Goal: Task Accomplishment & Management: Manage account settings

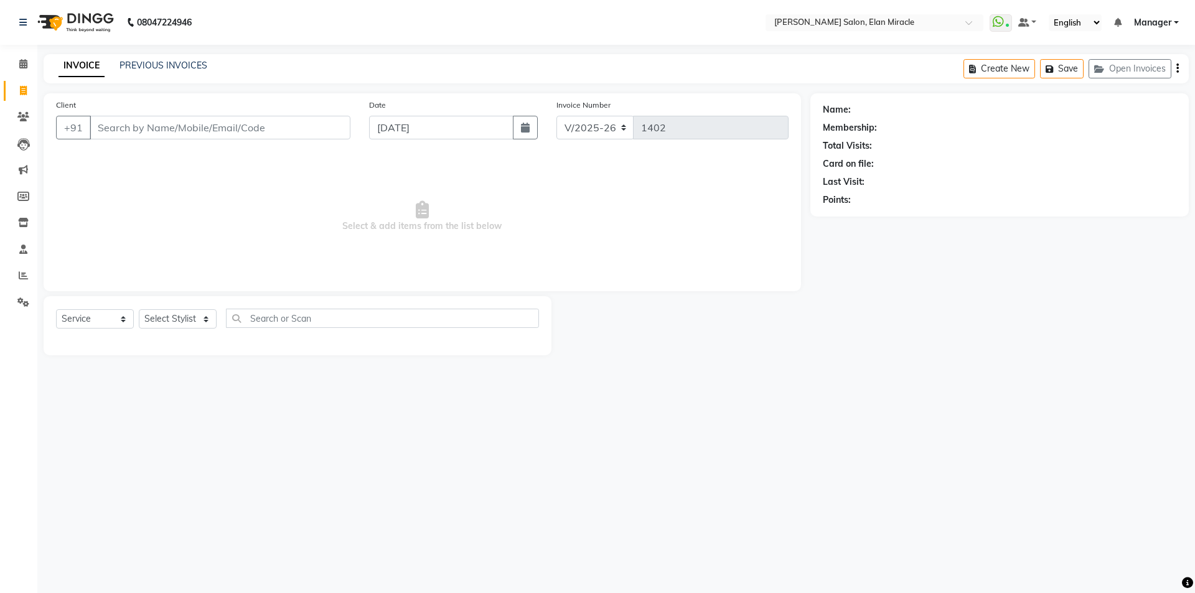
select select "7738"
click at [190, 320] on select "Select Stylist Anchal Mishra ANKIT KOMAL LUCKY MADHU Manager MONAL NAKUL NAVEEN…" at bounding box center [178, 318] width 78 height 19
click at [94, 321] on select "Select Service Product Membership Package Voucher Prepaid Gift Card" at bounding box center [95, 318] width 78 height 19
select select "P"
click at [56, 309] on select "Select Service Product Membership Package Voucher Prepaid Gift Card" at bounding box center [95, 318] width 78 height 19
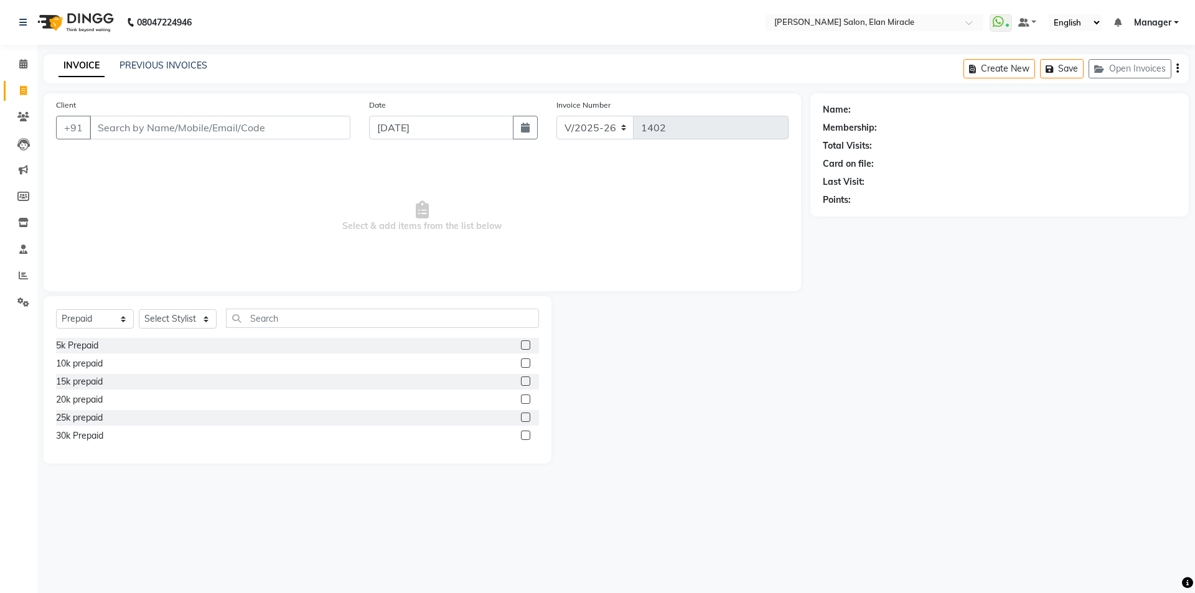
click at [526, 345] on label at bounding box center [525, 344] width 9 height 9
click at [526, 345] on input "checkbox" at bounding box center [525, 346] width 8 height 8
checkbox input "false"
click at [195, 325] on select "Select Stylist Anchal Mishra ANKIT KOMAL LUCKY MADHU Manager MONAL NAKUL NAVEEN…" at bounding box center [178, 318] width 78 height 19
select select "69349"
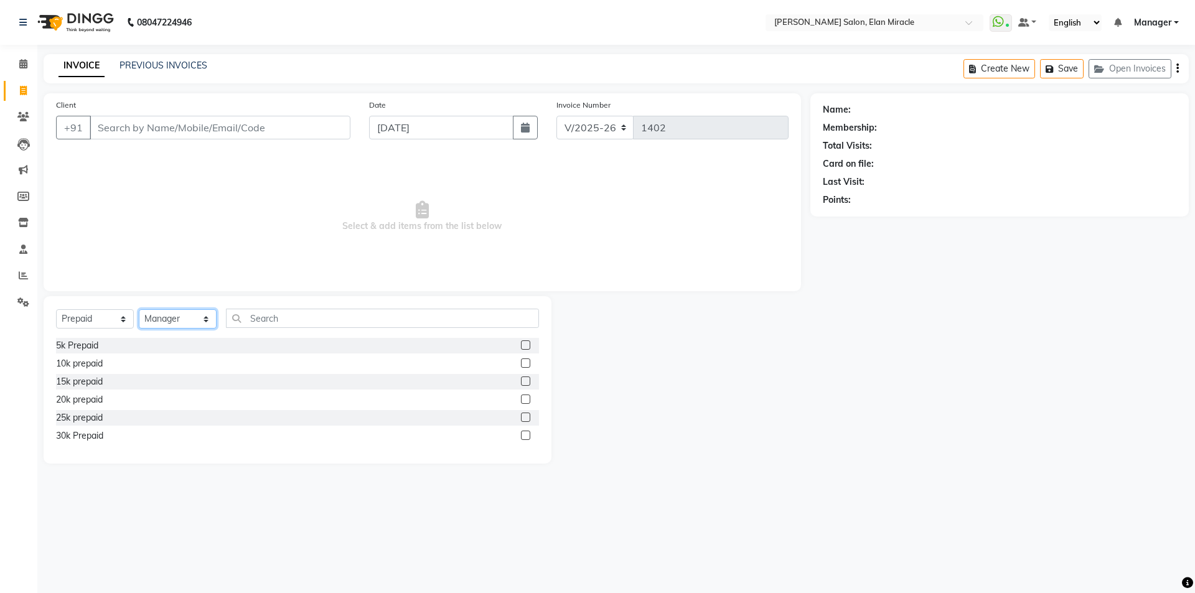
click at [139, 309] on select "Select Stylist [PERSON_NAME] ANKIT [PERSON_NAME] [PERSON_NAME] Manager [PERSON_…" at bounding box center [178, 318] width 78 height 19
click at [527, 348] on label at bounding box center [525, 344] width 9 height 9
click at [527, 348] on input "checkbox" at bounding box center [525, 346] width 8 height 8
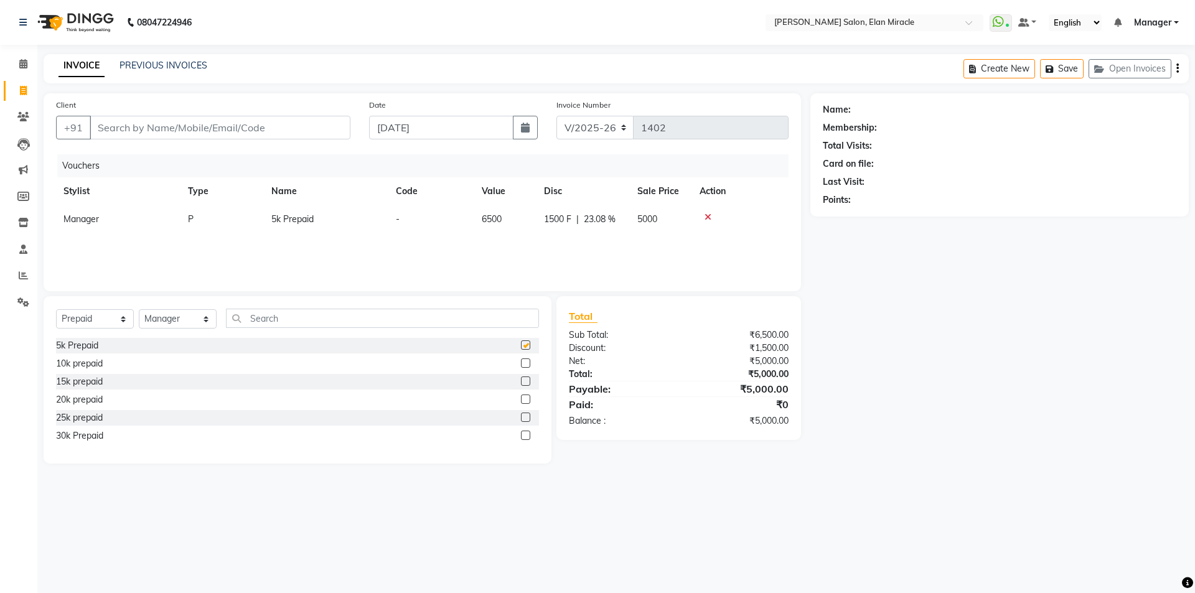
checkbox input "false"
click at [877, 442] on div "Name: Membership: Total Visits: Card on file: Last Visit: Points:" at bounding box center [1004, 278] width 388 height 370
click at [358, 326] on input "text" at bounding box center [382, 318] width 313 height 19
click at [158, 326] on select "Select Stylist [PERSON_NAME] ANKIT [PERSON_NAME] [PERSON_NAME] Manager [PERSON_…" at bounding box center [178, 318] width 78 height 19
click at [139, 309] on select "Select Stylist [PERSON_NAME] ANKIT [PERSON_NAME] [PERSON_NAME] Manager [PERSON_…" at bounding box center [178, 318] width 78 height 19
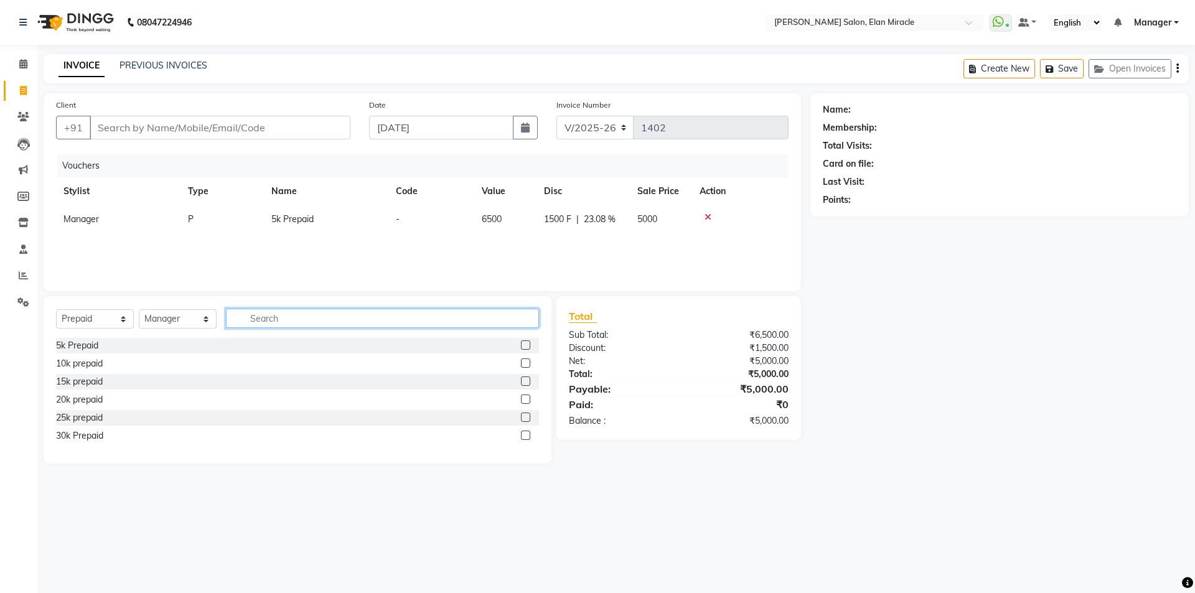
click at [282, 322] on input "text" at bounding box center [382, 318] width 313 height 19
click at [167, 315] on select "Select Stylist [PERSON_NAME] ANKIT [PERSON_NAME] [PERSON_NAME] Manager [PERSON_…" at bounding box center [178, 318] width 78 height 19
select select "89644"
click at [139, 309] on select "Select Stylist [PERSON_NAME] ANKIT [PERSON_NAME] [PERSON_NAME] Manager [PERSON_…" at bounding box center [178, 318] width 78 height 19
click at [528, 346] on label at bounding box center [525, 344] width 9 height 9
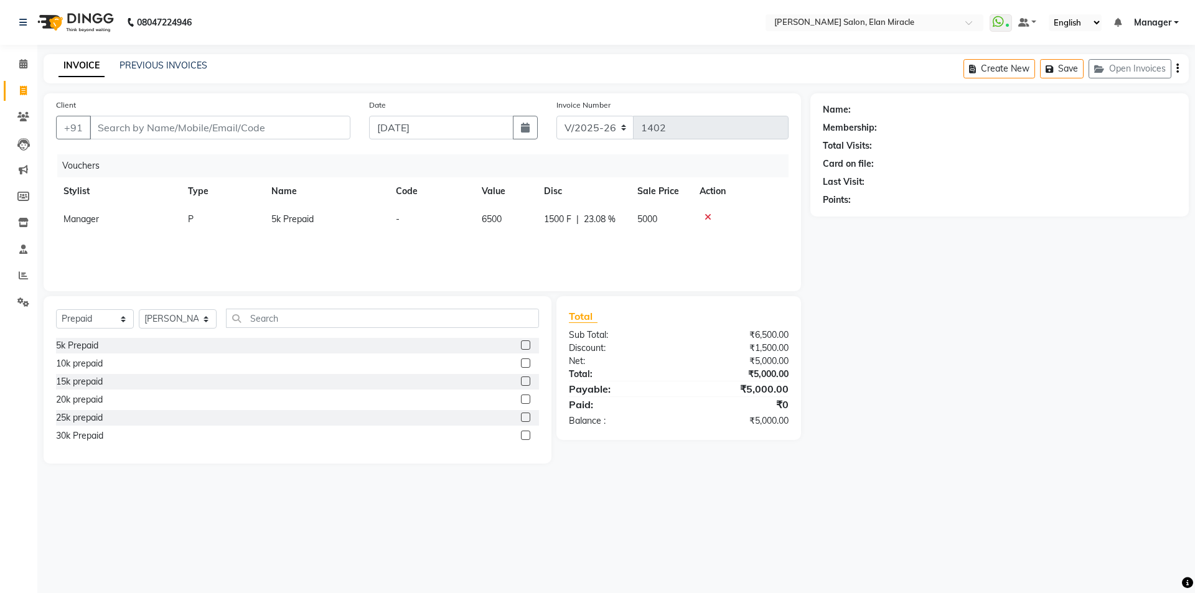
click at [528, 346] on input "checkbox" at bounding box center [525, 346] width 8 height 8
checkbox input "false"
click at [966, 381] on div "Name: Membership: Total Visits: Card on file: Last Visit: Points:" at bounding box center [1004, 278] width 388 height 370
click at [708, 217] on icon at bounding box center [707, 217] width 7 height 9
click at [315, 131] on input "Client" at bounding box center [220, 128] width 261 height 24
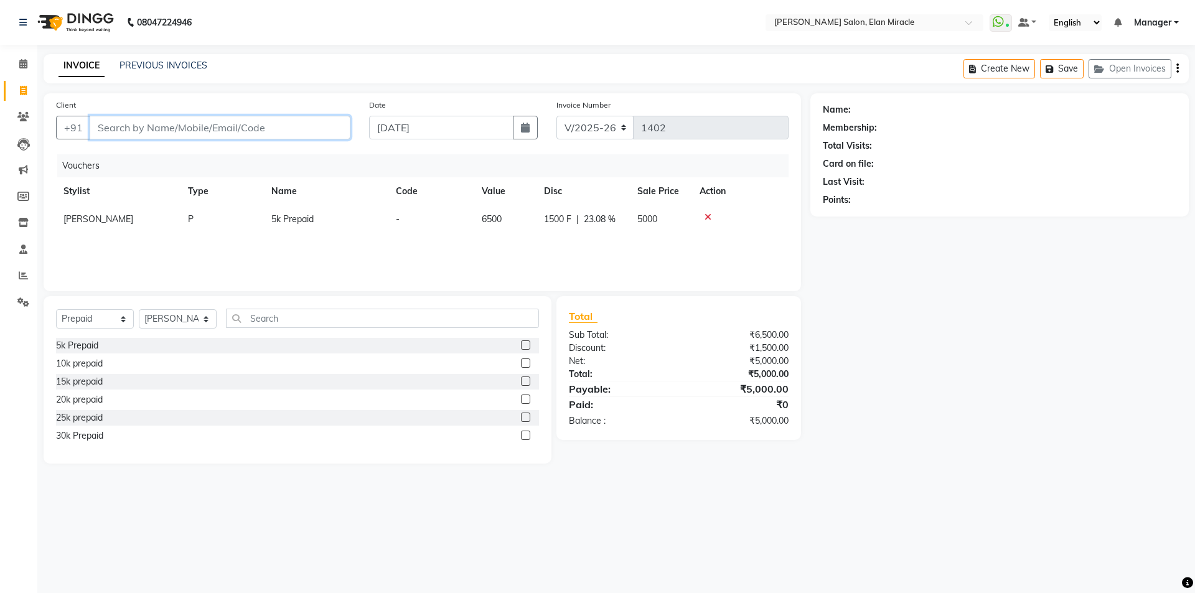
click at [184, 116] on input "Client" at bounding box center [220, 128] width 261 height 24
click at [256, 133] on input "Client" at bounding box center [220, 128] width 261 height 24
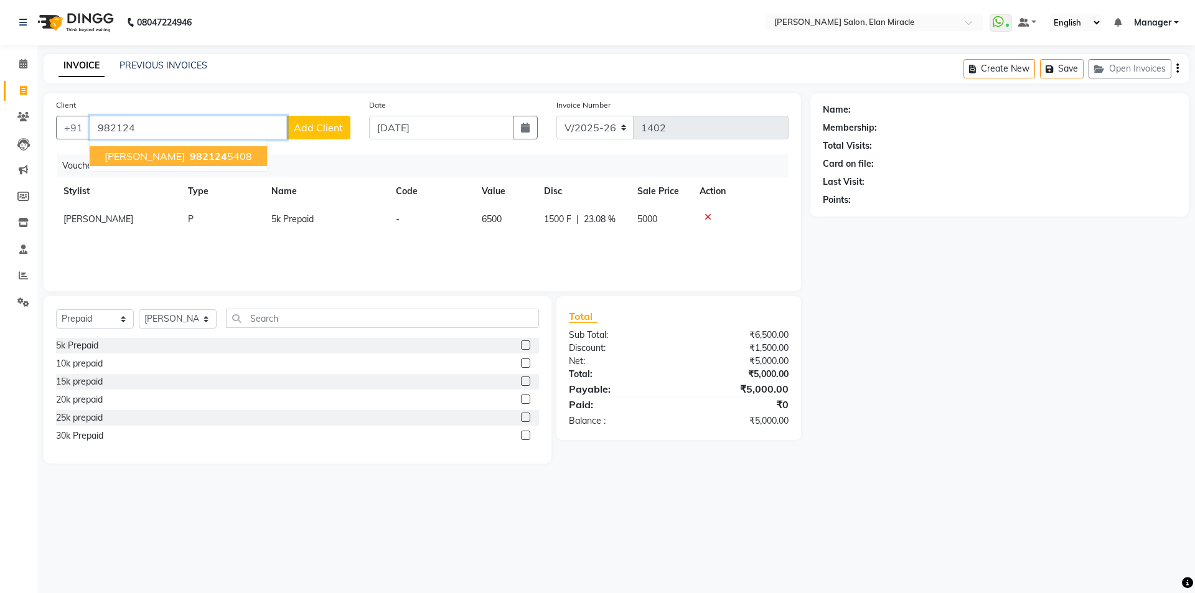
click at [192, 156] on ngb-highlight "982124 5408" at bounding box center [219, 156] width 65 height 12
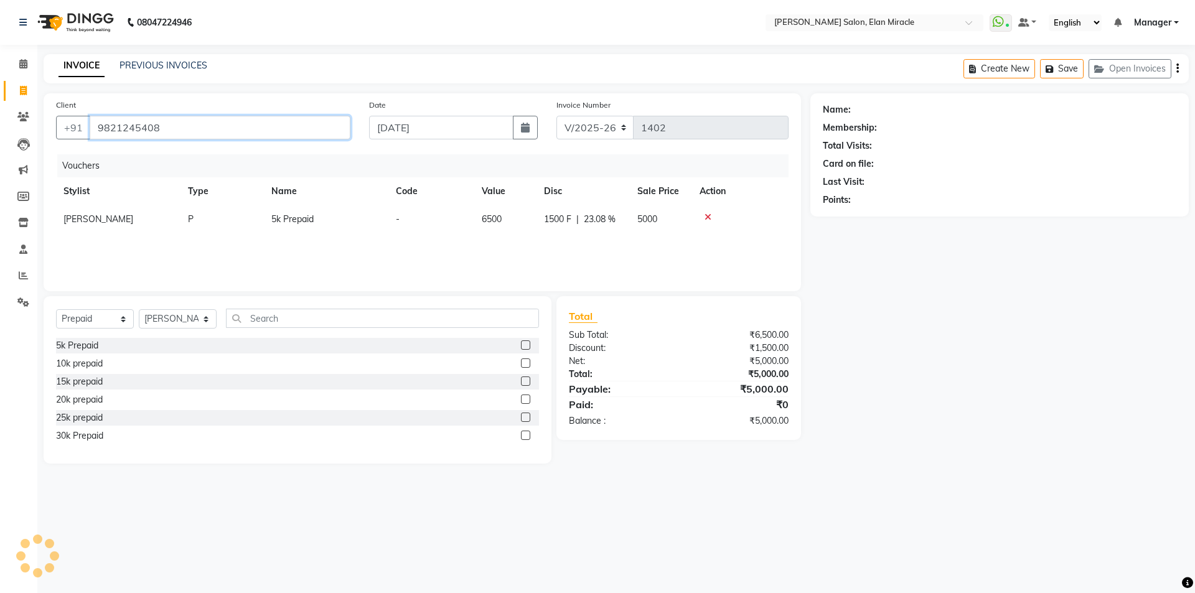
type input "9821245408"
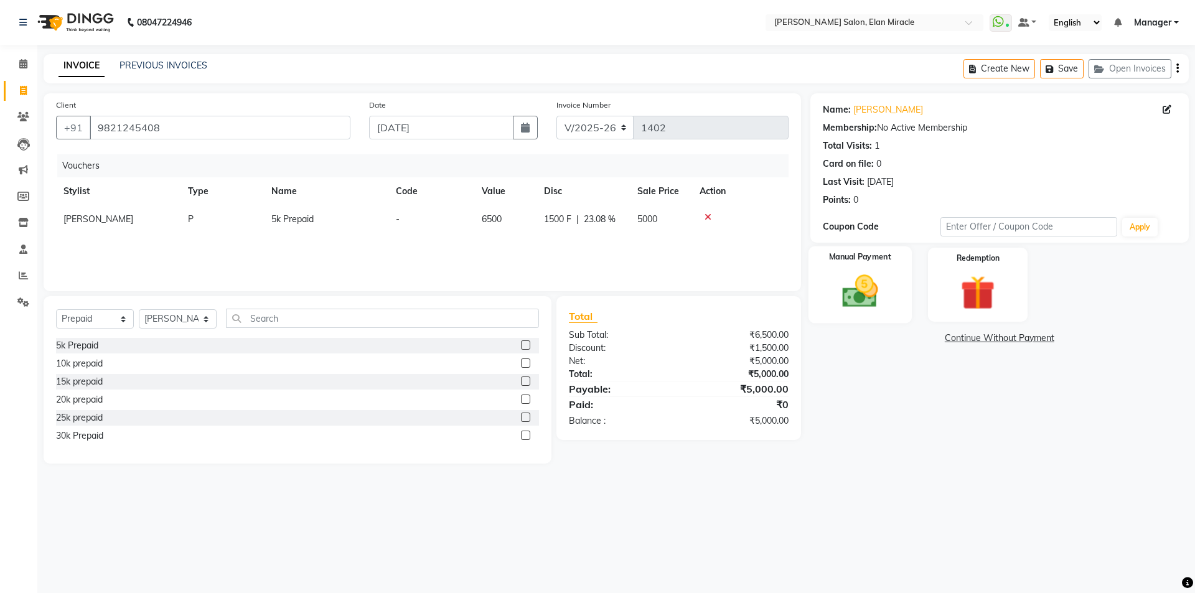
click at [890, 294] on div "Manual Payment" at bounding box center [859, 284] width 103 height 77
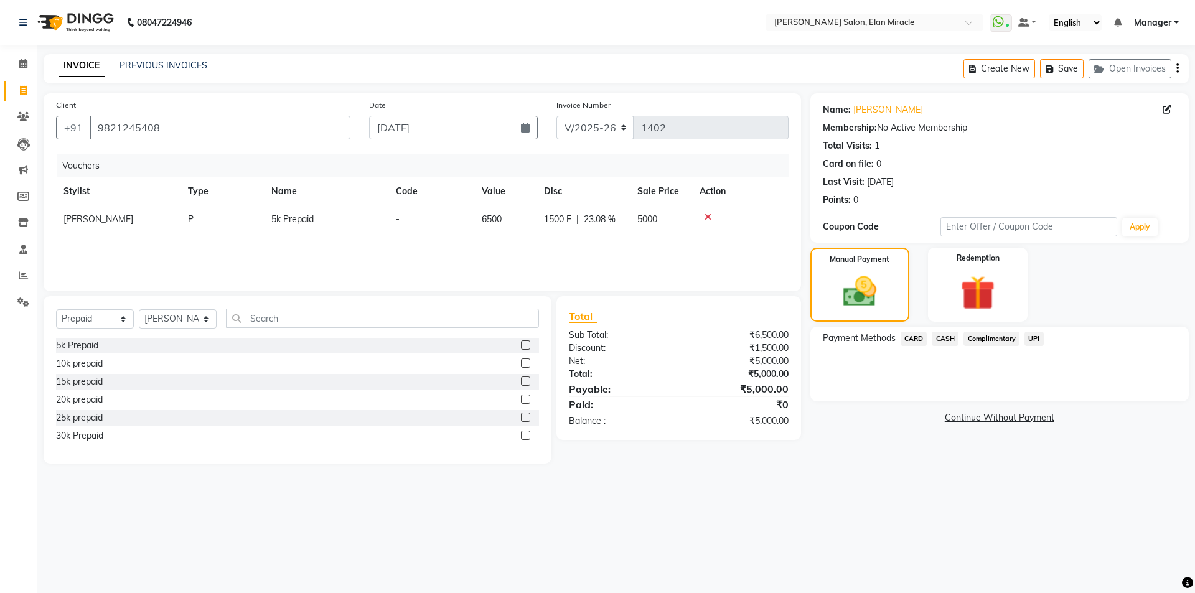
click at [958, 335] on div "Complimentary" at bounding box center [988, 340] width 61 height 17
click at [945, 334] on span "CASH" at bounding box center [945, 339] width 27 height 14
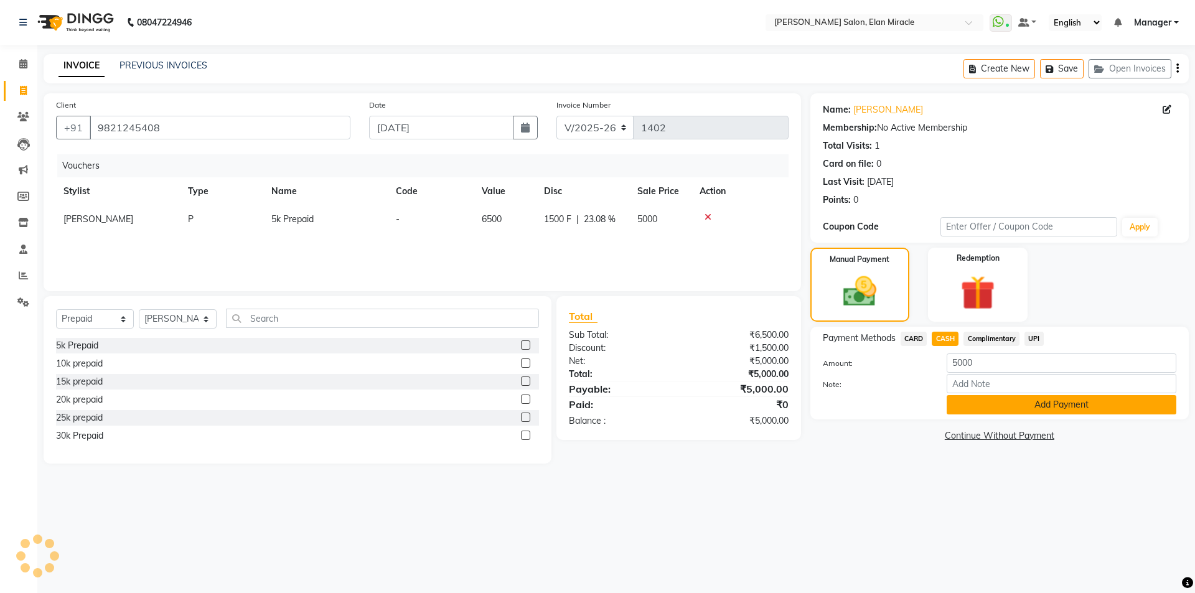
click at [980, 405] on button "Add Payment" at bounding box center [1061, 404] width 230 height 19
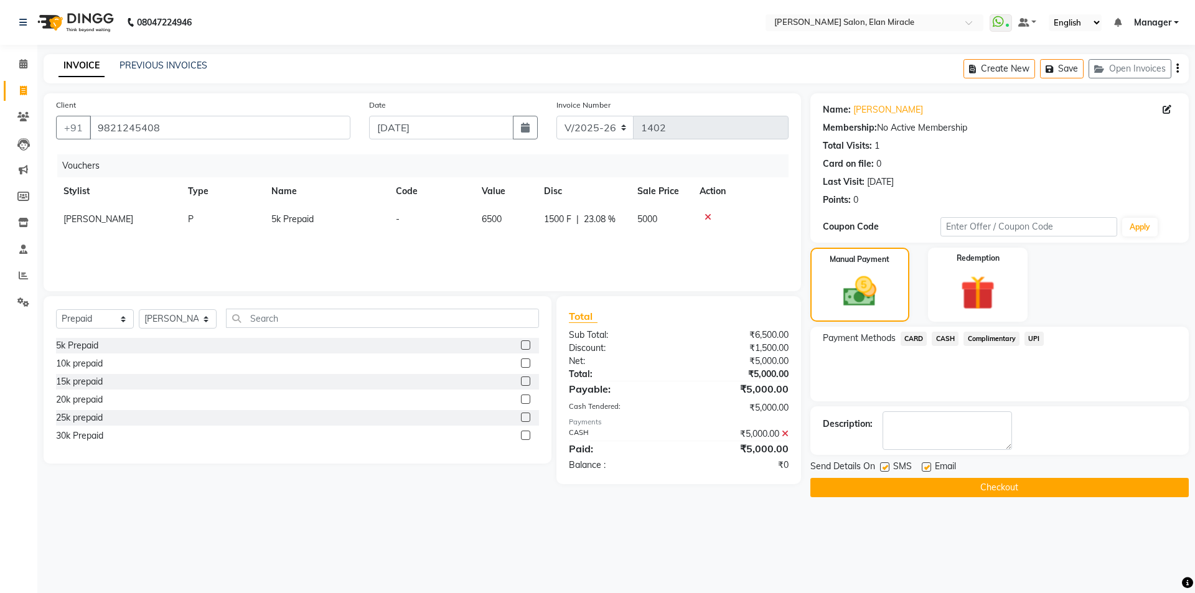
click at [983, 487] on button "Checkout" at bounding box center [999, 487] width 378 height 19
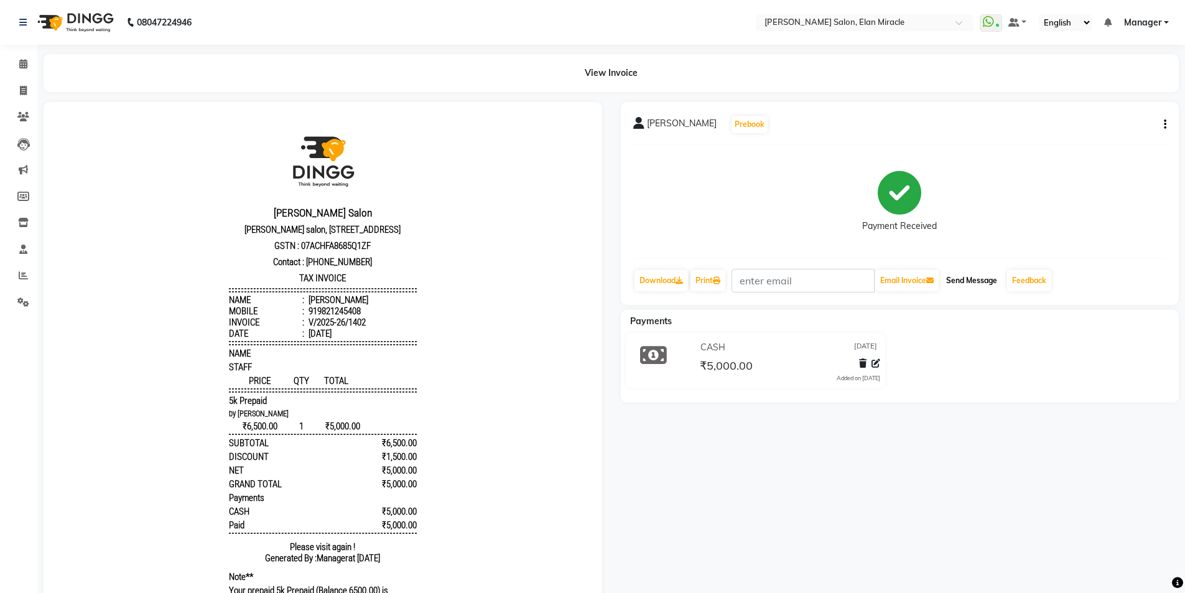
click at [983, 288] on button "Send Message" at bounding box center [972, 280] width 61 height 21
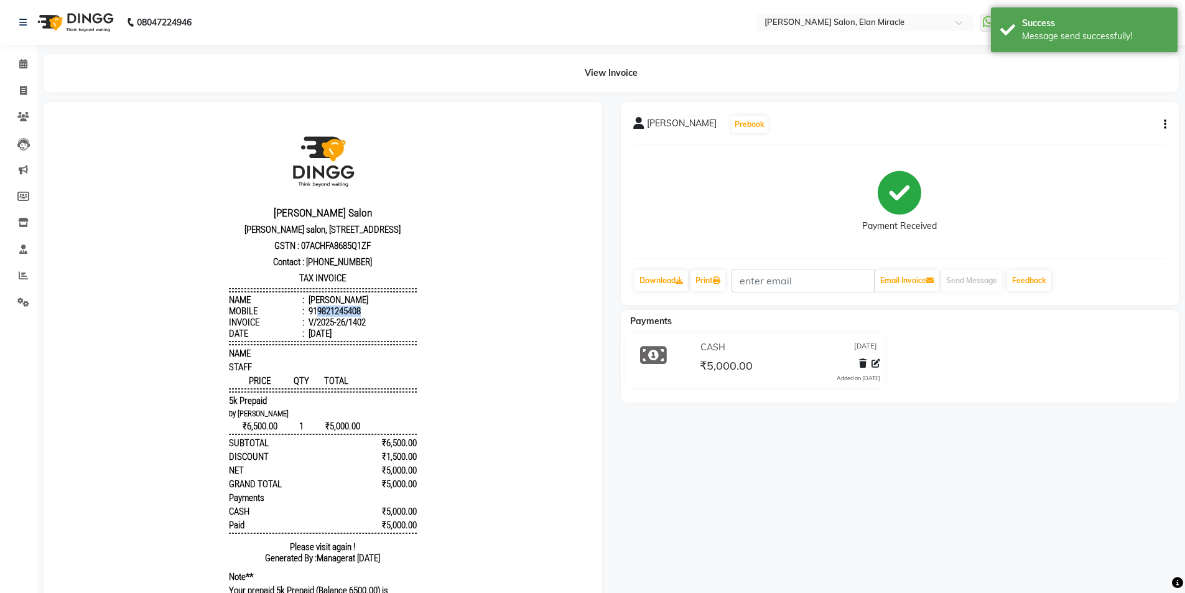
drag, startPoint x: 309, startPoint y: 334, endPoint x: 360, endPoint y: 336, distance: 51.1
click at [360, 317] on li "Mobile : 919821245408" at bounding box center [323, 311] width 188 height 11
copy div "9821245408"
click at [22, 94] on icon at bounding box center [23, 90] width 7 height 9
select select "service"
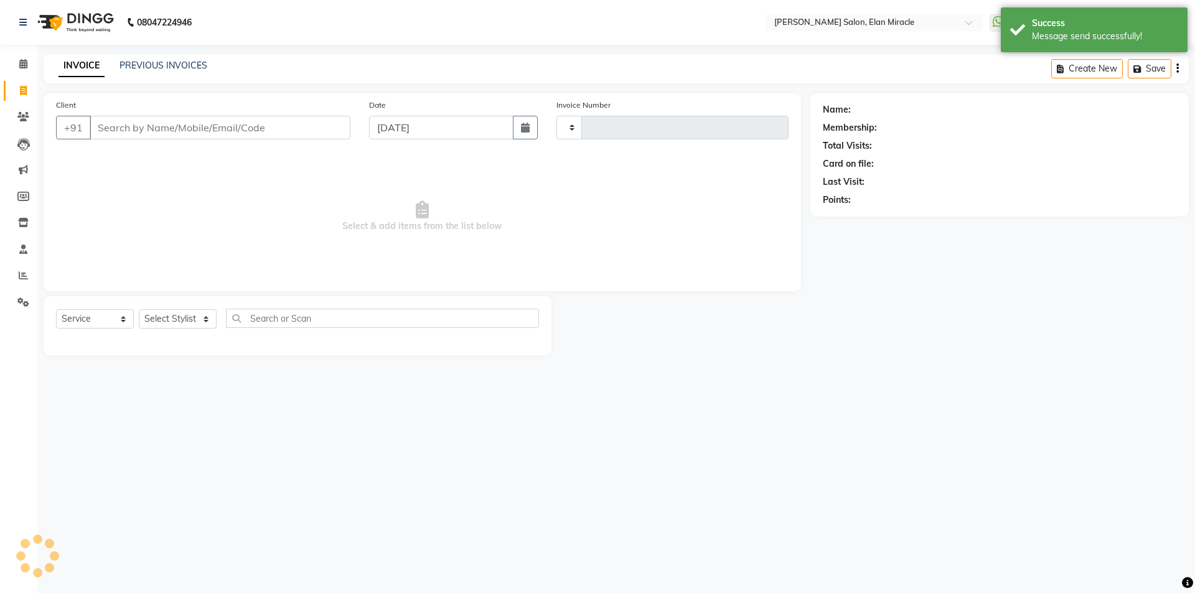
type input "1403"
select select "7738"
click at [207, 137] on input "Client" at bounding box center [220, 128] width 261 height 24
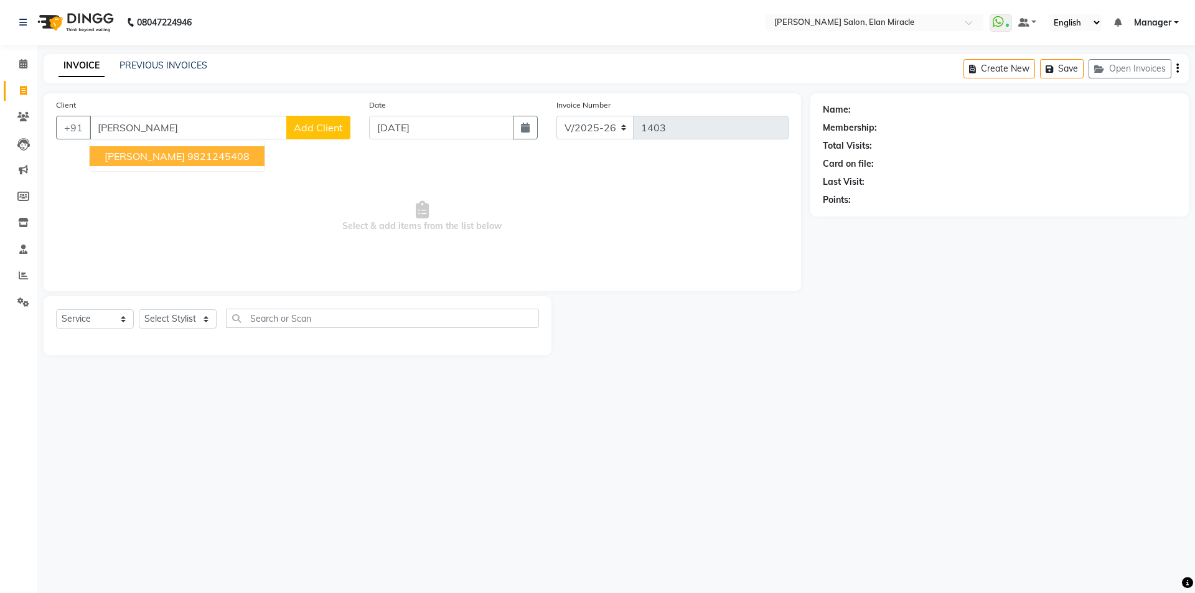
click at [214, 161] on button "SUSHMA 9821245408" at bounding box center [177, 156] width 175 height 20
type input "9821245408"
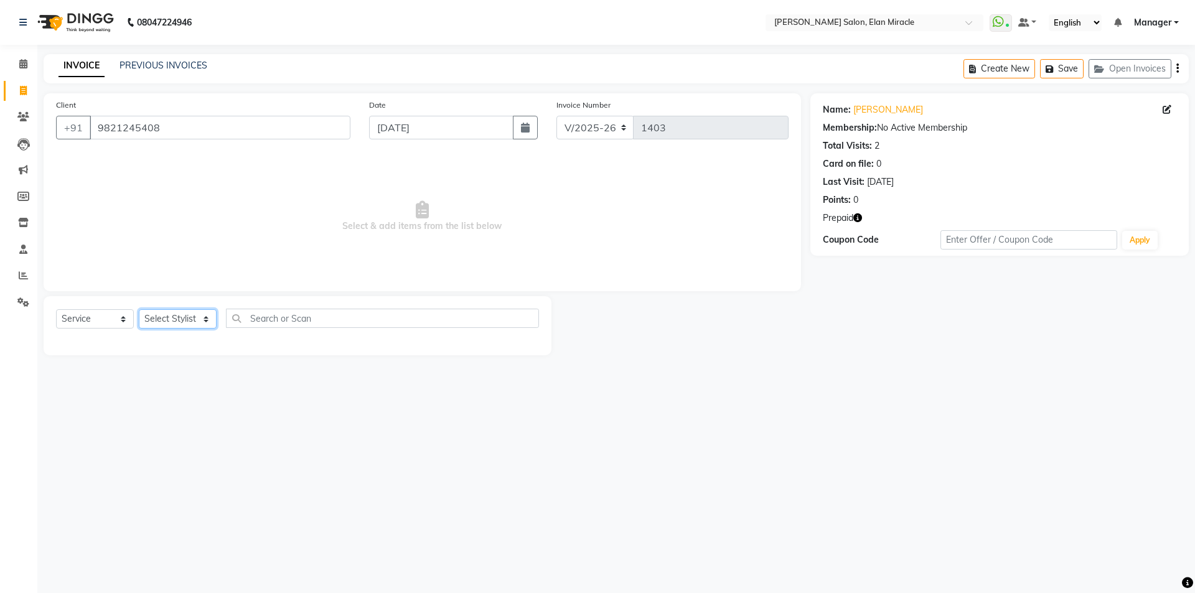
click at [190, 321] on select "Select Stylist [PERSON_NAME] ANKIT [PERSON_NAME] [PERSON_NAME] Manager [PERSON_…" at bounding box center [178, 318] width 78 height 19
select select "89644"
click at [139, 309] on select "Select Stylist [PERSON_NAME] ANKIT [PERSON_NAME] [PERSON_NAME] Manager [PERSON_…" at bounding box center [178, 318] width 78 height 19
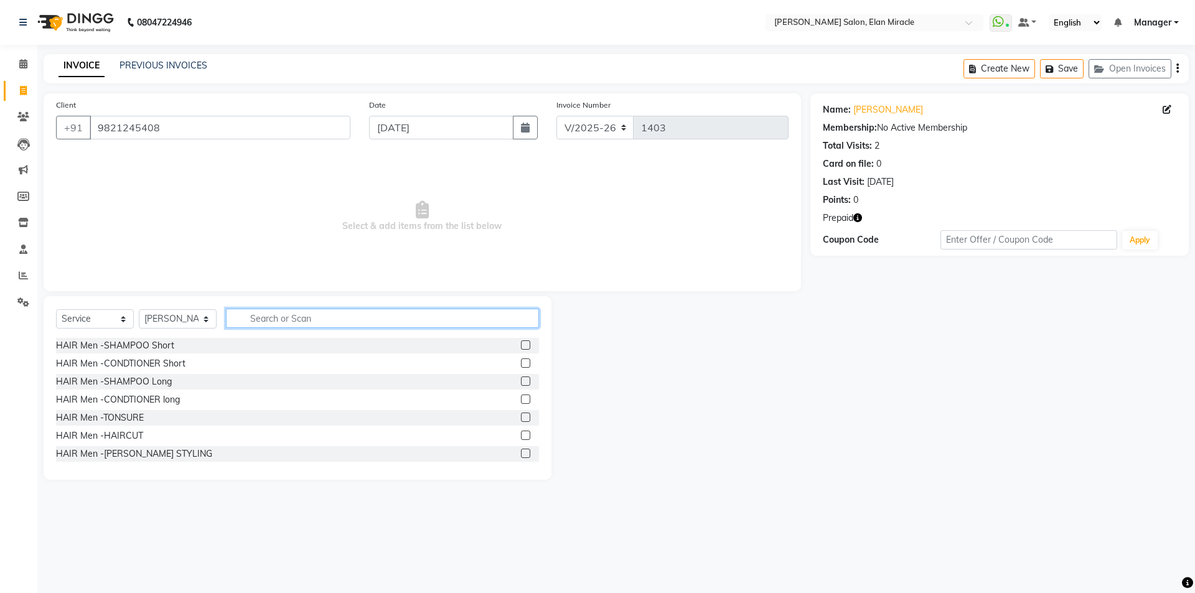
click at [352, 317] on input "text" at bounding box center [382, 318] width 313 height 19
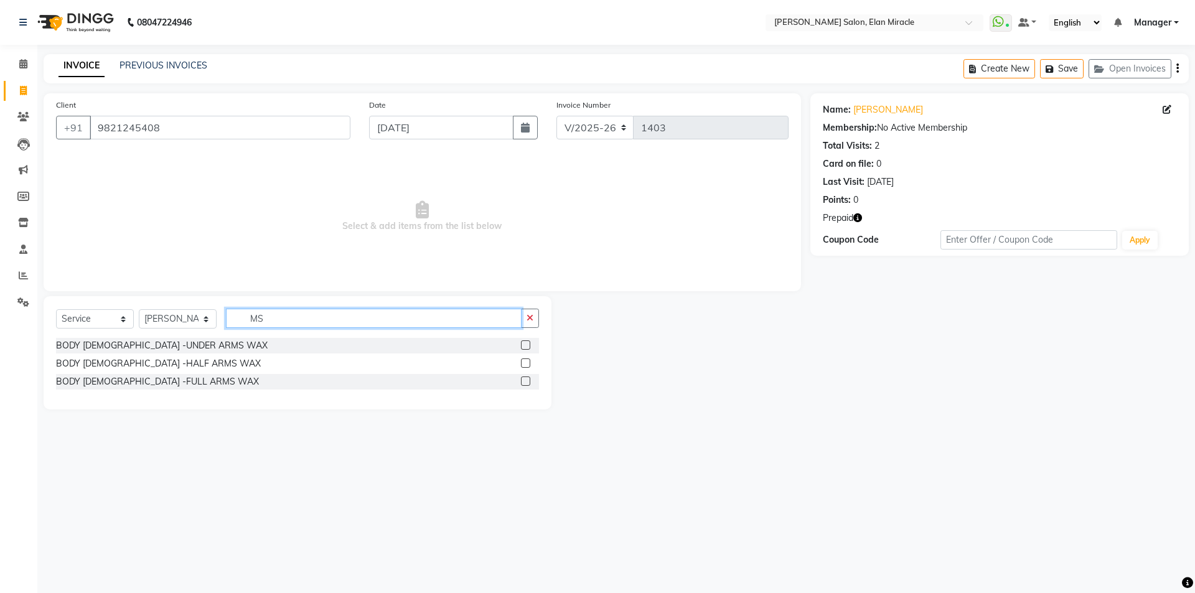
type input "M"
type input "TOUC"
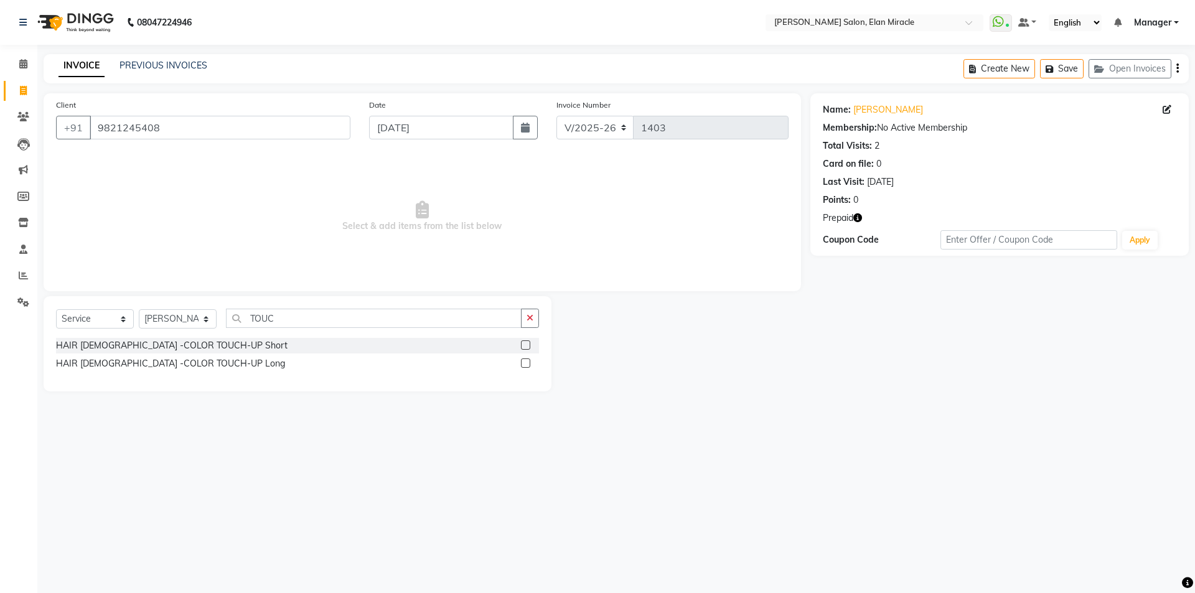
click at [528, 366] on label at bounding box center [525, 362] width 9 height 9
click at [528, 366] on input "checkbox" at bounding box center [525, 364] width 8 height 8
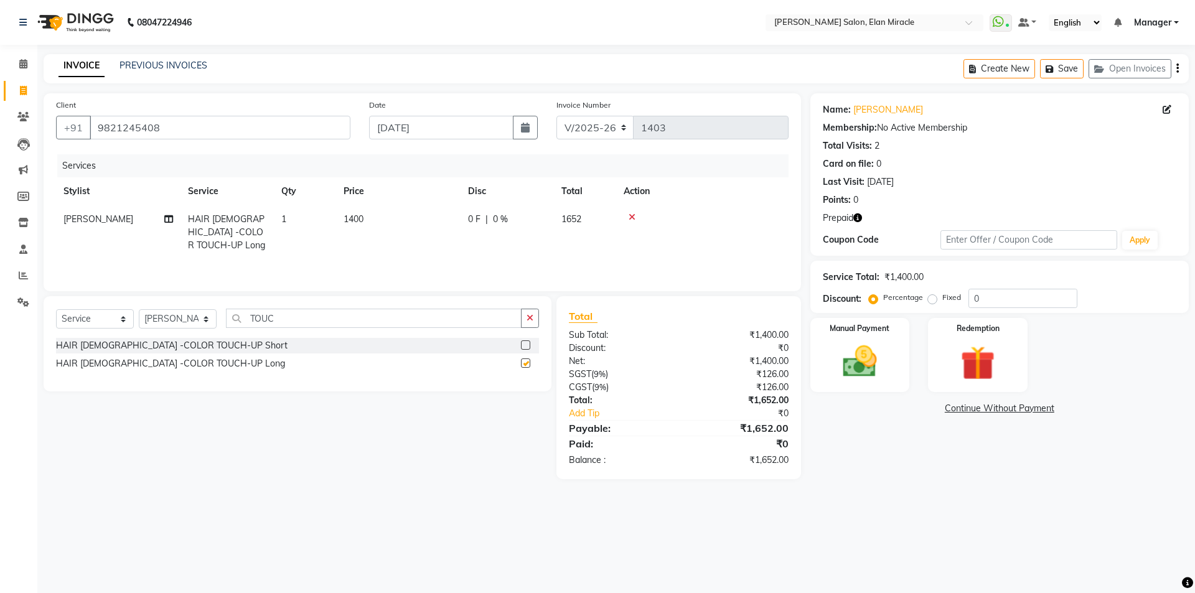
checkbox input "false"
click at [535, 316] on button "button" at bounding box center [530, 318] width 18 height 19
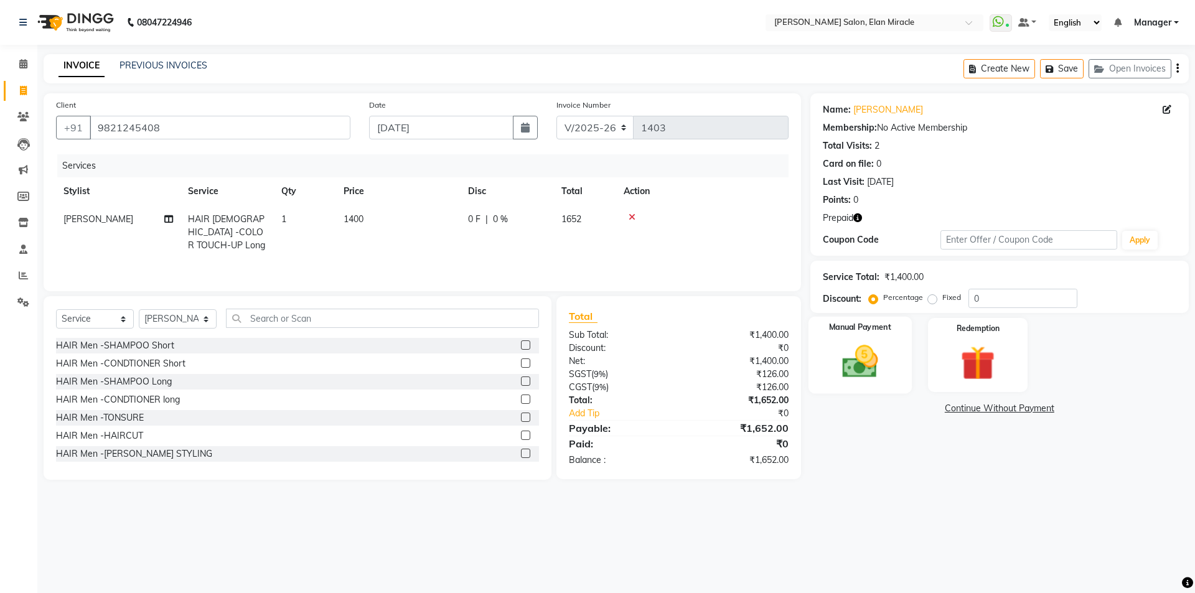
click at [899, 363] on div "Manual Payment" at bounding box center [859, 355] width 103 height 77
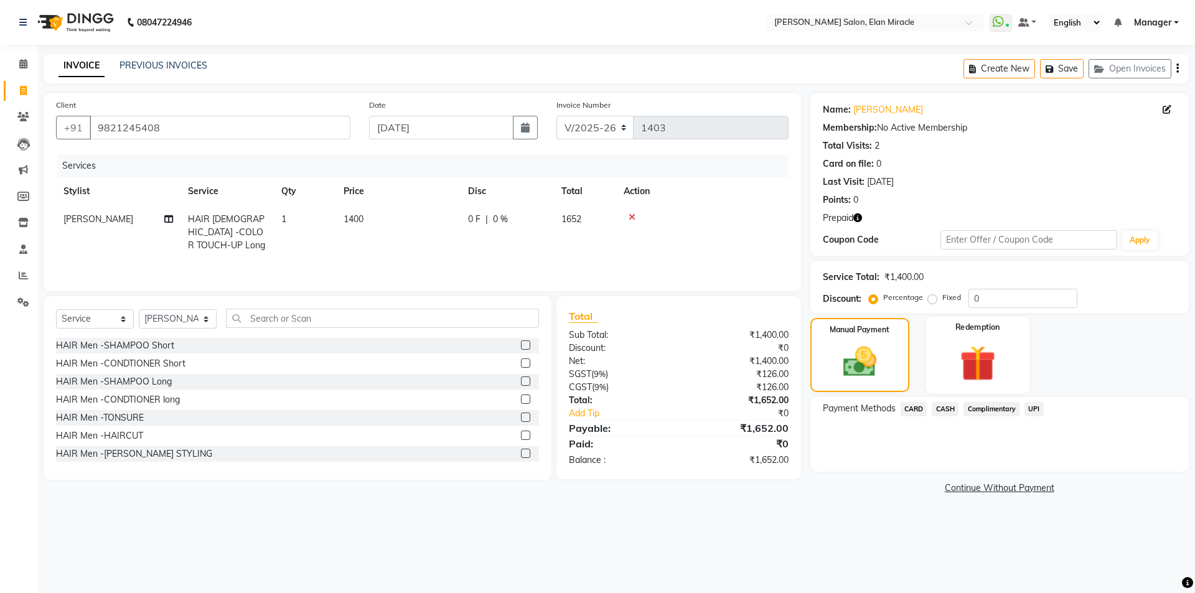
click at [952, 380] on img at bounding box center [977, 363] width 58 height 44
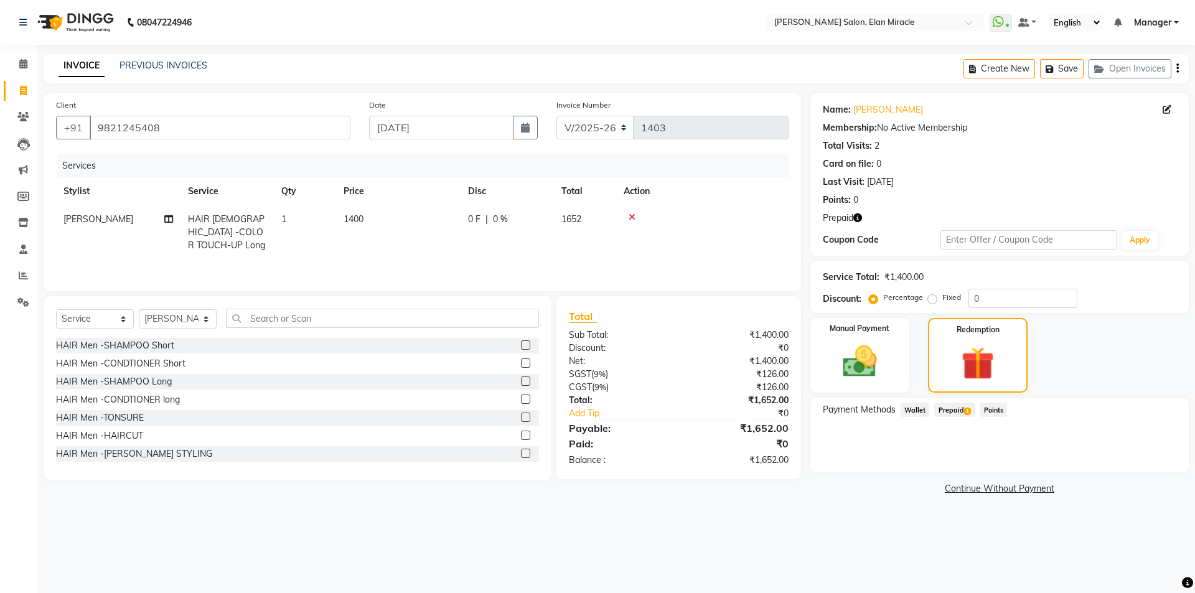
click at [941, 410] on span "Prepaid 1" at bounding box center [954, 410] width 40 height 14
click at [1157, 451] on button "Add" at bounding box center [1146, 459] width 45 height 21
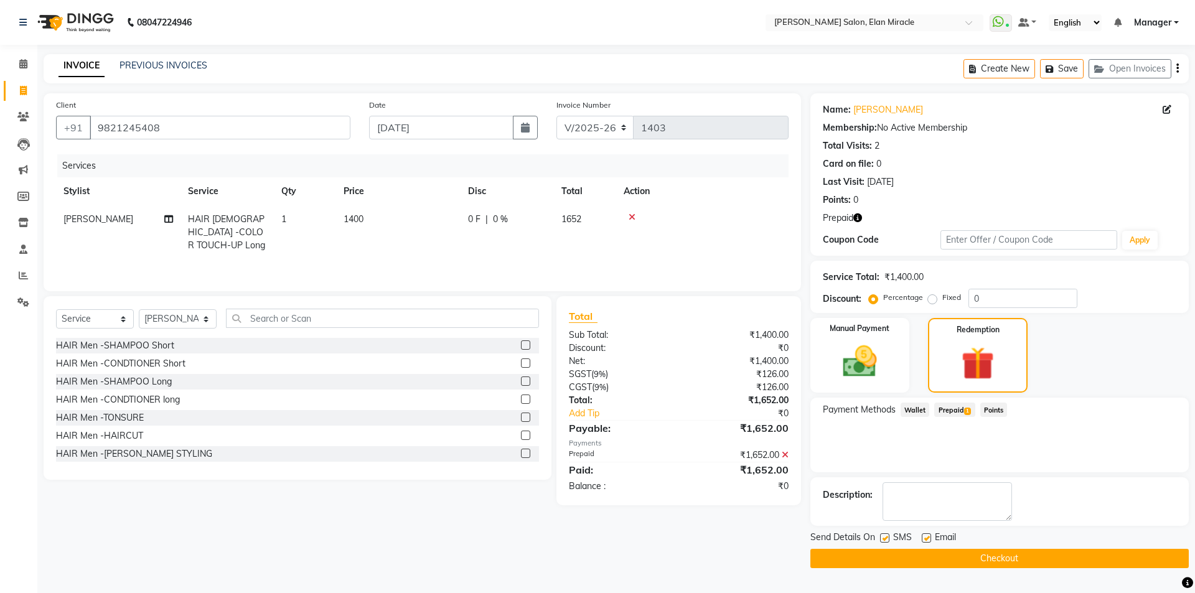
click at [1029, 556] on button "Checkout" at bounding box center [999, 558] width 378 height 19
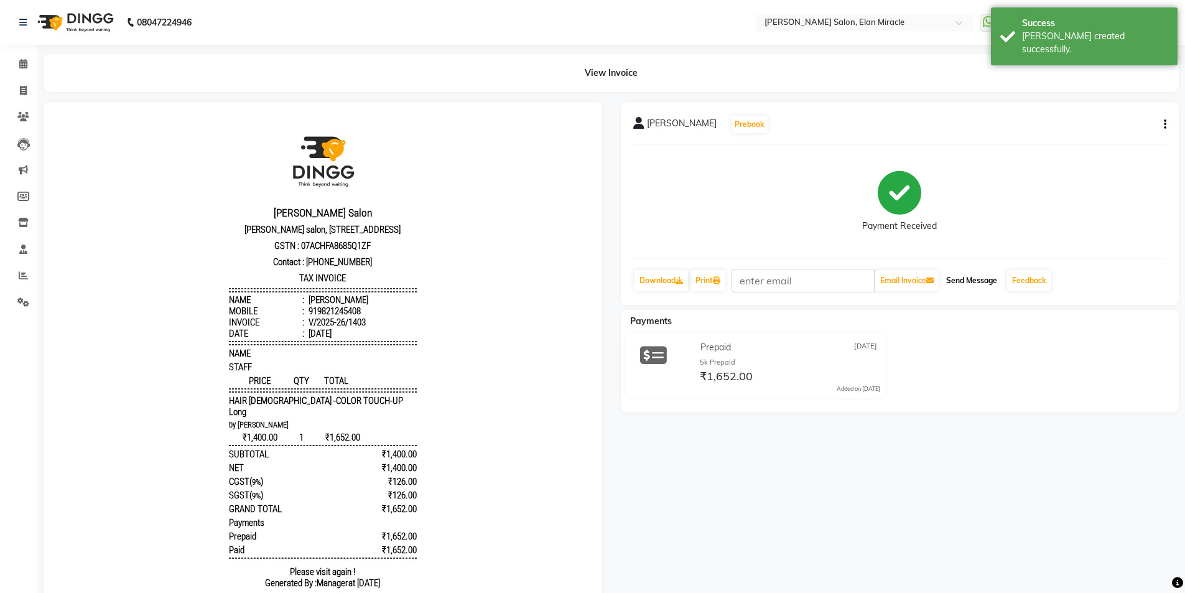
click at [961, 281] on button "Send Message" at bounding box center [972, 280] width 61 height 21
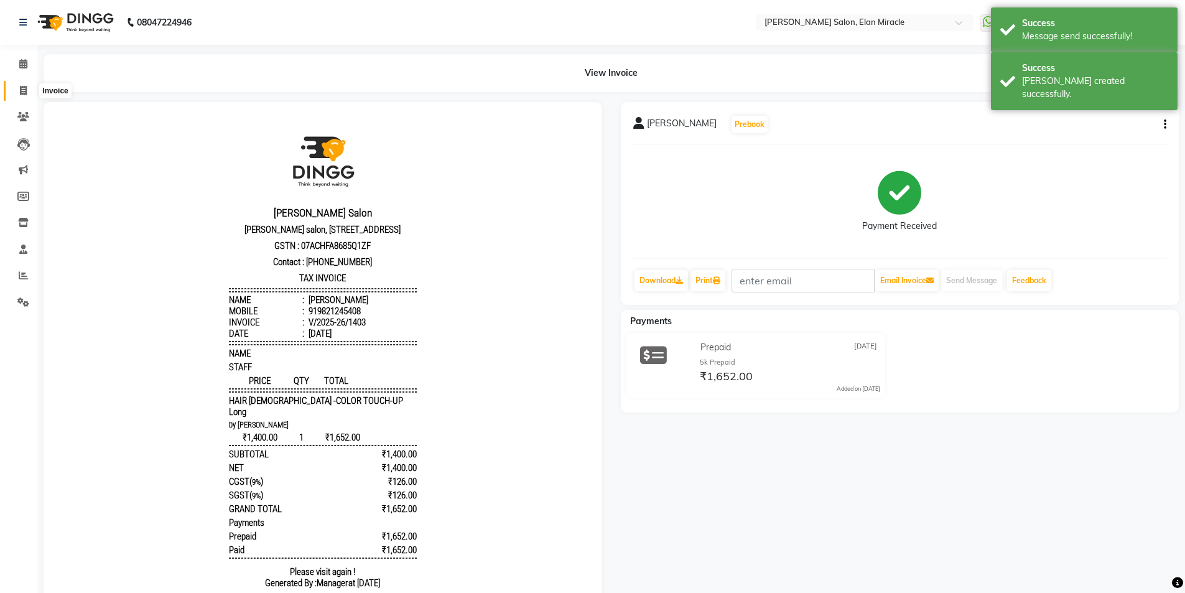
click at [20, 87] on icon at bounding box center [23, 90] width 7 height 9
select select "service"
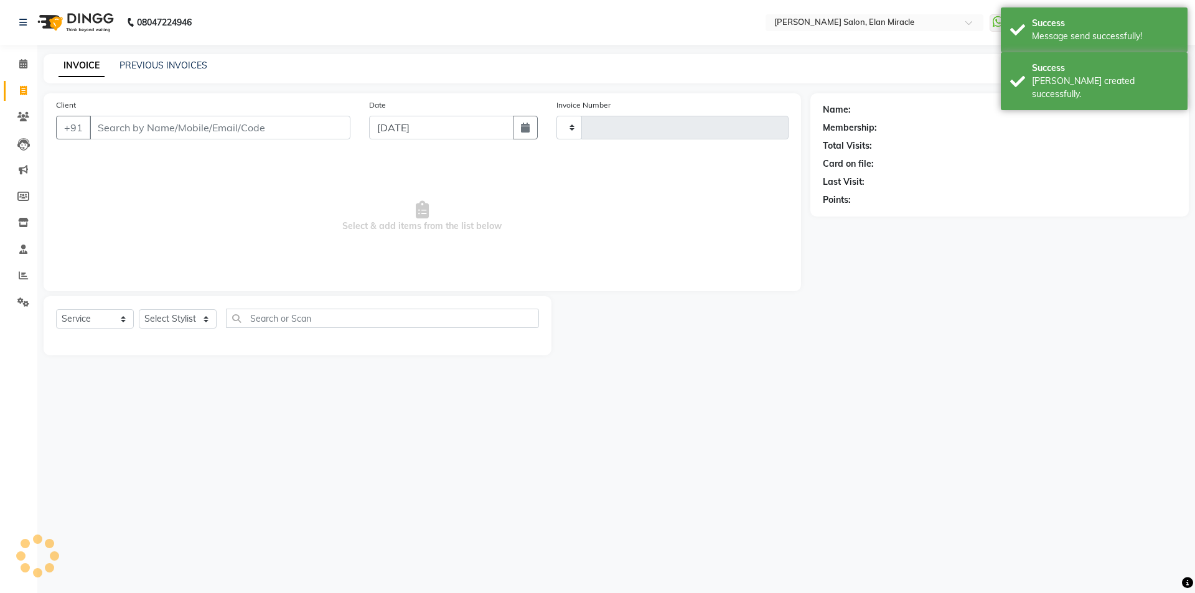
type input "1404"
select select "7738"
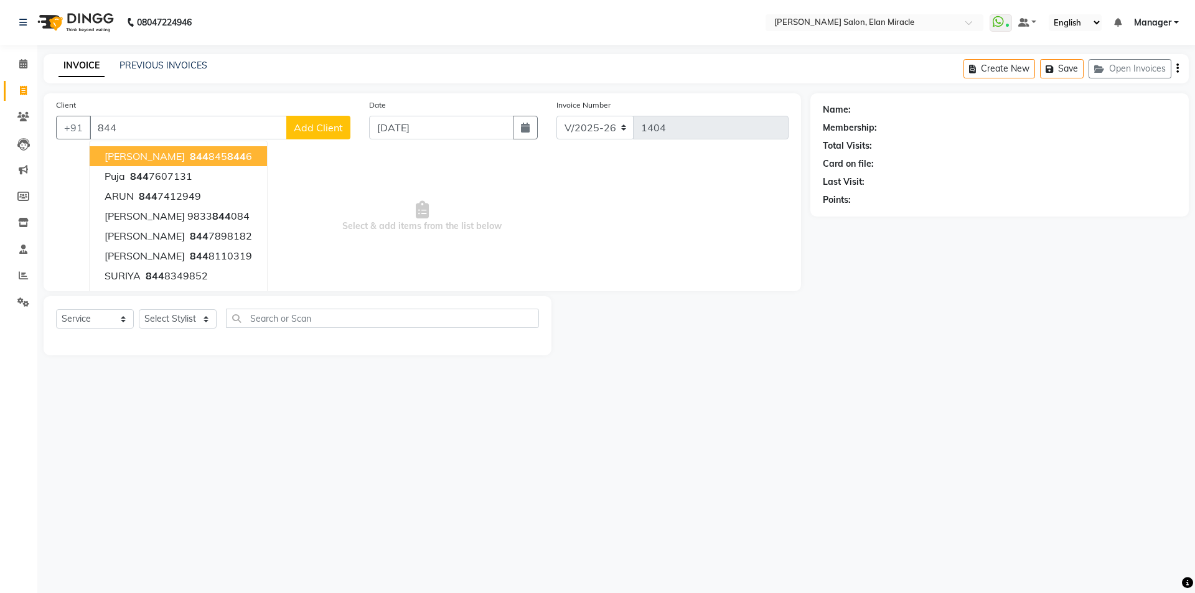
click at [190, 159] on span "844" at bounding box center [199, 156] width 19 height 12
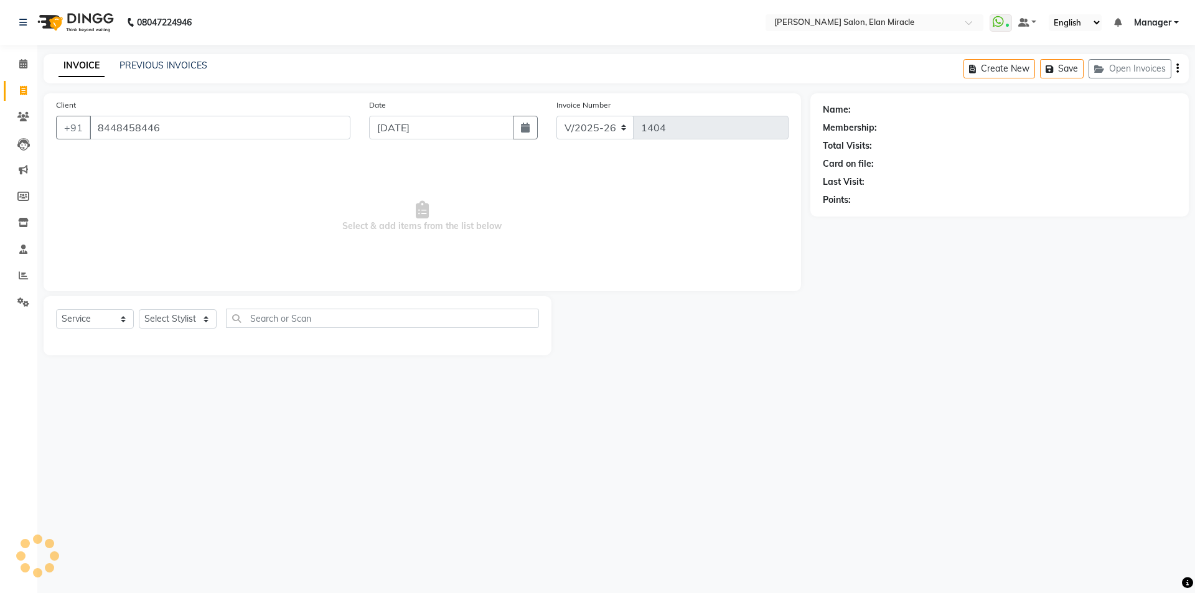
type input "8448458446"
click at [856, 219] on icon "button" at bounding box center [857, 217] width 9 height 9
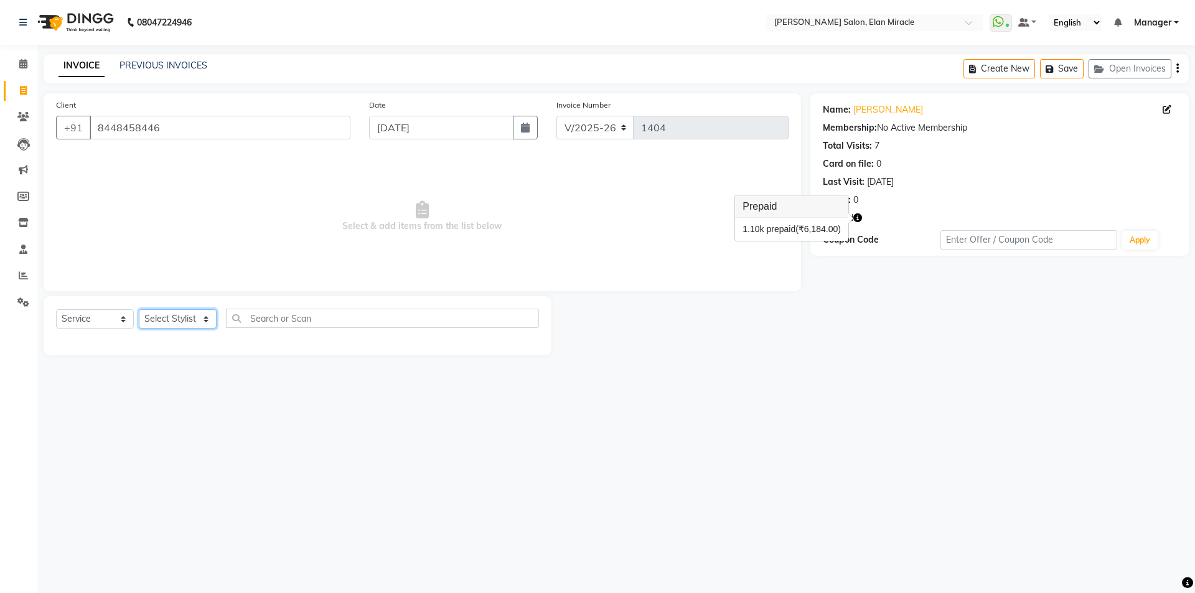
click at [196, 319] on select "Select Stylist [PERSON_NAME] ANKIT [PERSON_NAME] [PERSON_NAME] Manager [PERSON_…" at bounding box center [178, 318] width 78 height 19
click at [861, 220] on icon "button" at bounding box center [857, 217] width 9 height 9
click at [864, 332] on div "Name: Vikash Membership: No Active Membership Total Visits: 7 Card on file: 0 L…" at bounding box center [1004, 224] width 388 height 262
click at [180, 318] on select "Select Stylist [PERSON_NAME] ANKIT [PERSON_NAME] [PERSON_NAME] Manager [PERSON_…" at bounding box center [178, 318] width 78 height 19
select select "89644"
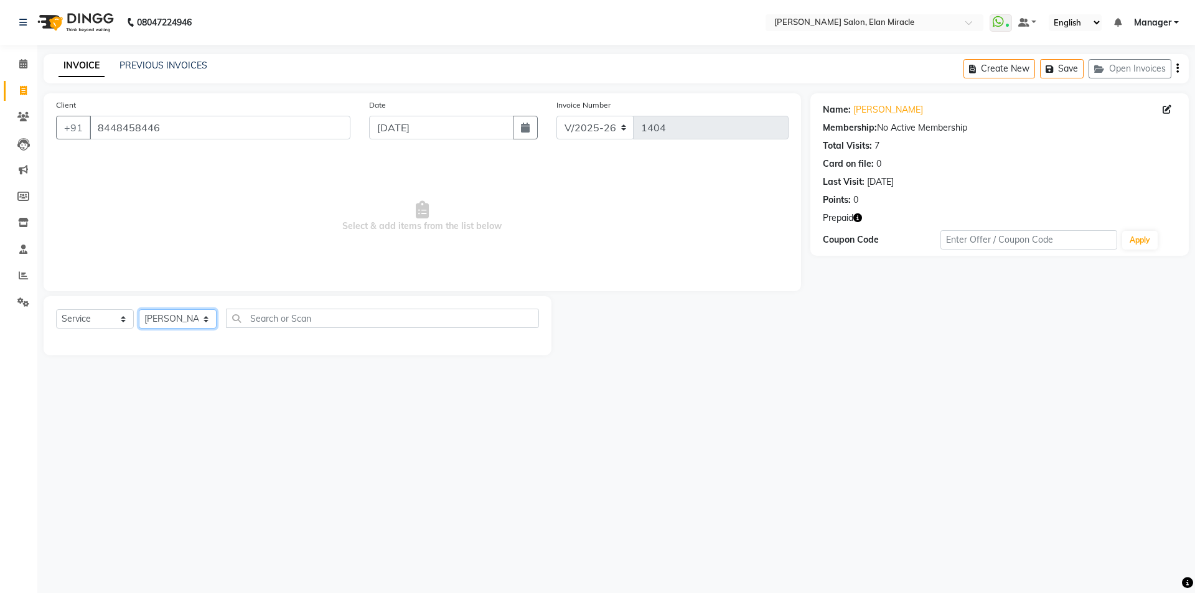
click at [139, 309] on select "Select Stylist [PERSON_NAME] ANKIT [PERSON_NAME] [PERSON_NAME] Manager [PERSON_…" at bounding box center [178, 318] width 78 height 19
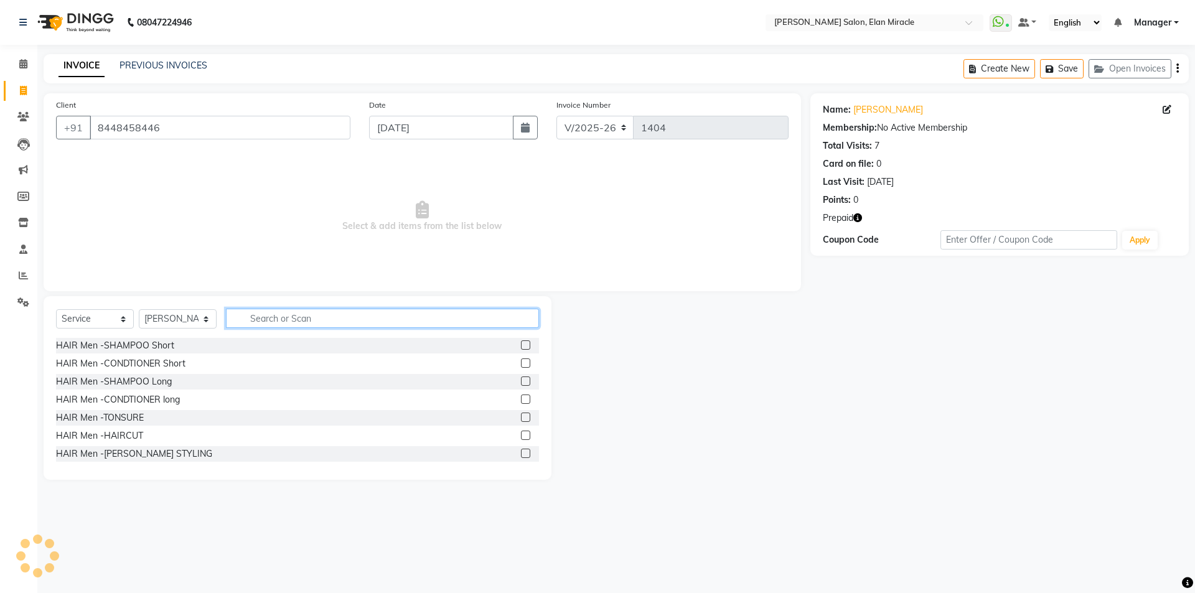
click at [345, 321] on input "text" at bounding box center [382, 318] width 313 height 19
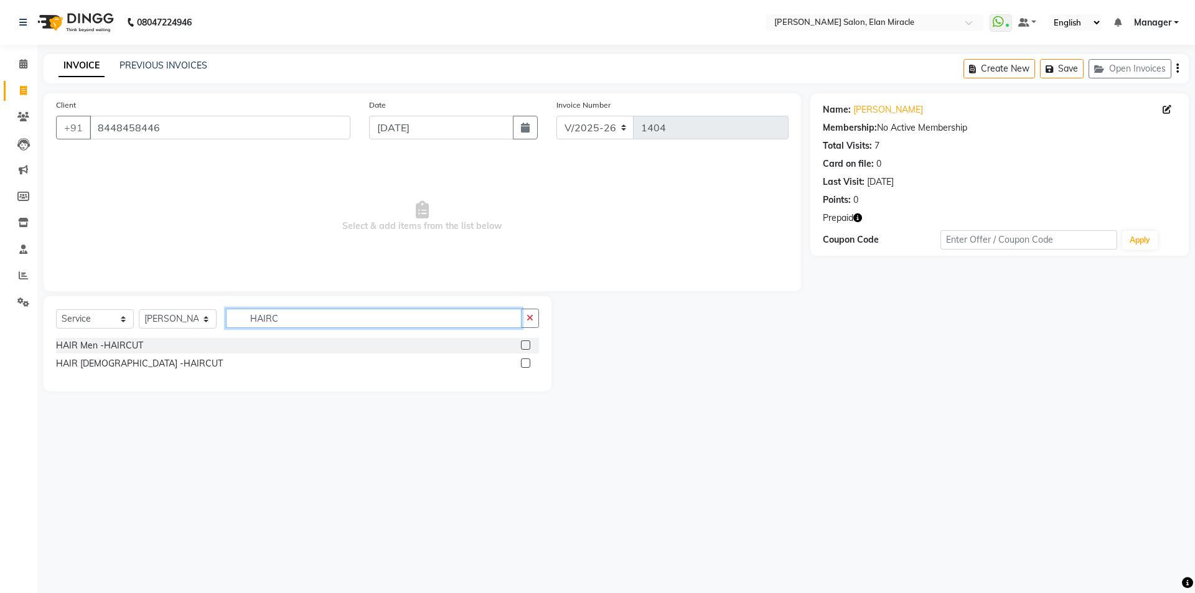
type input "HAIRC"
click at [527, 347] on label at bounding box center [525, 344] width 9 height 9
click at [527, 347] on input "checkbox" at bounding box center [525, 346] width 8 height 8
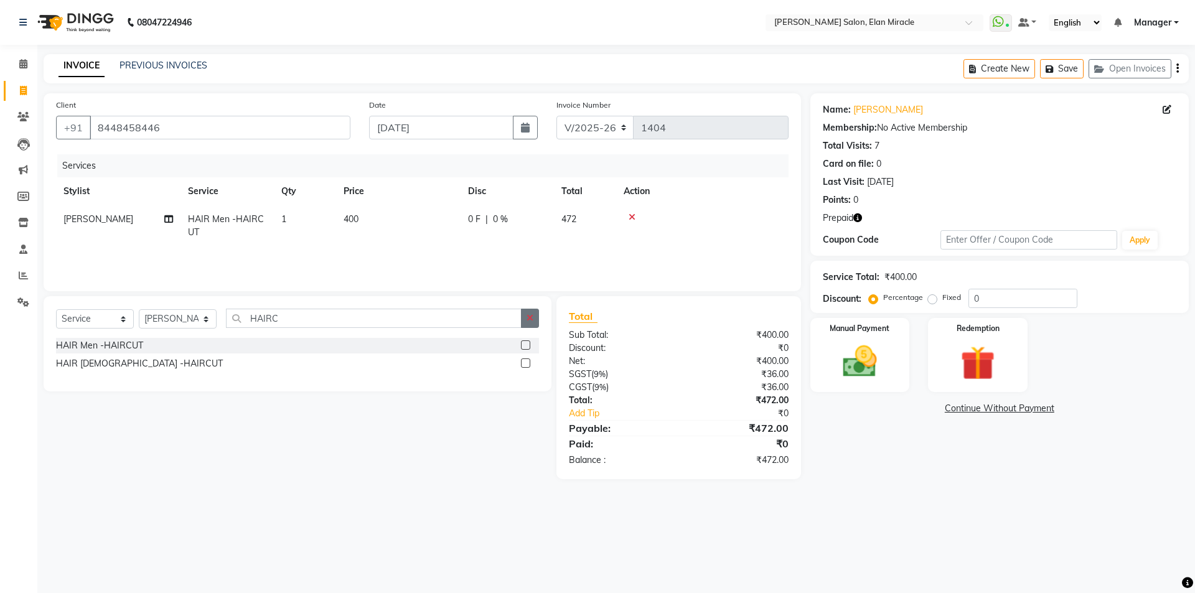
checkbox input "false"
click at [535, 319] on button "button" at bounding box center [530, 318] width 18 height 19
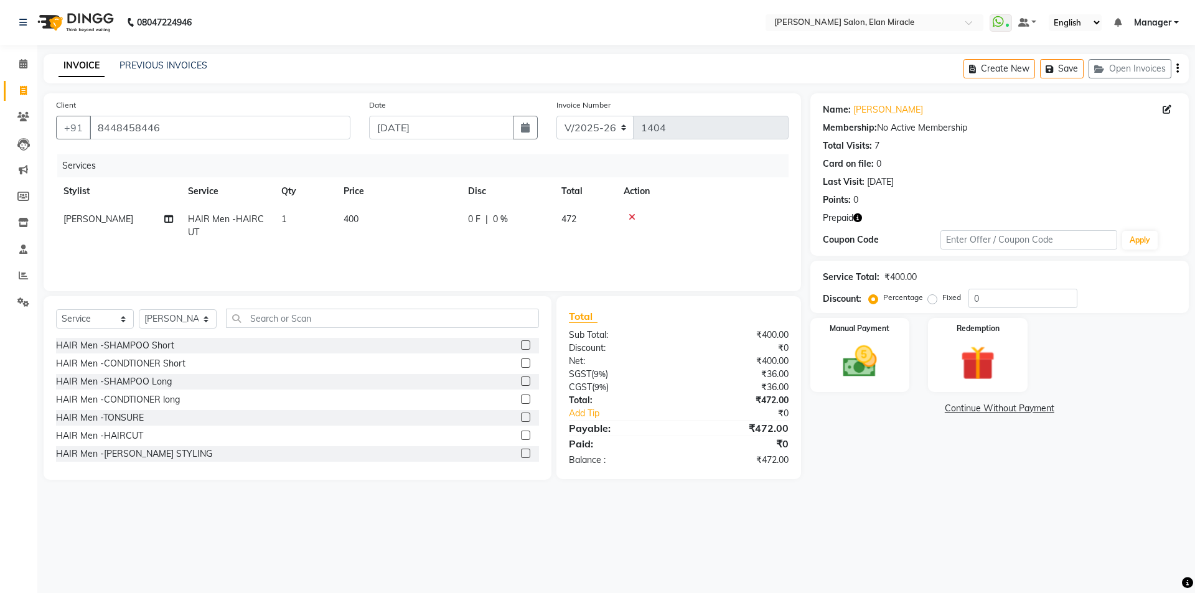
click at [521, 452] on label at bounding box center [525, 453] width 9 height 9
click at [521, 452] on input "checkbox" at bounding box center [525, 454] width 8 height 8
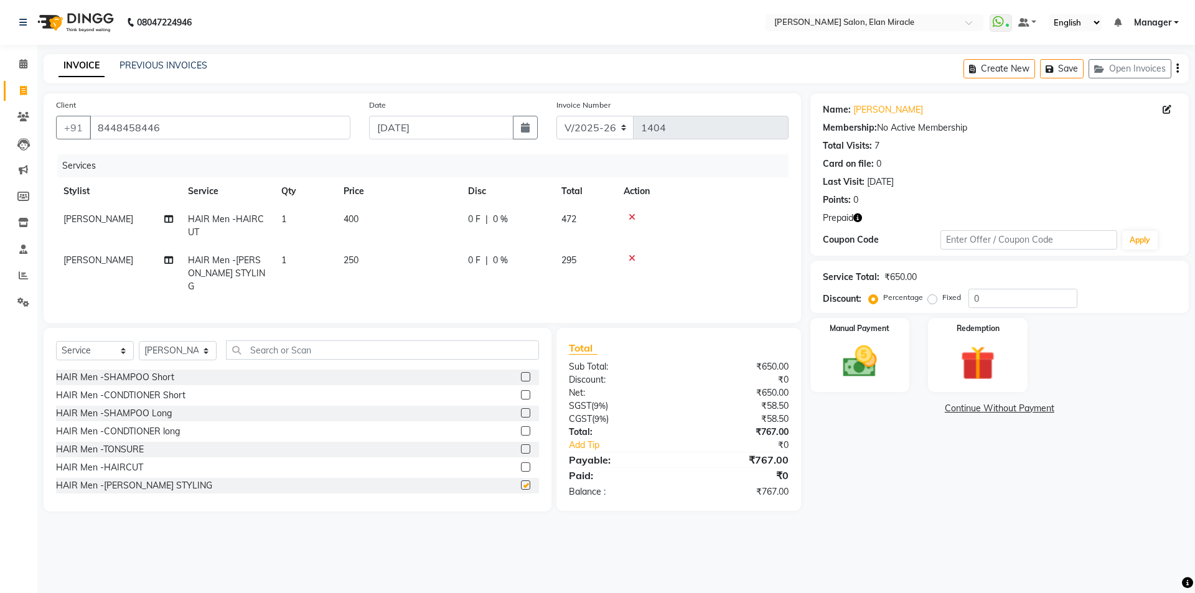
checkbox input "false"
click at [629, 487] on main "INVOICE PREVIOUS INVOICES Create New Save Open Invoices Client +91 8448458446 D…" at bounding box center [615, 292] width 1157 height 476
drag, startPoint x: 198, startPoint y: 68, endPoint x: 710, endPoint y: 92, distance: 512.7
click at [198, 70] on link "PREVIOUS INVOICES" at bounding box center [163, 65] width 88 height 11
click at [182, 347] on select "Select Stylist [PERSON_NAME] ANKIT [PERSON_NAME] [PERSON_NAME] Manager [PERSON_…" at bounding box center [178, 350] width 78 height 19
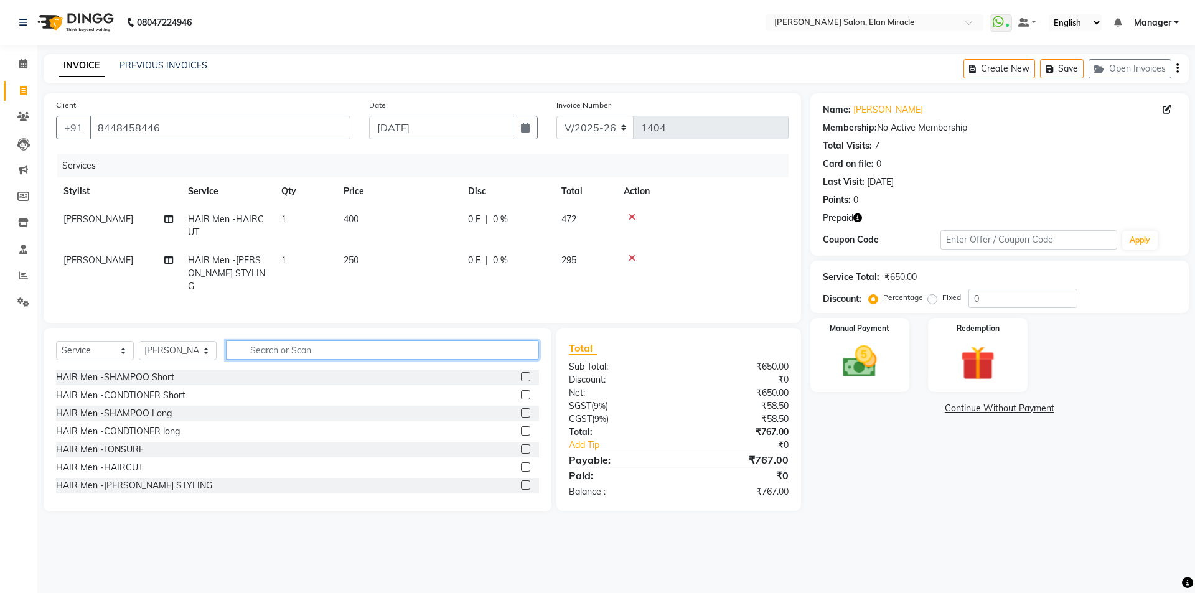
click at [378, 346] on input "text" at bounding box center [382, 349] width 313 height 19
click at [305, 347] on input "text" at bounding box center [382, 349] width 313 height 19
click at [200, 352] on select "Select Stylist [PERSON_NAME] ANKIT [PERSON_NAME] [PERSON_NAME] Manager [PERSON_…" at bounding box center [178, 350] width 78 height 19
select select "69362"
click at [139, 341] on select "Select Stylist [PERSON_NAME] ANKIT [PERSON_NAME] [PERSON_NAME] Manager [PERSON_…" at bounding box center [178, 350] width 78 height 19
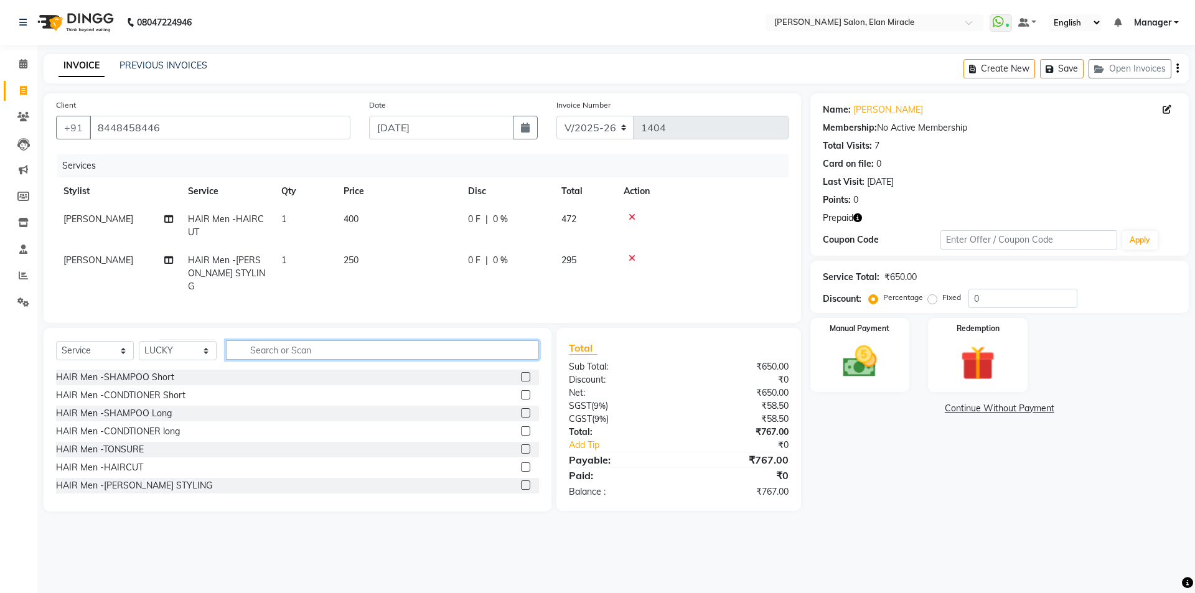
click at [314, 345] on input "text" at bounding box center [382, 349] width 313 height 19
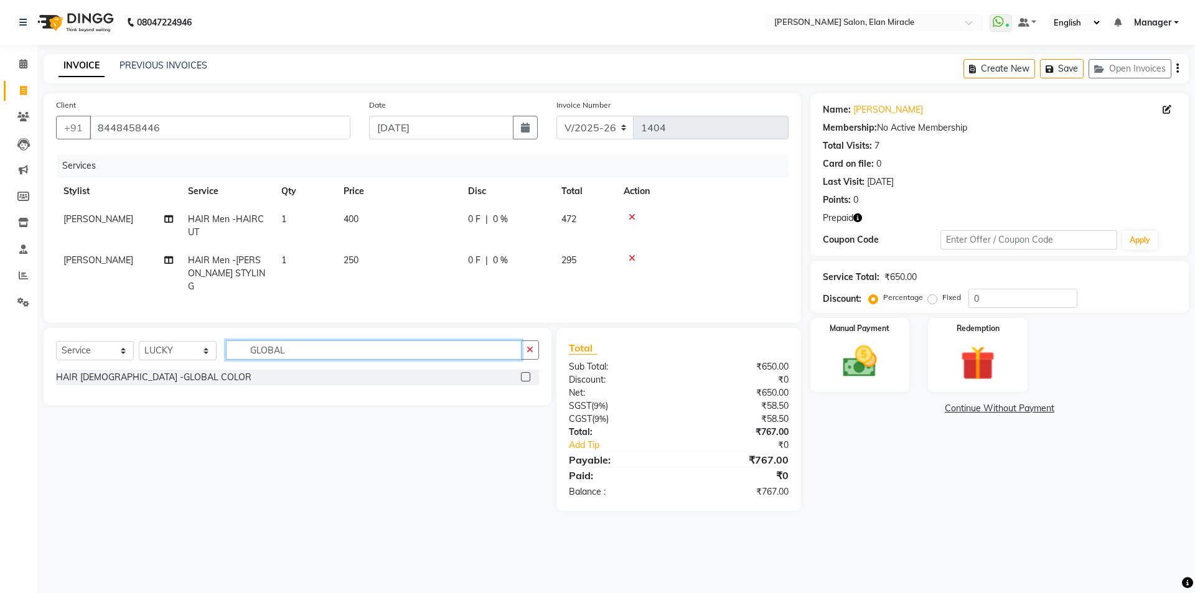
type input "GLOBAL"
click at [526, 376] on label at bounding box center [525, 376] width 9 height 9
click at [526, 376] on input "checkbox" at bounding box center [525, 377] width 8 height 8
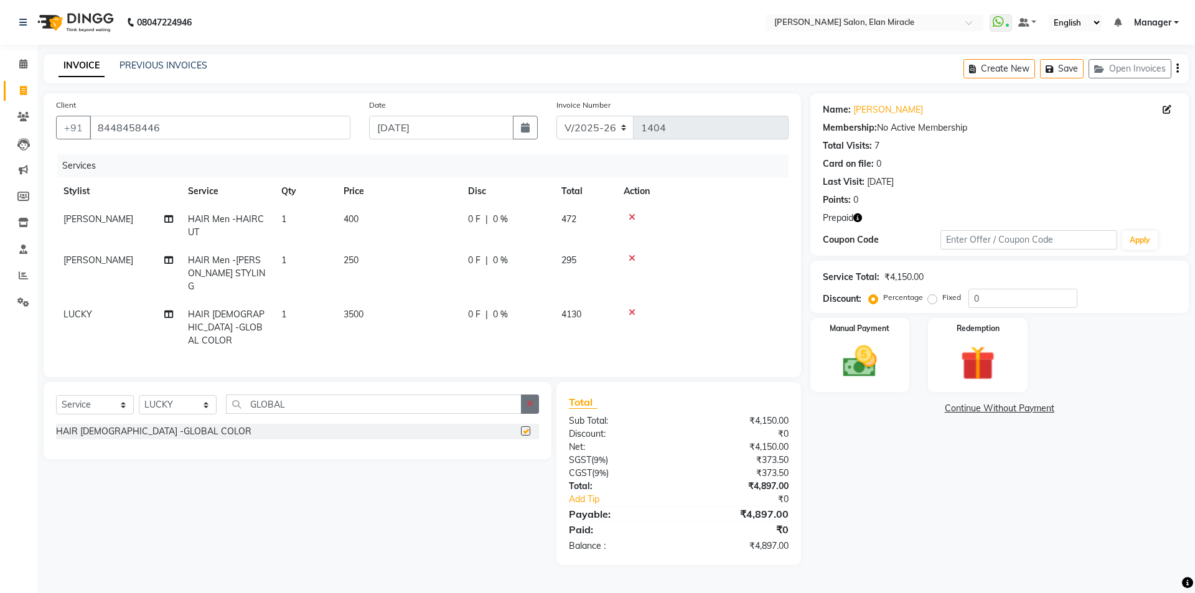
checkbox input "false"
click at [527, 400] on icon "button" at bounding box center [529, 404] width 7 height 9
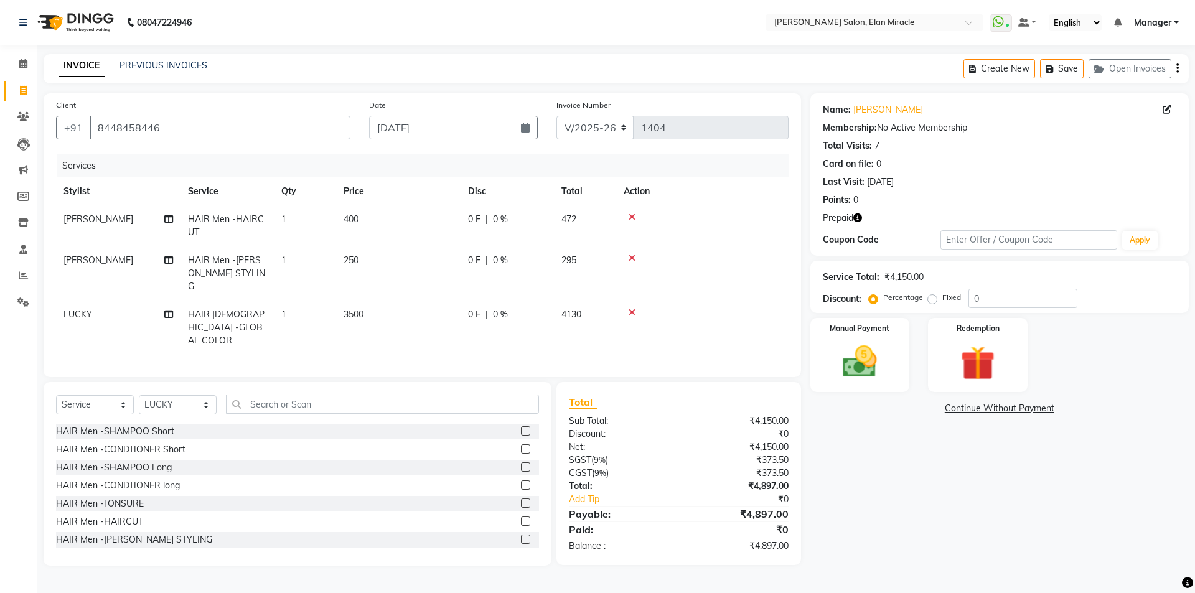
click at [400, 308] on td "3500" at bounding box center [398, 328] width 124 height 54
select select "69362"
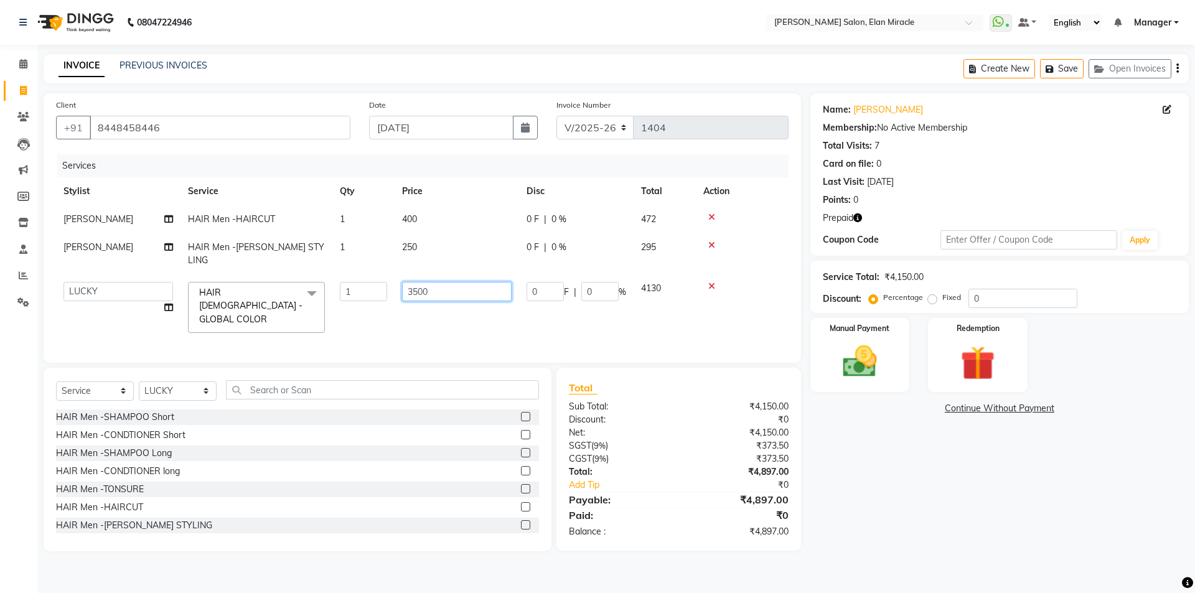
click at [476, 282] on input "3500" at bounding box center [457, 291] width 110 height 19
type input "3"
type input "5000"
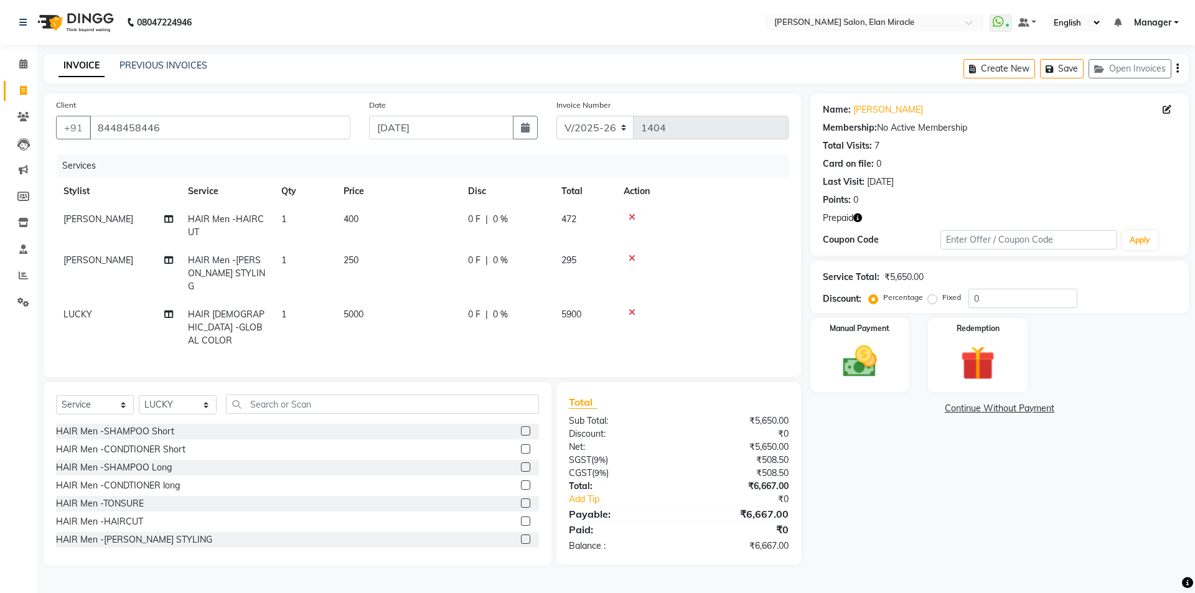
click at [918, 475] on div "Name: Vikash Membership: No Active Membership Total Visits: 7 Card on file: 0 L…" at bounding box center [1004, 329] width 388 height 472
click at [204, 395] on select "Select Stylist [PERSON_NAME] ANKIT [PERSON_NAME] [PERSON_NAME] Manager [PERSON_…" at bounding box center [178, 404] width 78 height 19
click at [171, 395] on select "Select Stylist [PERSON_NAME] ANKIT [PERSON_NAME] [PERSON_NAME] Manager [PERSON_…" at bounding box center [178, 404] width 78 height 19
click at [203, 395] on select "Select Stylist [PERSON_NAME] ANKIT [PERSON_NAME] [PERSON_NAME] Manager [PERSON_…" at bounding box center [178, 404] width 78 height 19
select select "84023"
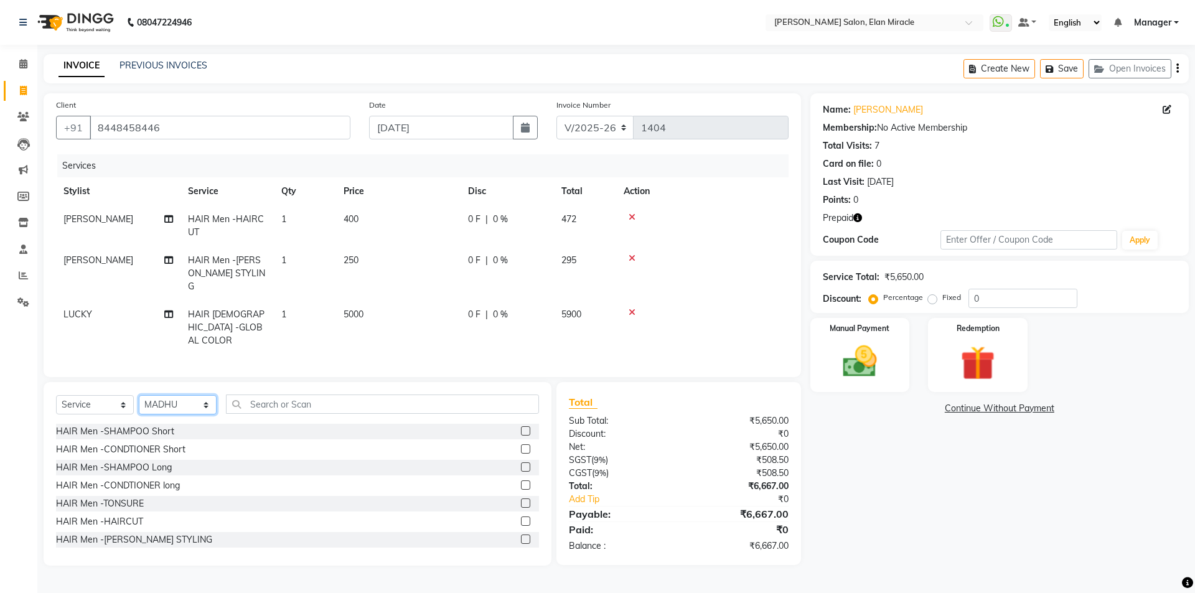
click at [139, 395] on select "Select Stylist [PERSON_NAME] ANKIT [PERSON_NAME] [PERSON_NAME] Manager [PERSON_…" at bounding box center [178, 404] width 78 height 19
click at [307, 395] on input "text" at bounding box center [382, 404] width 313 height 19
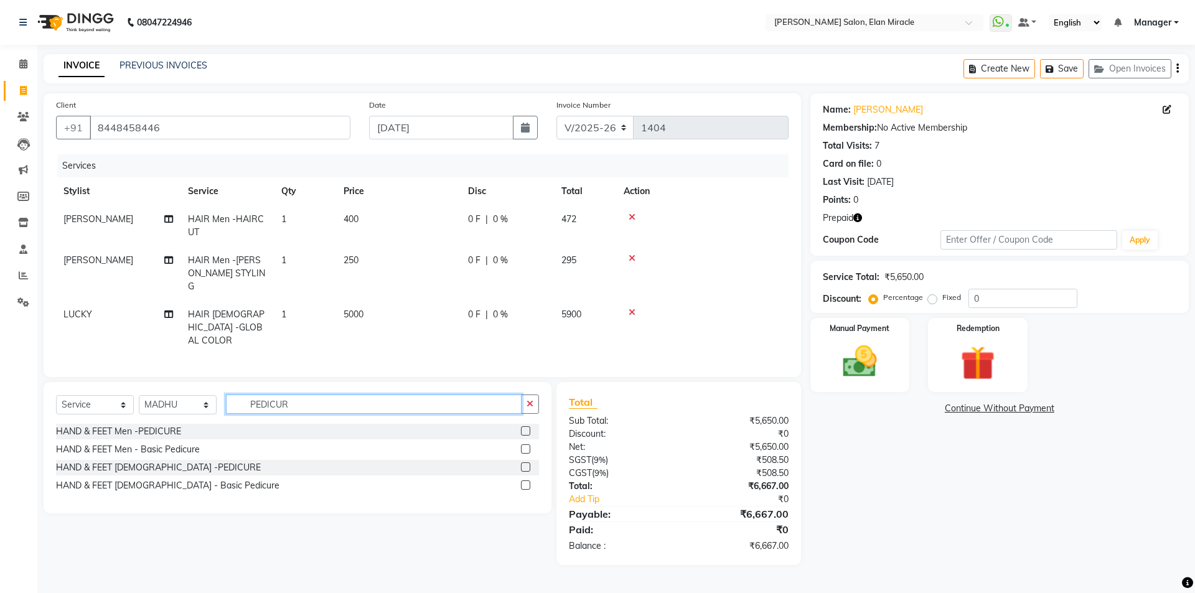
type input "PEDICUR"
click at [525, 480] on label at bounding box center [525, 484] width 9 height 9
click at [525, 482] on input "checkbox" at bounding box center [525, 486] width 8 height 8
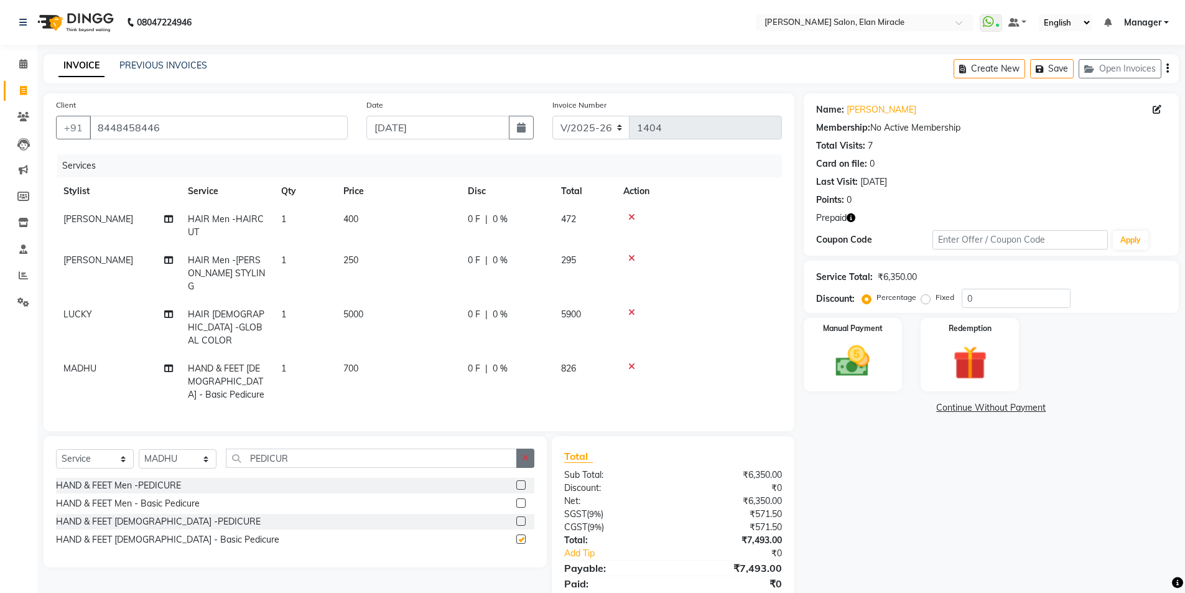
checkbox input "false"
click at [518, 449] on button "button" at bounding box center [525, 458] width 18 height 19
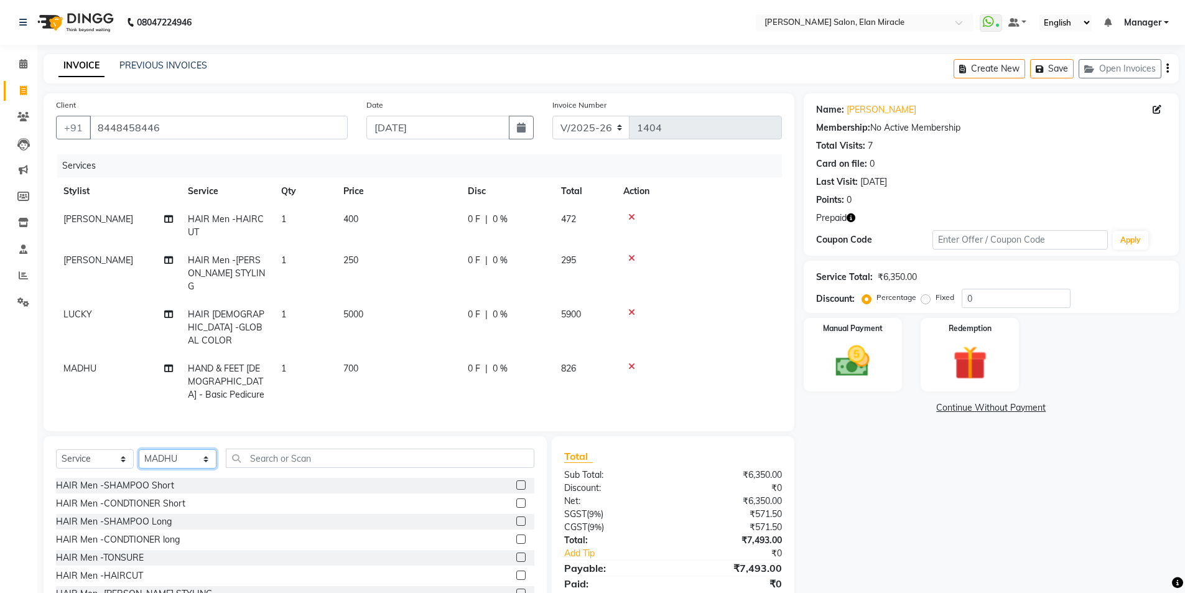
click at [192, 449] on select "Select Stylist [PERSON_NAME] ANKIT [PERSON_NAME] [PERSON_NAME] Manager [PERSON_…" at bounding box center [178, 458] width 78 height 19
select select "69364"
click at [139, 449] on select "Select Stylist [PERSON_NAME] ANKIT [PERSON_NAME] [PERSON_NAME] Manager [PERSON_…" at bounding box center [178, 458] width 78 height 19
click at [342, 449] on input "text" at bounding box center [380, 458] width 309 height 19
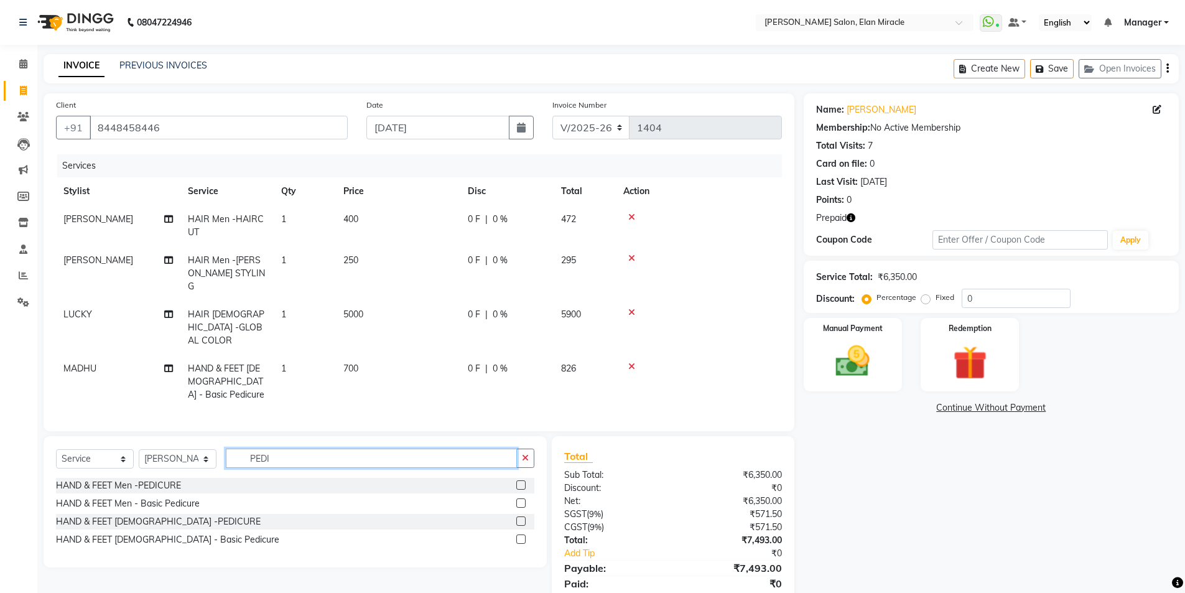
type input "PEDI"
click at [524, 480] on label at bounding box center [520, 484] width 9 height 9
click at [524, 482] on input "checkbox" at bounding box center [520, 486] width 8 height 8
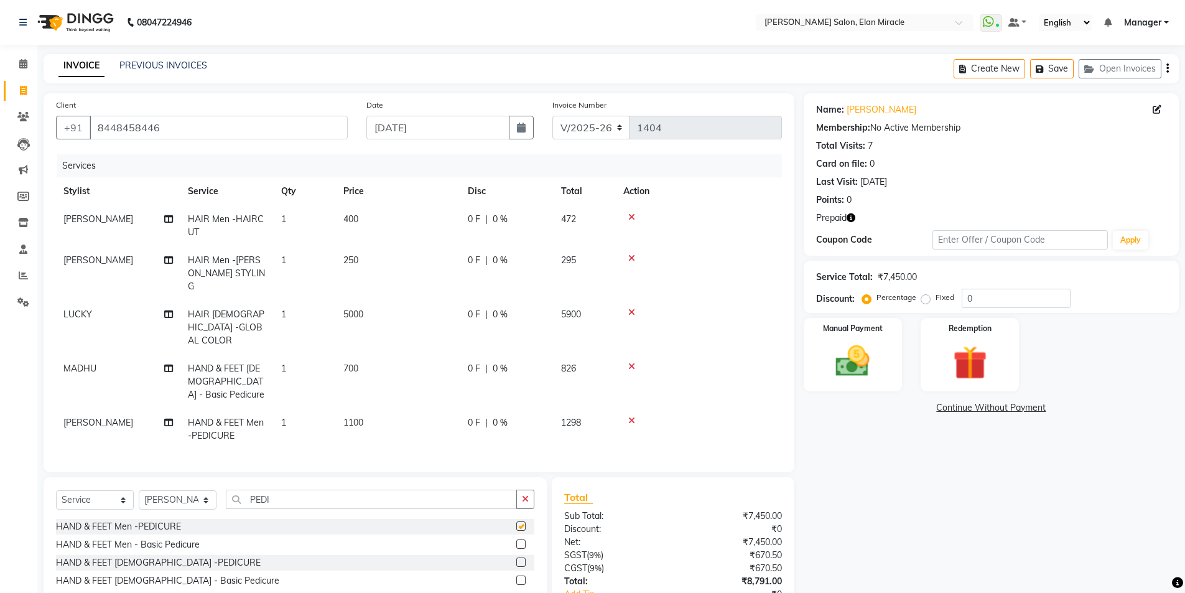
checkbox input "false"
click at [634, 362] on icon at bounding box center [632, 366] width 7 height 9
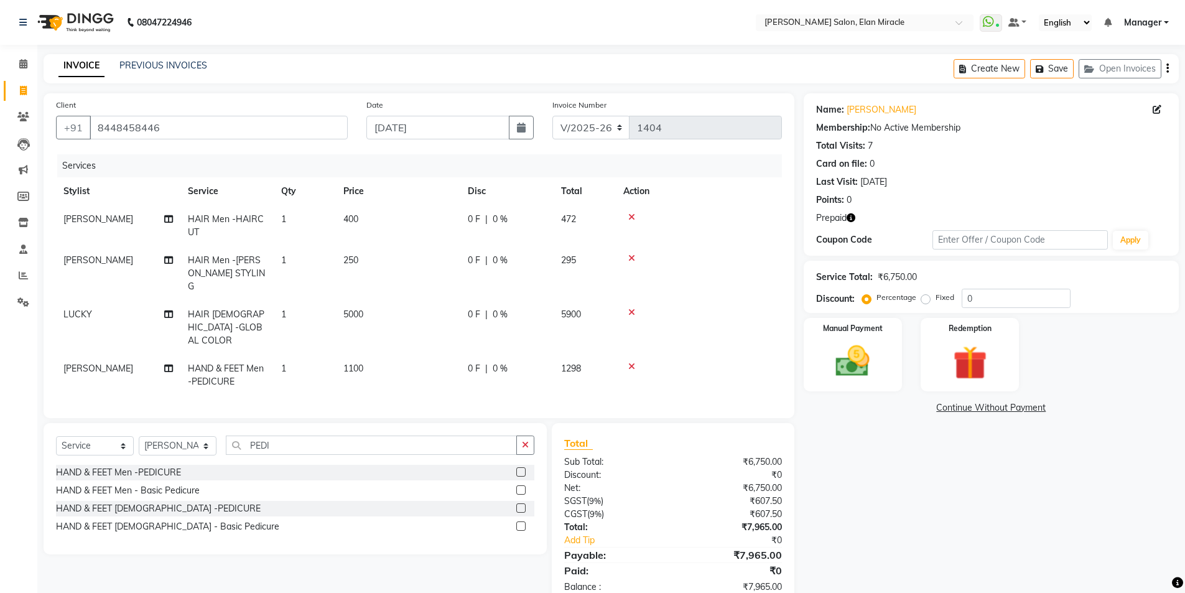
click at [182, 423] on div "Select Service Product Membership Package Voucher Prepaid Gift Card Select Styl…" at bounding box center [295, 488] width 503 height 131
click at [182, 436] on select "Select Stylist [PERSON_NAME] ANKIT [PERSON_NAME] [PERSON_NAME] Manager [PERSON_…" at bounding box center [178, 445] width 78 height 19
select select "84023"
click at [139, 436] on select "Select Stylist [PERSON_NAME] ANKIT [PERSON_NAME] [PERSON_NAME] Manager [PERSON_…" at bounding box center [178, 445] width 78 height 19
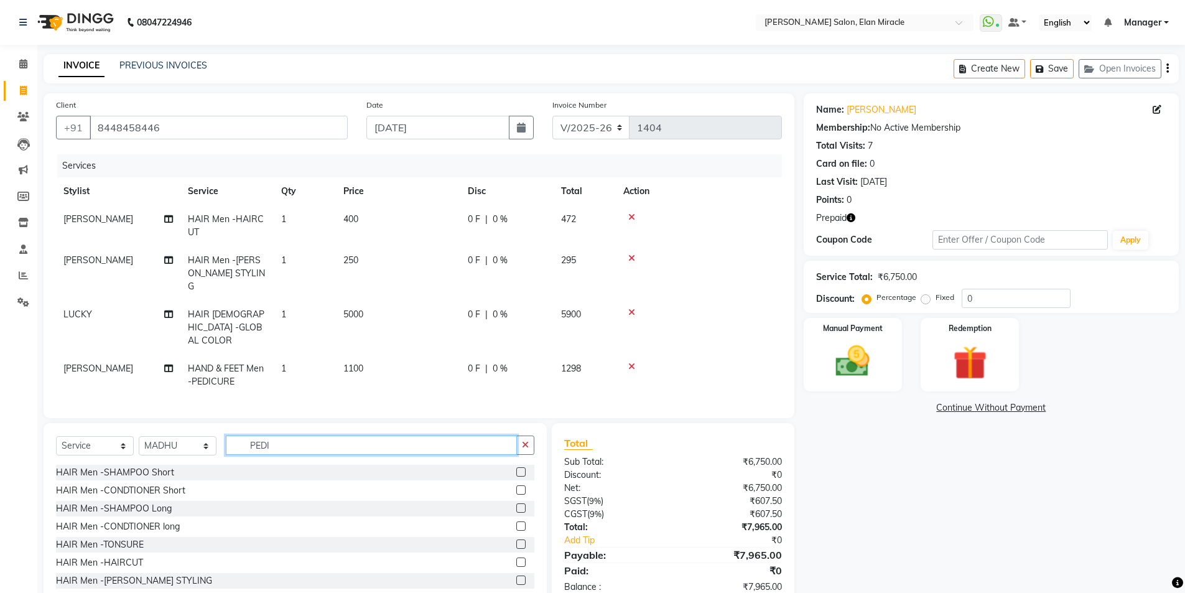
click at [318, 436] on input "PEDI" at bounding box center [371, 445] width 291 height 19
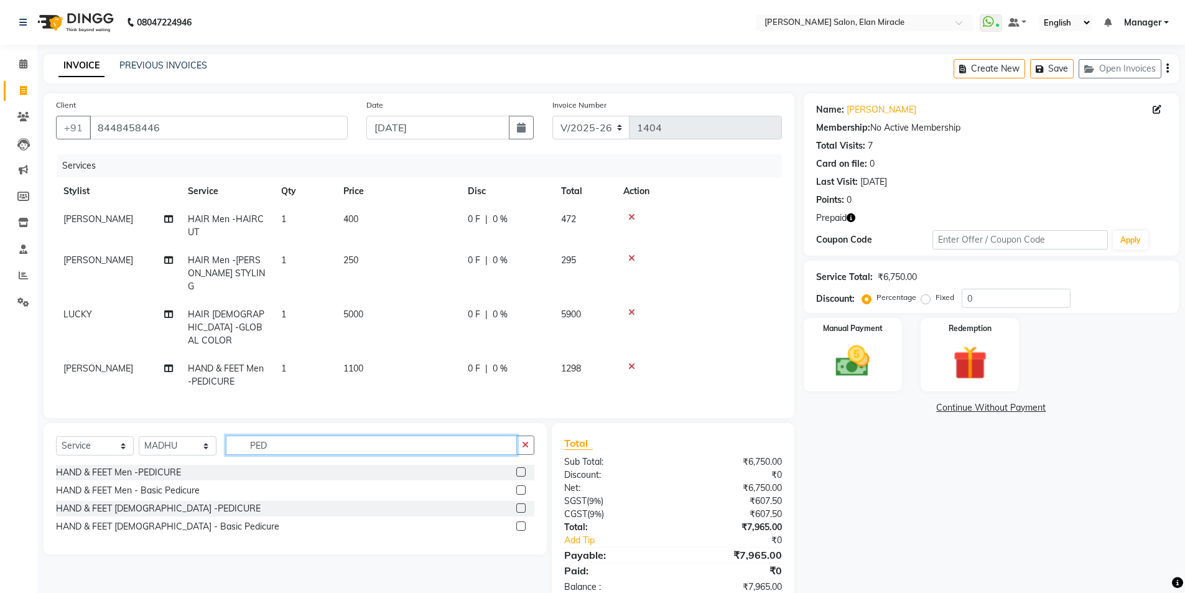
type input "PEDI"
click at [515, 501] on div "HAND & FEET [DEMOGRAPHIC_DATA] -PEDICURE" at bounding box center [295, 509] width 479 height 16
click at [521, 503] on label at bounding box center [520, 507] width 9 height 9
click at [521, 505] on input "checkbox" at bounding box center [520, 509] width 8 height 8
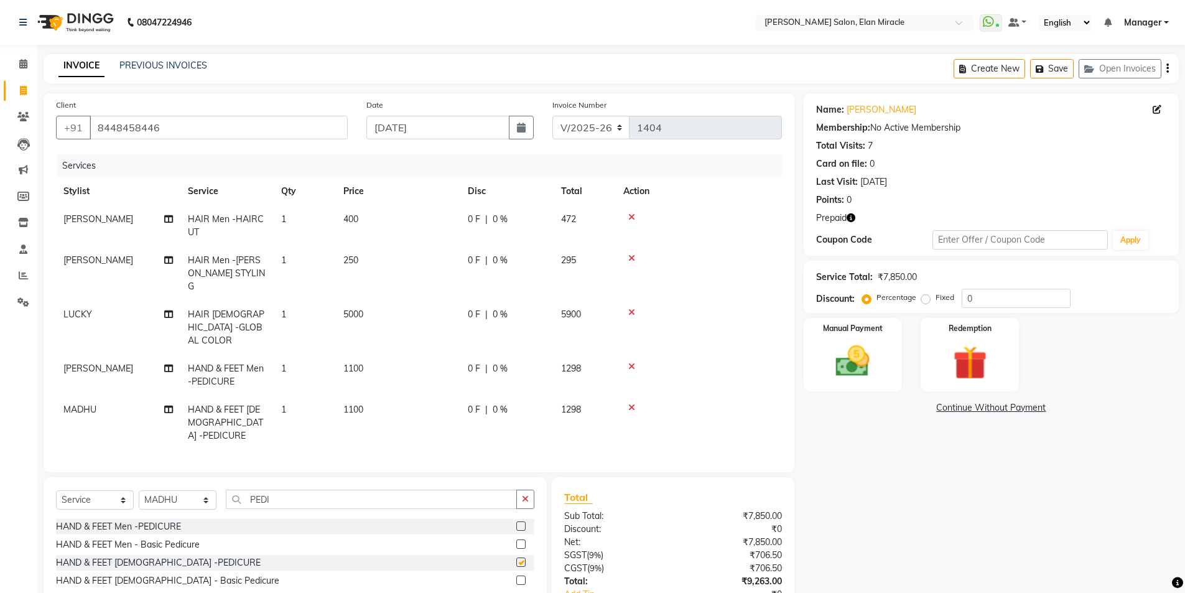
checkbox input "false"
click at [505, 519] on div "HAND & FEET Men -PEDICURE" at bounding box center [295, 527] width 479 height 16
click at [534, 490] on button "button" at bounding box center [525, 499] width 18 height 19
click at [407, 355] on td "1100" at bounding box center [398, 375] width 124 height 41
select select "69364"
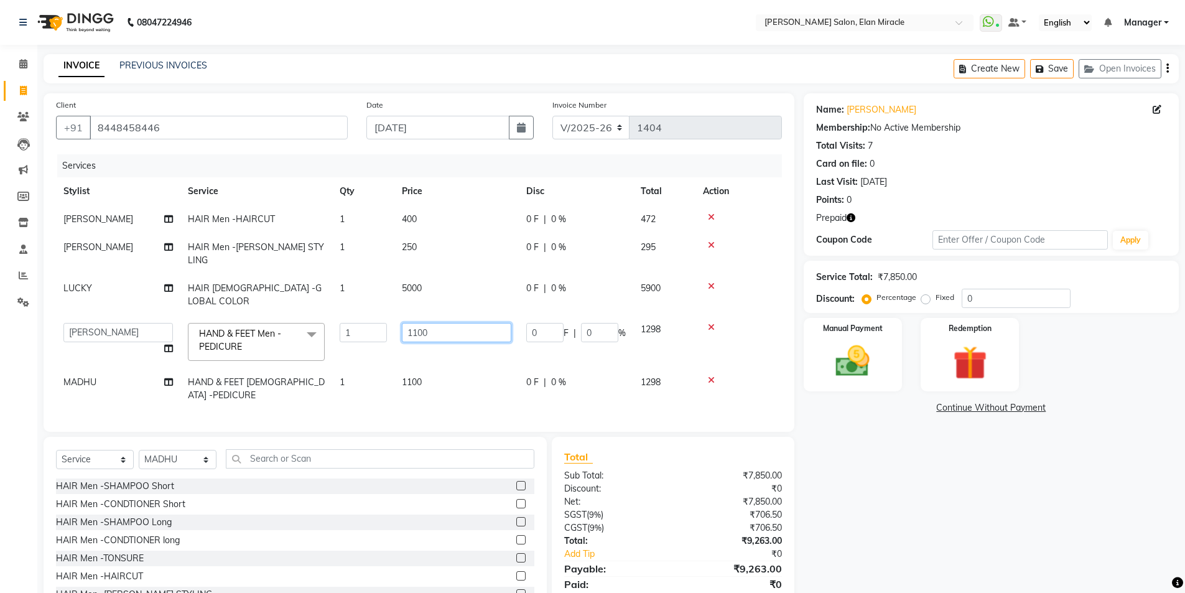
click at [467, 323] on input "1100" at bounding box center [457, 332] width 110 height 19
type input "1"
type input "1800"
click at [458, 373] on td "1100" at bounding box center [457, 388] width 124 height 41
select select "84023"
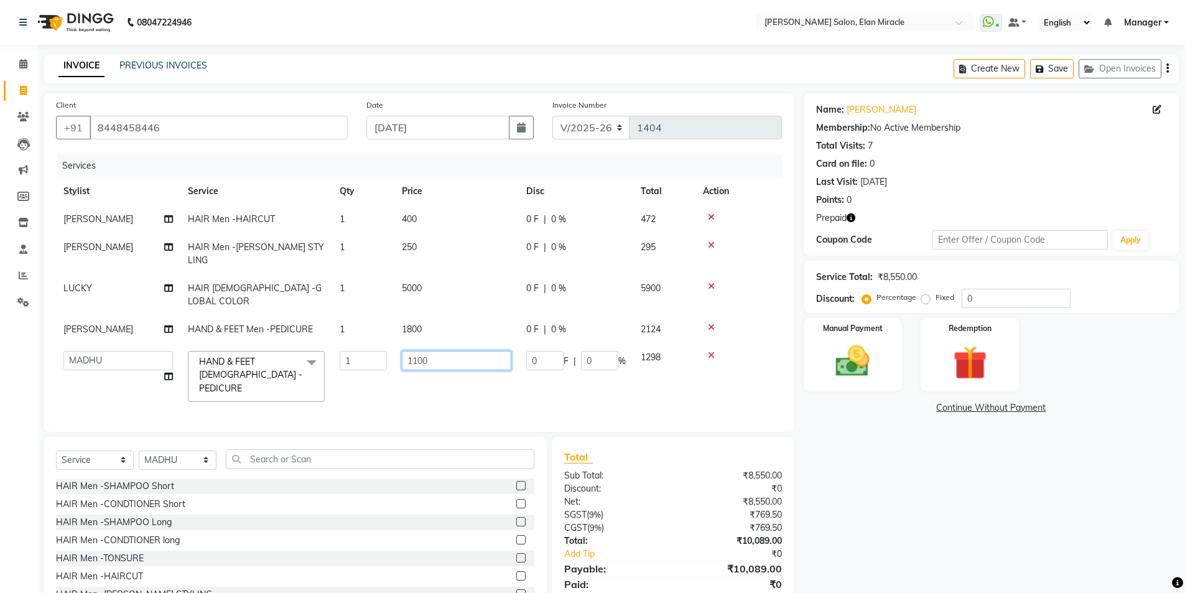
click at [447, 351] on input "1100" at bounding box center [457, 360] width 110 height 19
type input "1"
type input "1800"
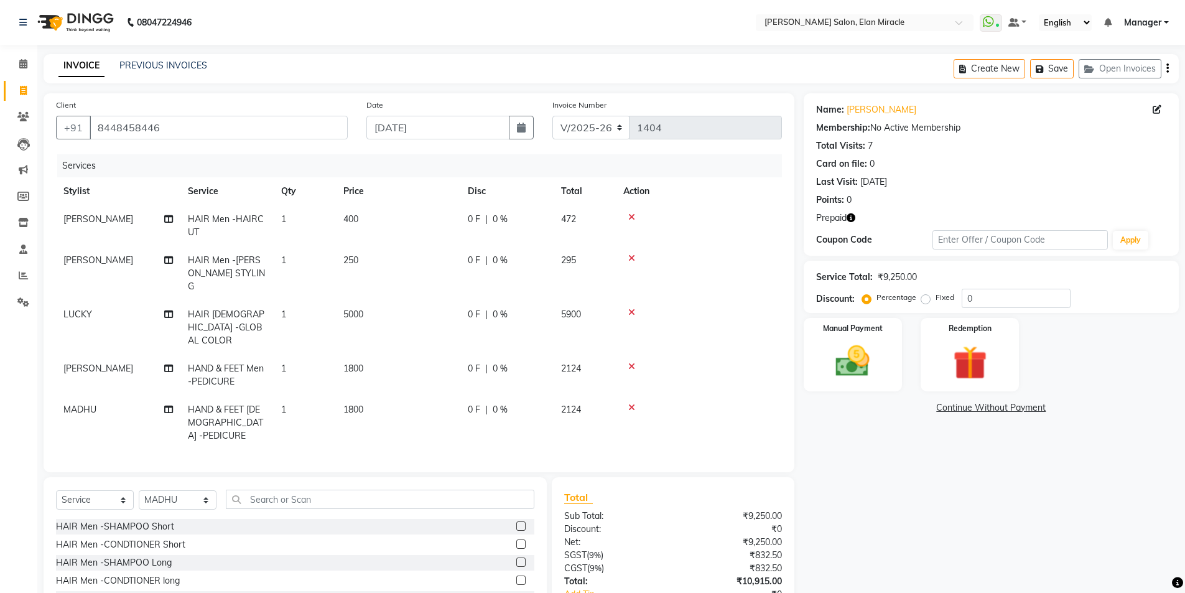
click at [918, 469] on div "Name: Vikash Membership: No Active Membership Total Visits: 7 Card on file: 0 L…" at bounding box center [996, 377] width 385 height 568
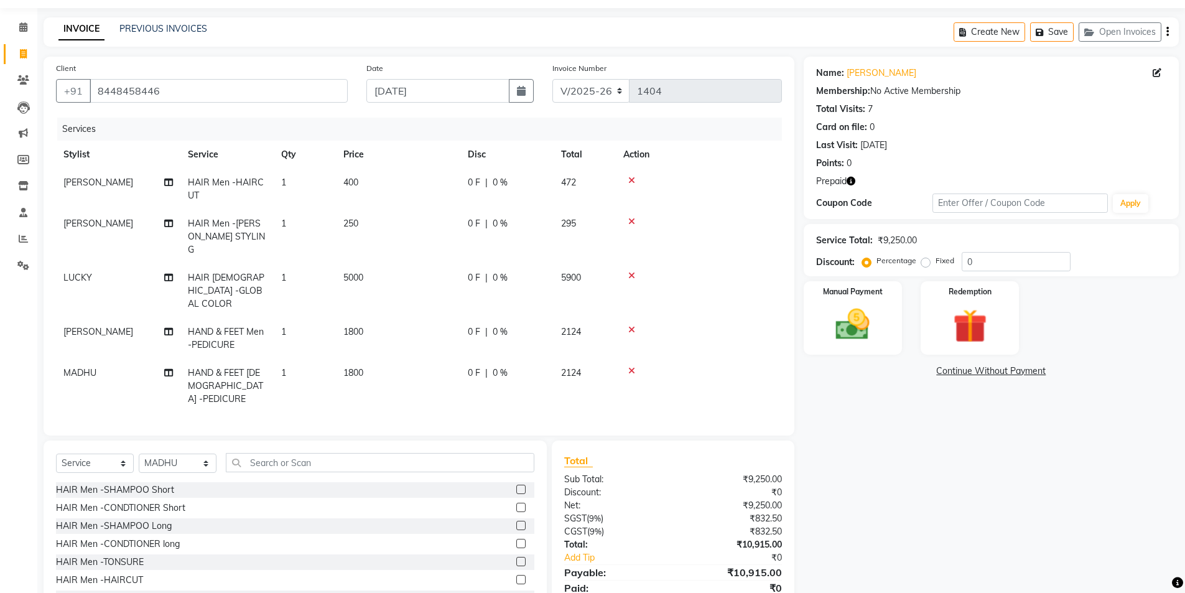
scroll to position [57, 0]
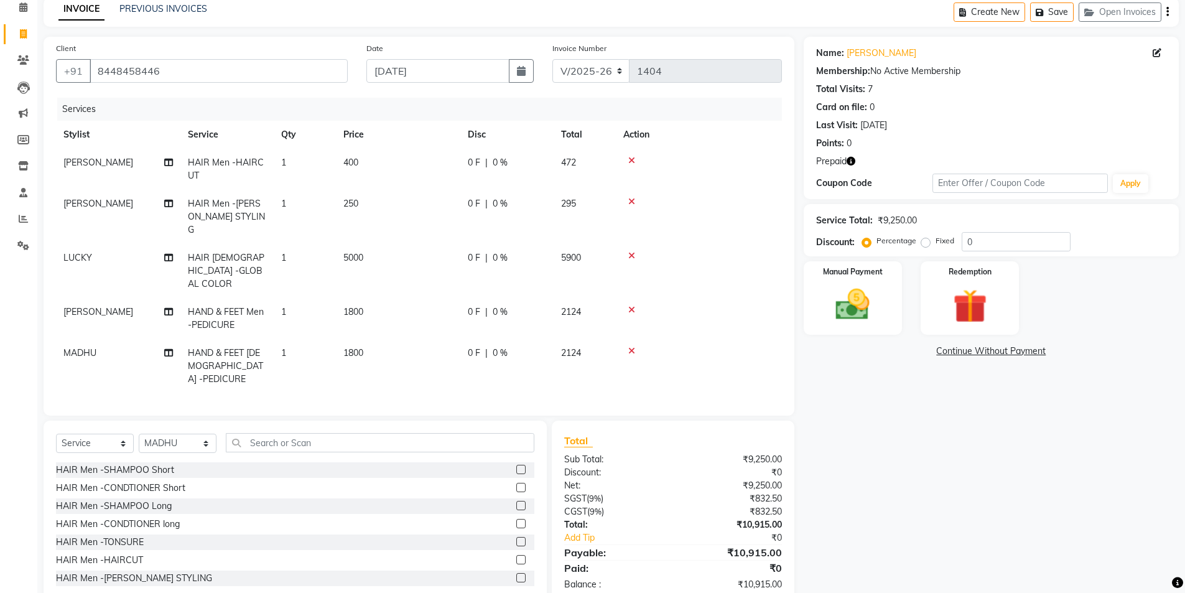
click at [853, 161] on icon "button" at bounding box center [851, 161] width 9 height 9
click at [971, 436] on div "Name: Vikash Membership: No Active Membership Total Visits: 7 Card on file: 0 L…" at bounding box center [996, 321] width 385 height 568
click at [885, 488] on div "Name: Vikash Membership: No Active Membership Total Visits: 7 Card on file: 0 L…" at bounding box center [996, 321] width 385 height 568
click at [851, 159] on icon "button" at bounding box center [851, 161] width 9 height 9
click at [1003, 450] on div "Name: Vikash Membership: No Active Membership Total Visits: 7 Card on file: 0 L…" at bounding box center [996, 321] width 385 height 568
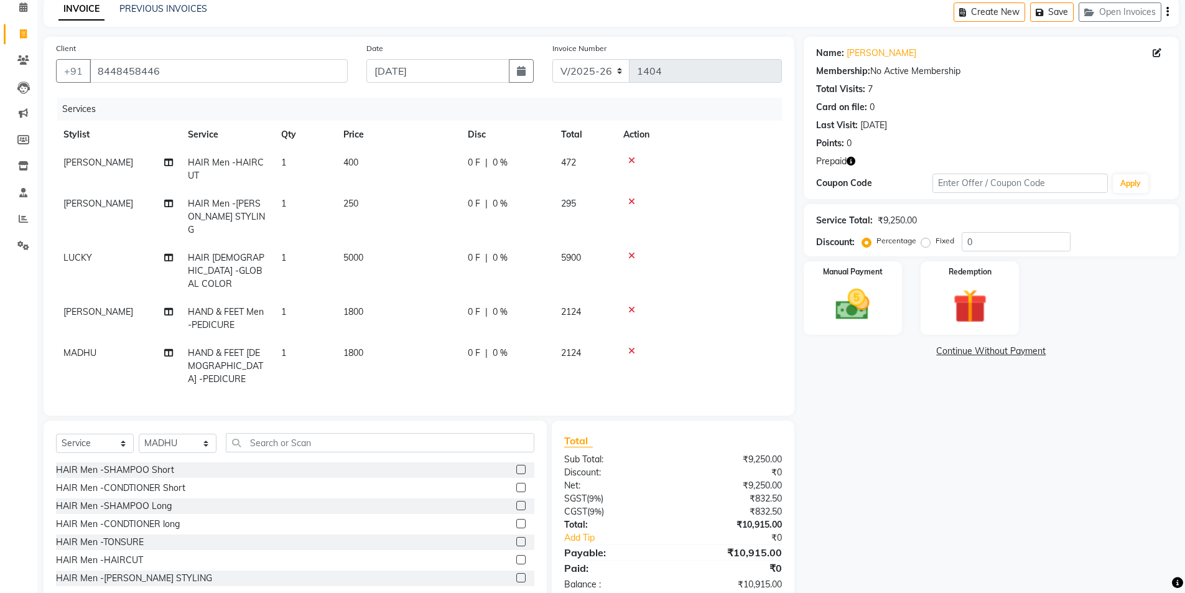
click at [853, 159] on icon "button" at bounding box center [851, 161] width 9 height 9
click at [928, 457] on div "Name: Vikash Membership: No Active Membership Total Visits: 7 Card on file: 0 L…" at bounding box center [996, 321] width 385 height 568
click at [859, 320] on img at bounding box center [853, 304] width 57 height 40
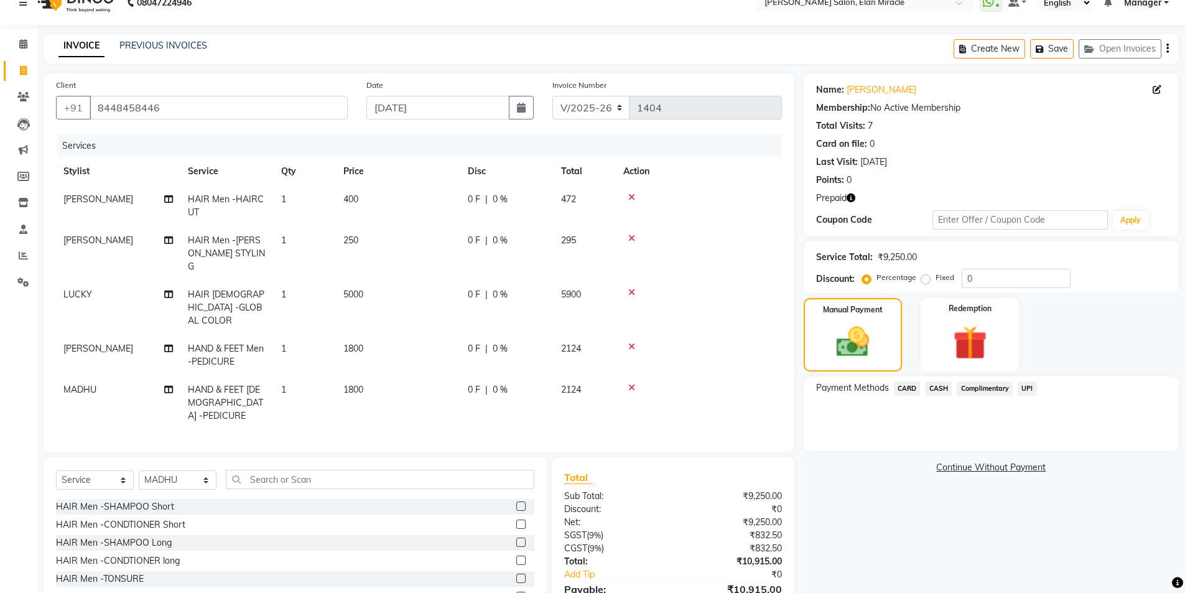
scroll to position [0, 0]
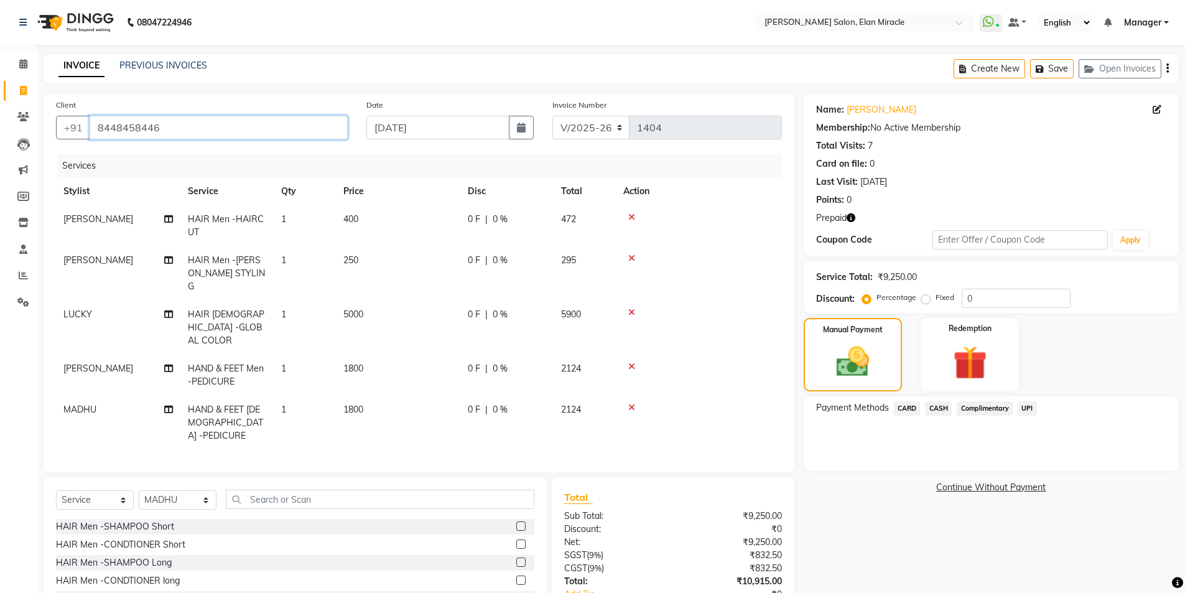
drag, startPoint x: 160, startPoint y: 129, endPoint x: 90, endPoint y: 131, distance: 70.3
click at [90, 131] on input "8448458446" at bounding box center [219, 128] width 258 height 24
click at [194, 123] on input "8448458446" at bounding box center [219, 128] width 258 height 24
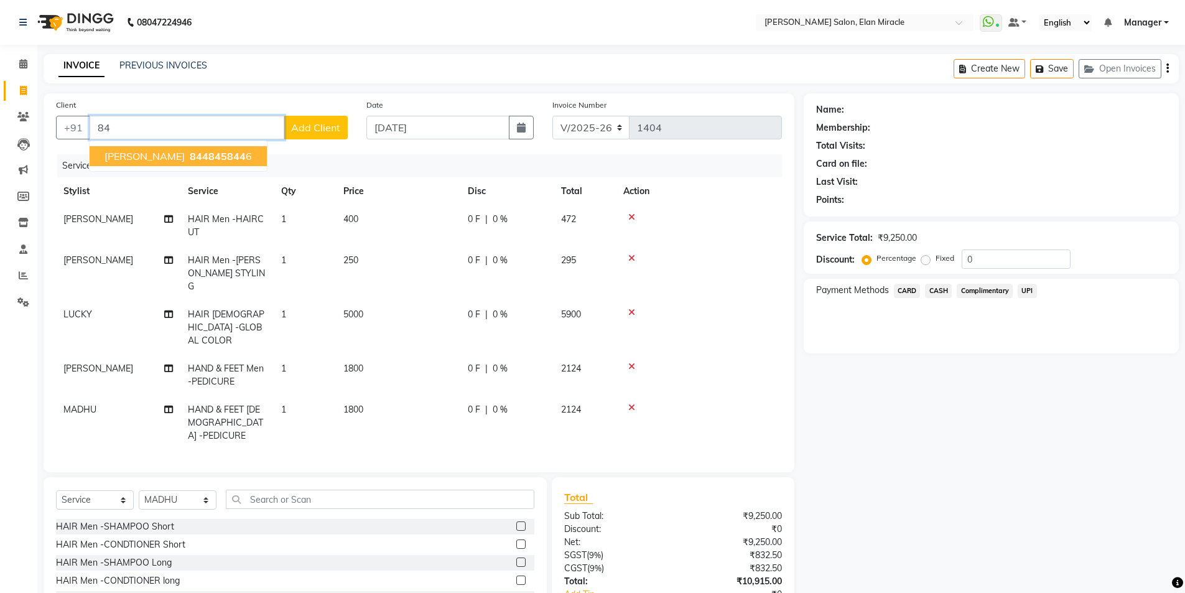
type input "8"
click at [189, 152] on ngb-highlight "8448458446" at bounding box center [218, 156] width 62 height 12
type input "8448458446"
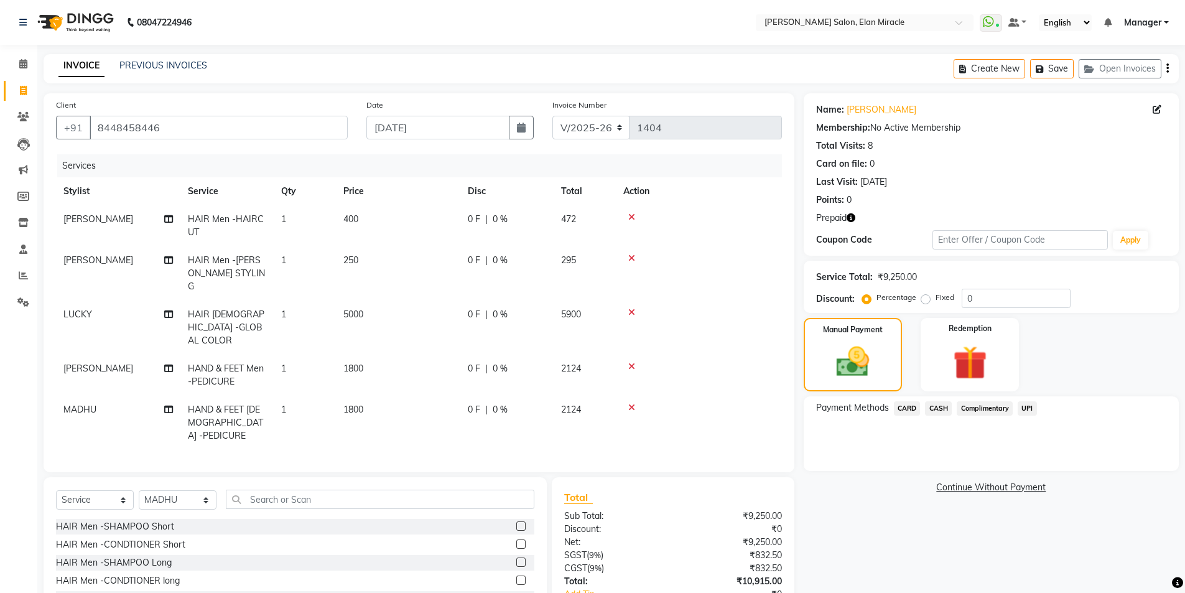
click at [854, 217] on icon "button" at bounding box center [851, 217] width 9 height 9
click at [990, 363] on img at bounding box center [970, 363] width 57 height 44
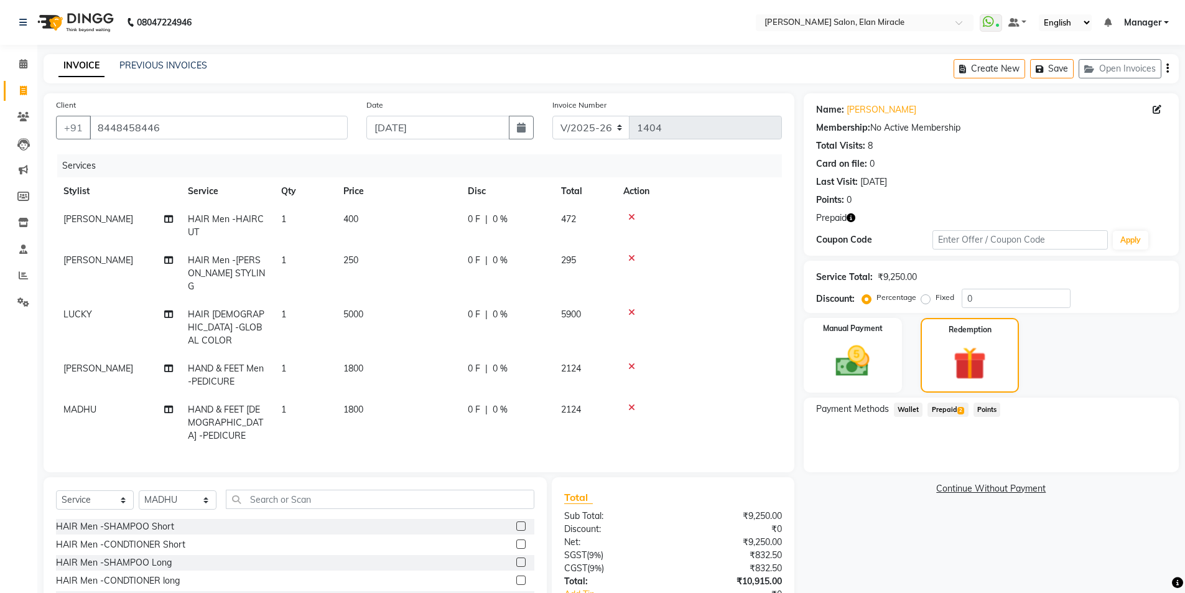
click at [955, 401] on div "Payment Methods Wallet Prepaid 2 Points" at bounding box center [991, 435] width 375 height 75
click at [955, 408] on span "Prepaid 2" at bounding box center [948, 410] width 40 height 14
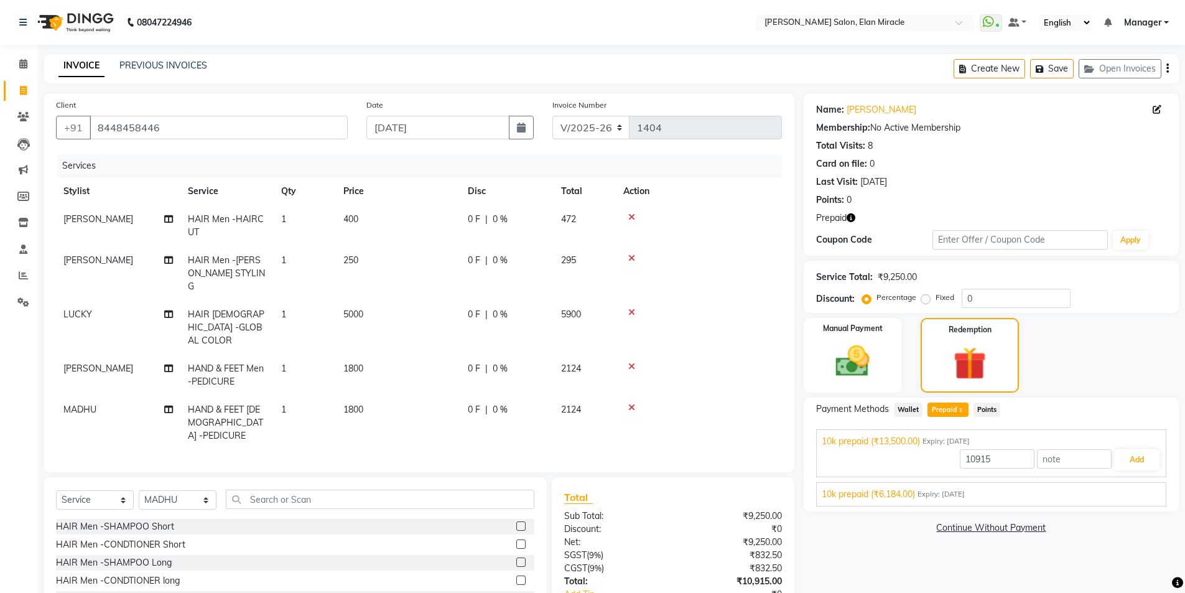
click at [920, 497] on span "Expiry: 25-06-2035" at bounding box center [941, 494] width 47 height 11
click at [1137, 492] on button "Add" at bounding box center [1137, 489] width 45 height 21
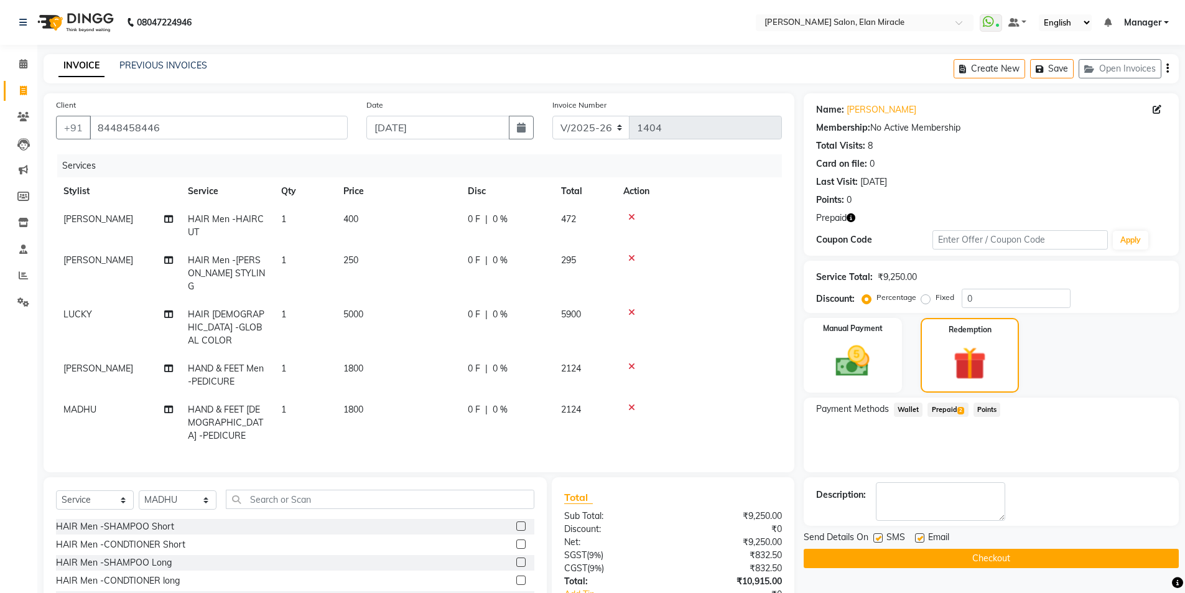
click at [986, 557] on button "Checkout" at bounding box center [991, 558] width 375 height 19
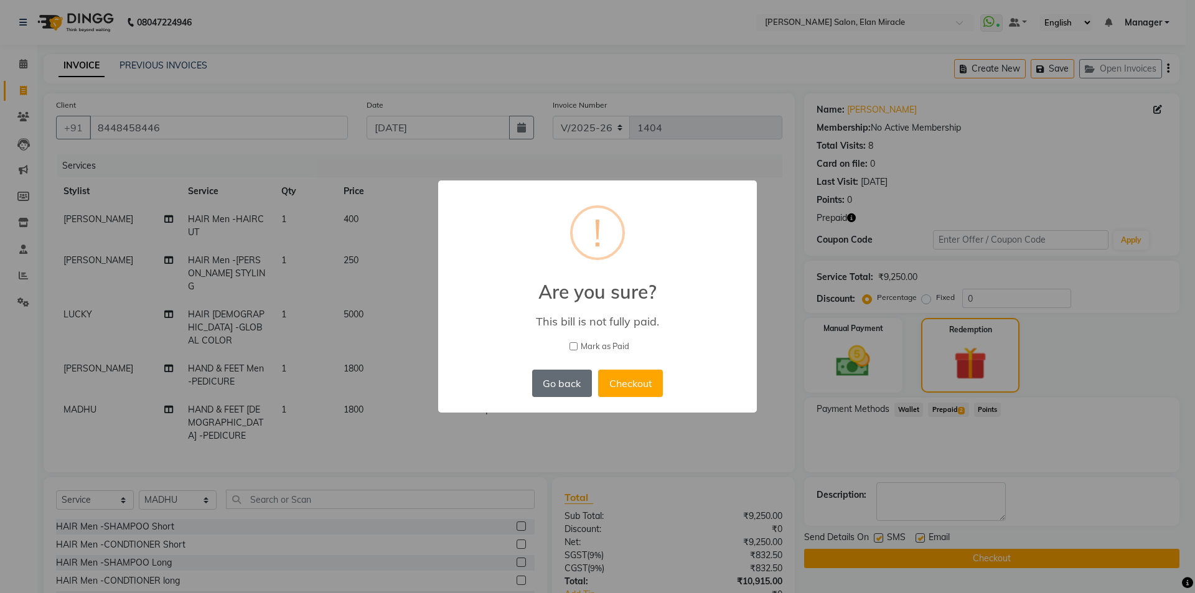
click at [579, 378] on button "Go back" at bounding box center [562, 383] width 60 height 27
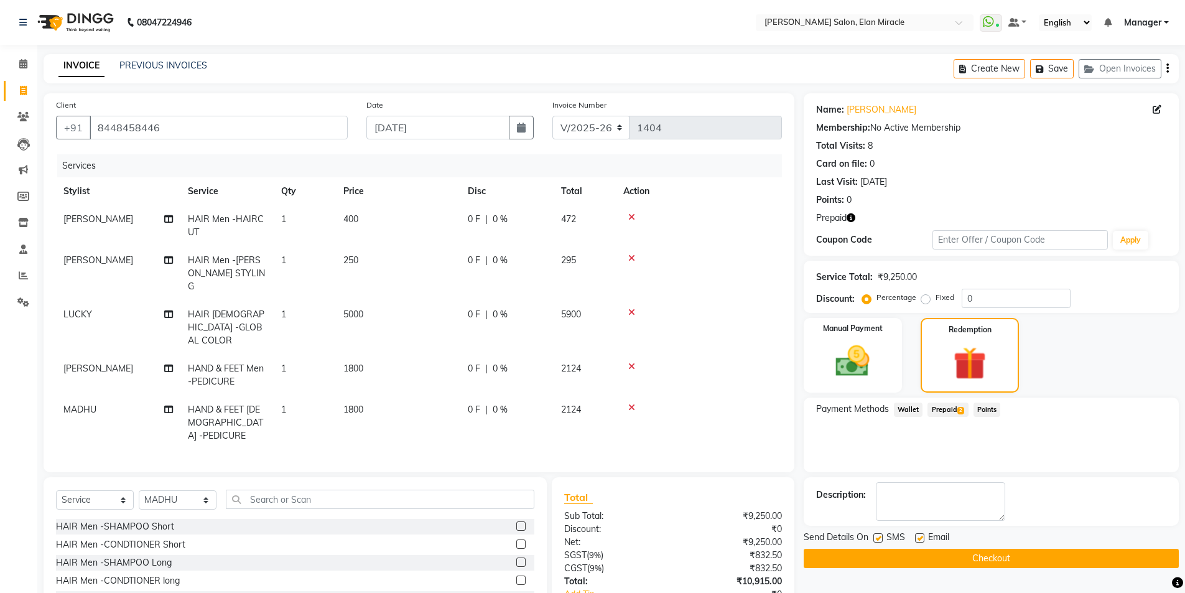
click at [943, 416] on span "Prepaid 2" at bounding box center [948, 410] width 40 height 14
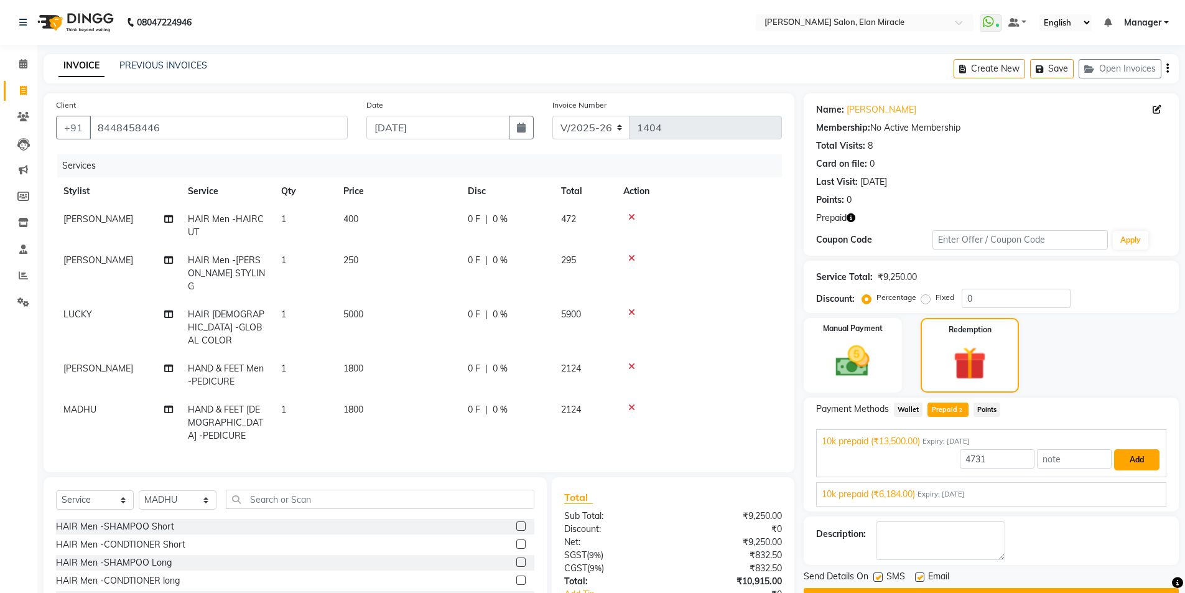
click at [1145, 462] on button "Add" at bounding box center [1137, 459] width 45 height 21
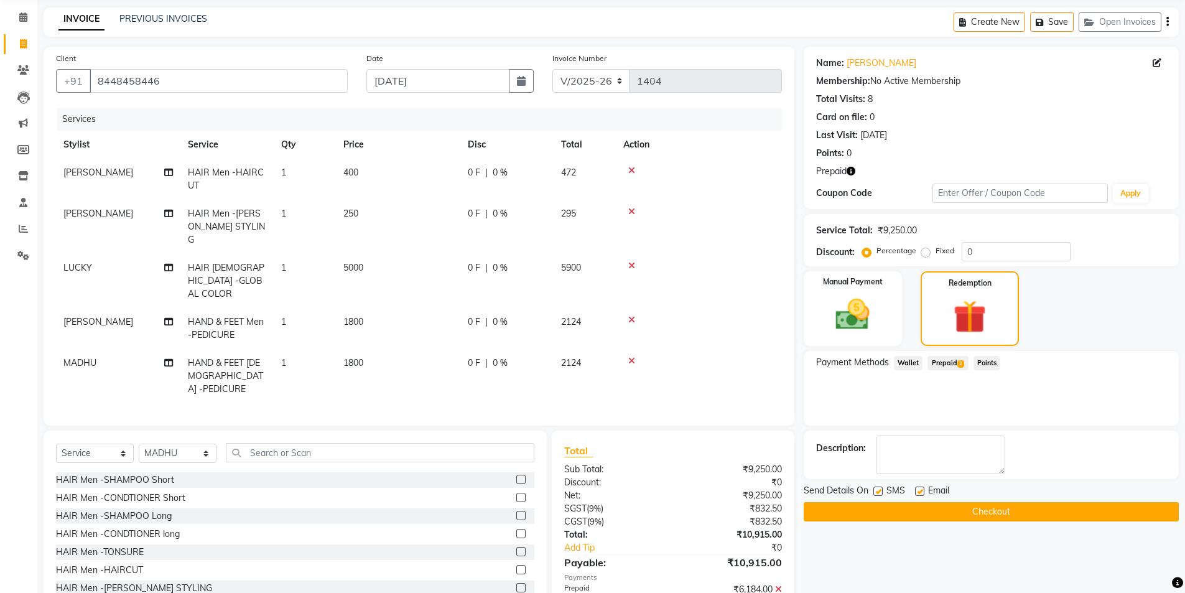
scroll to position [95, 0]
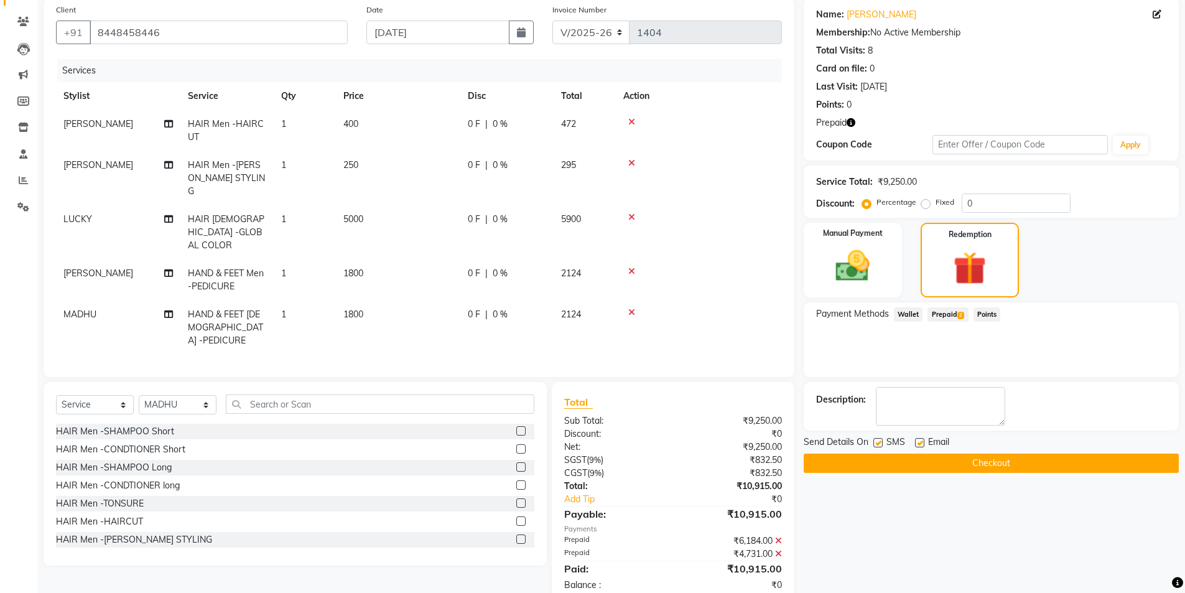
click at [1012, 467] on button "Checkout" at bounding box center [991, 463] width 375 height 19
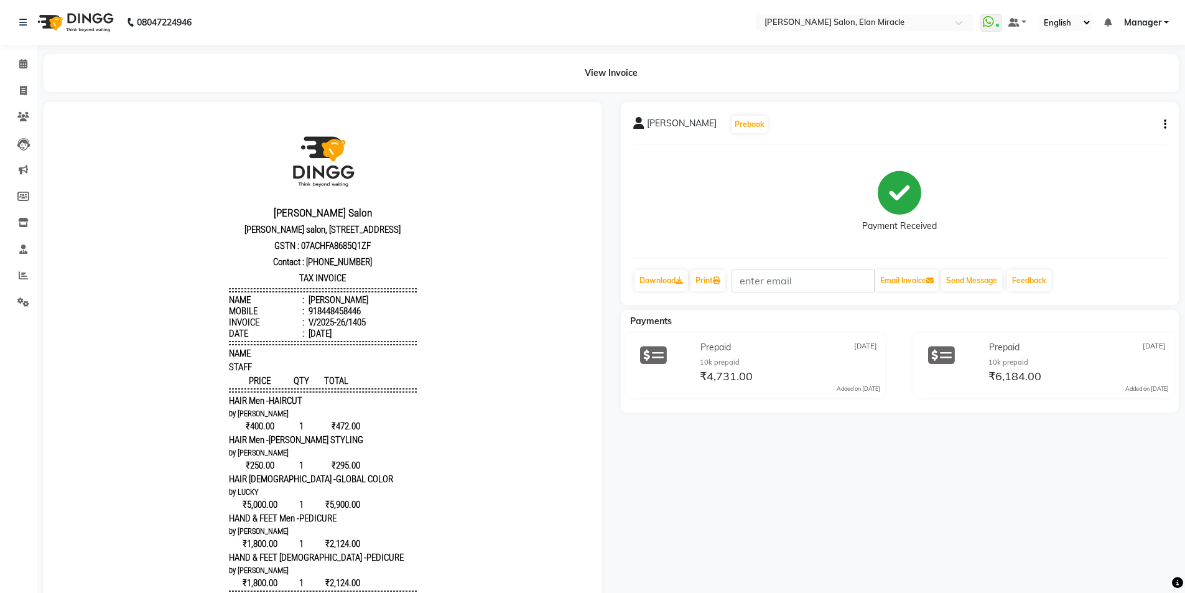
drag, startPoint x: 326, startPoint y: 115, endPoint x: 459, endPoint y: 127, distance: 133.1
click at [470, 133] on body "Madonna Salon Madonna salon, 1st floor Elan Miracle, Northern Peripheral Rd, Se…" at bounding box center [323, 459] width 524 height 680
click at [22, 86] on icon at bounding box center [23, 90] width 7 height 9
select select "7738"
select select "service"
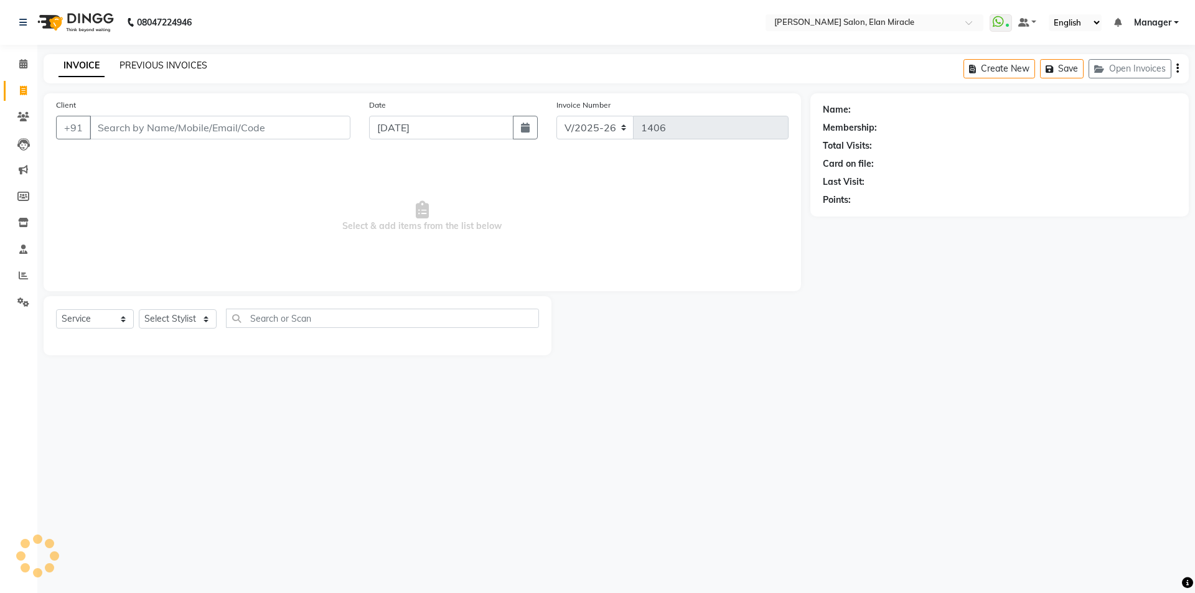
click at [189, 61] on link "PREVIOUS INVOICES" at bounding box center [163, 65] width 88 height 11
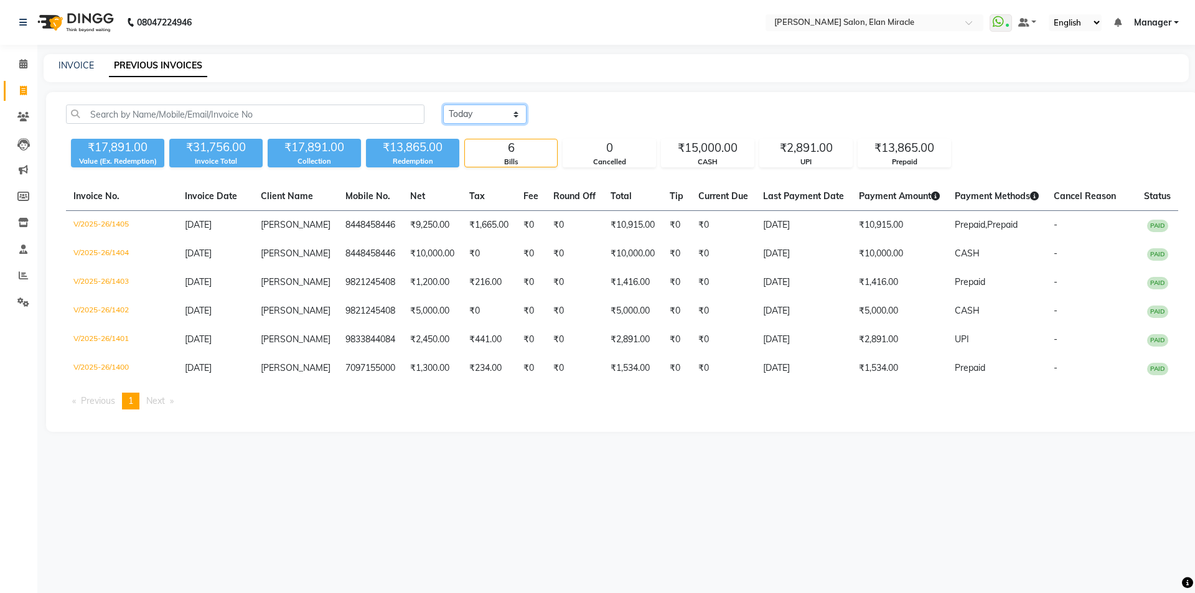
click at [480, 115] on select "Today Yesterday Custom Range" at bounding box center [484, 114] width 83 height 19
select select "range"
click at [443, 105] on select "Today Yesterday Custom Range" at bounding box center [484, 114] width 83 height 19
click at [592, 111] on input "[DATE]" at bounding box center [586, 114] width 87 height 17
select select "9"
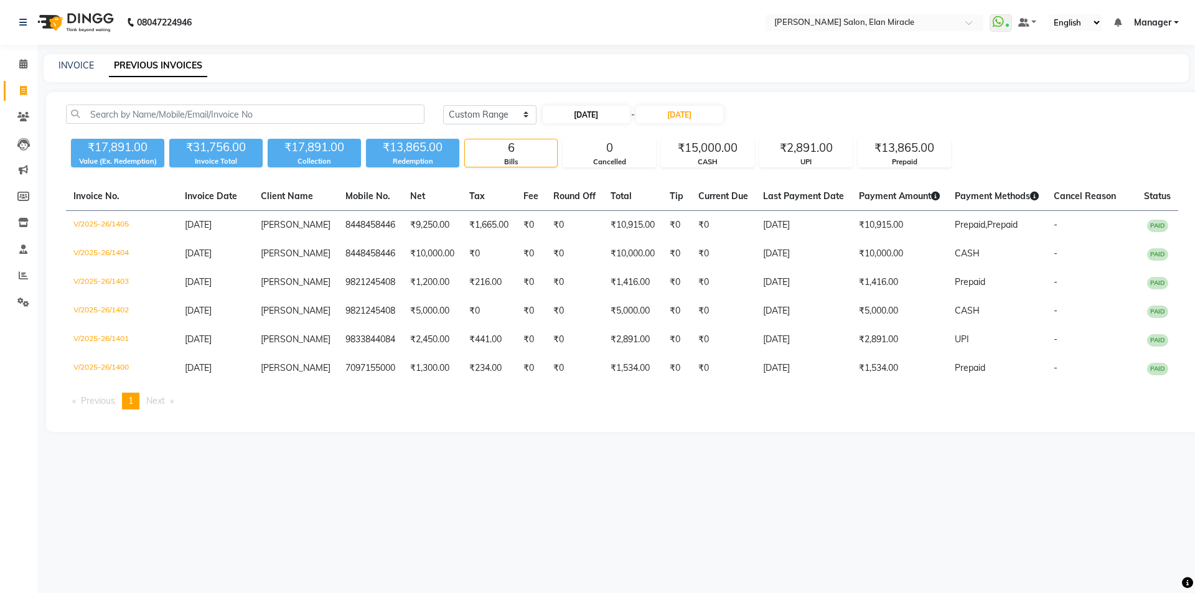
select select "2025"
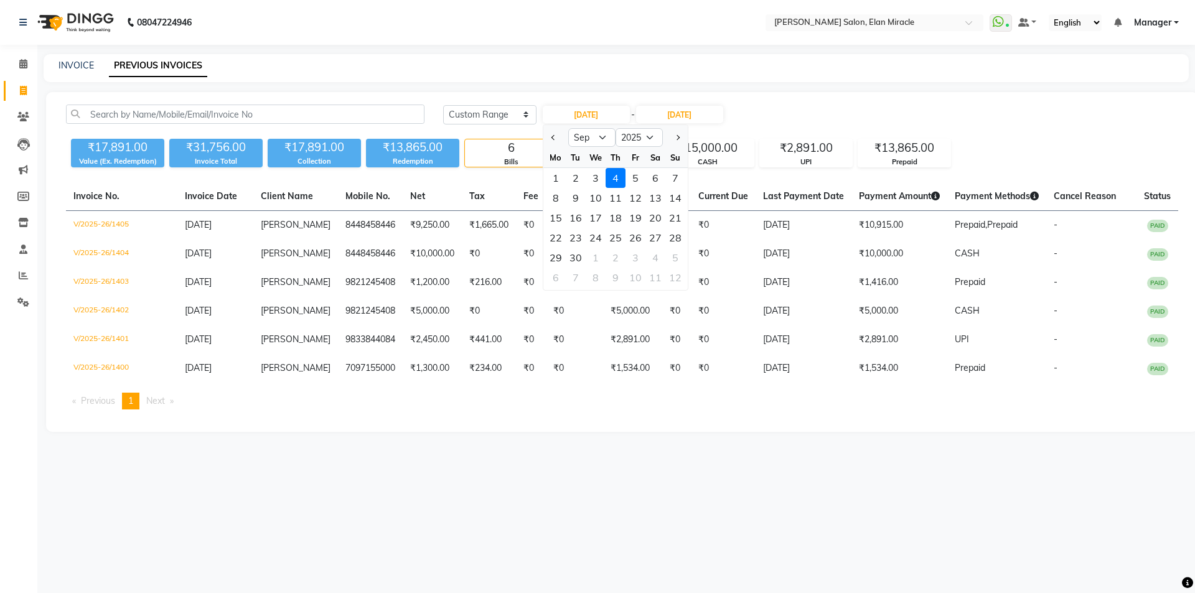
drag, startPoint x: 578, startPoint y: 178, endPoint x: 704, endPoint y: 132, distance: 133.9
click at [581, 177] on div "2" at bounding box center [576, 178] width 20 height 20
type input "02-09-2025"
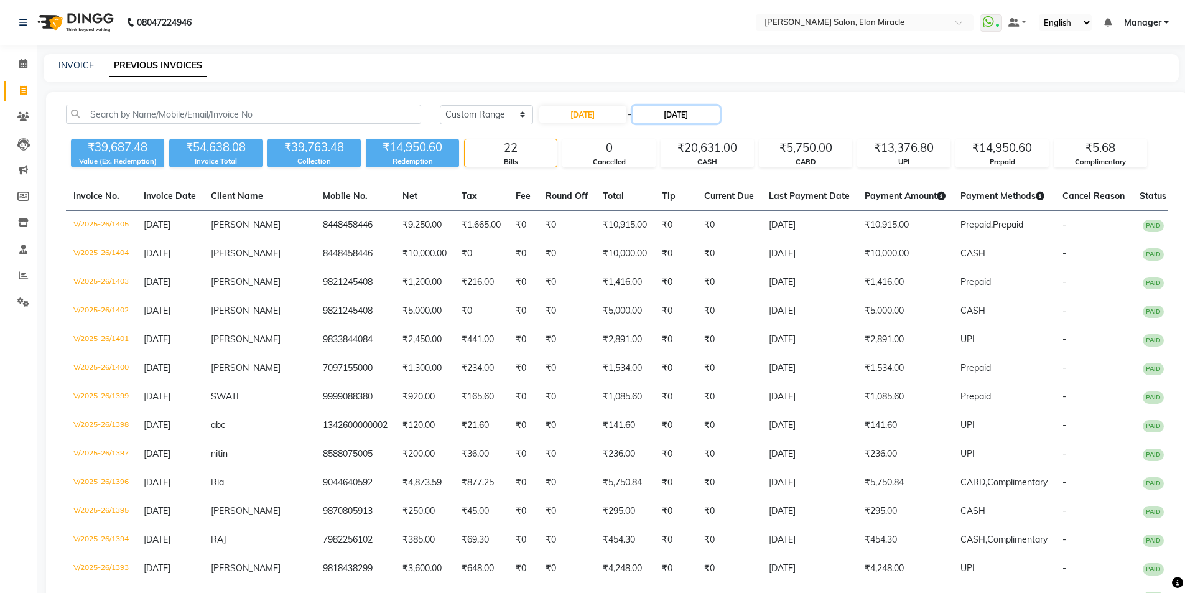
click at [714, 116] on input "[DATE]" at bounding box center [676, 114] width 87 height 17
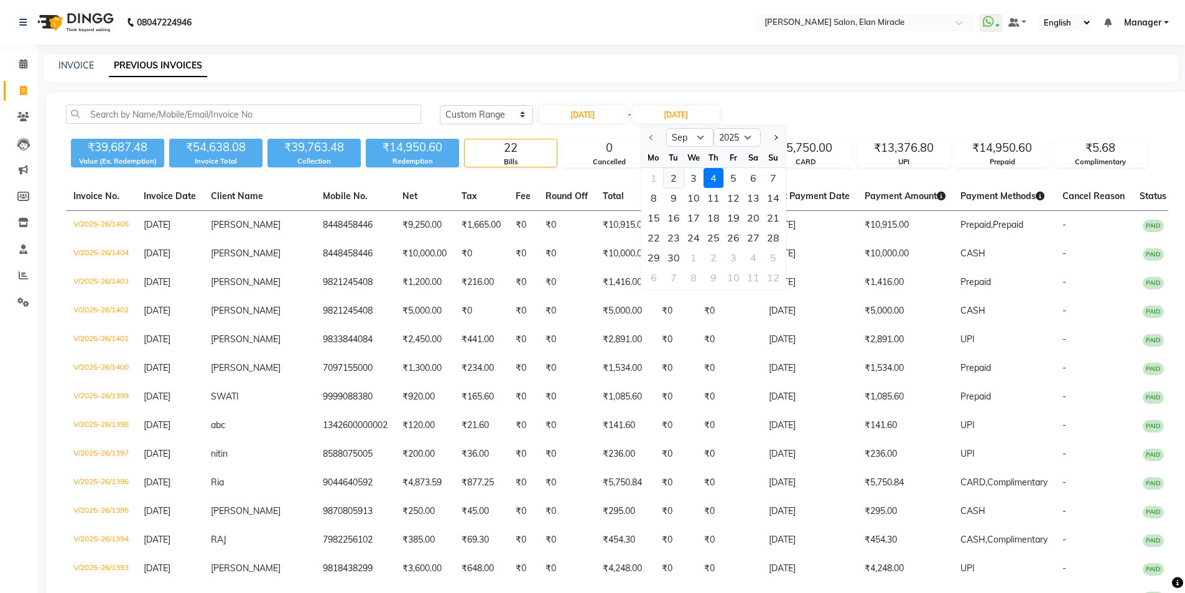
click at [673, 178] on div "2" at bounding box center [674, 178] width 20 height 20
type input "02-09-2025"
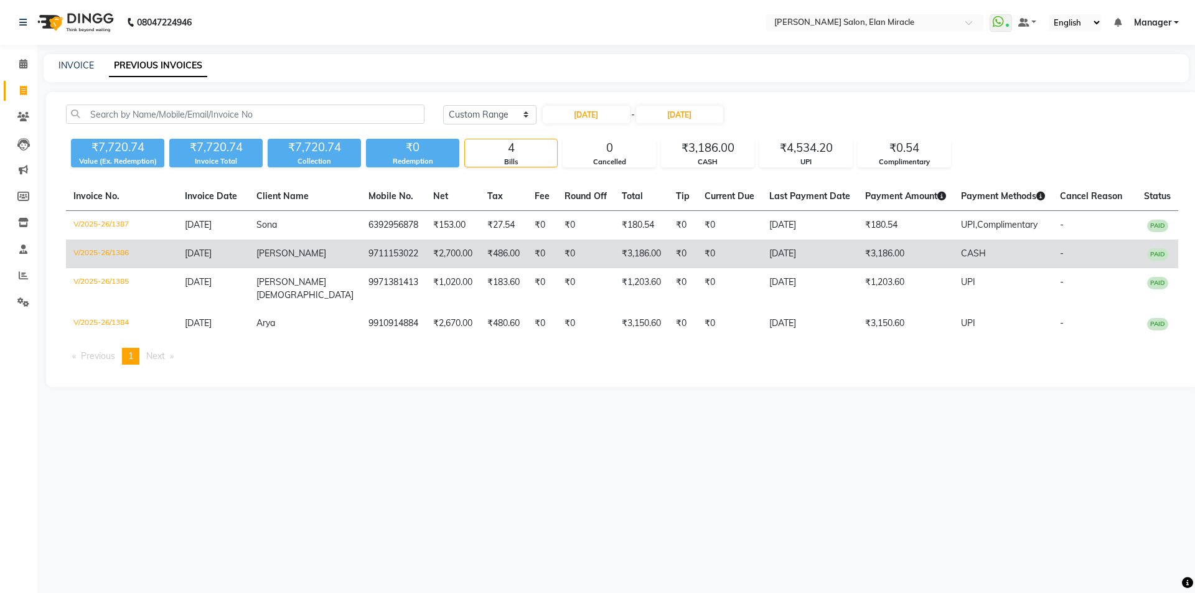
click at [116, 253] on td "V/2025-26/1386" at bounding box center [121, 254] width 111 height 29
click at [86, 251] on td "V/2025-26/1386" at bounding box center [121, 254] width 111 height 29
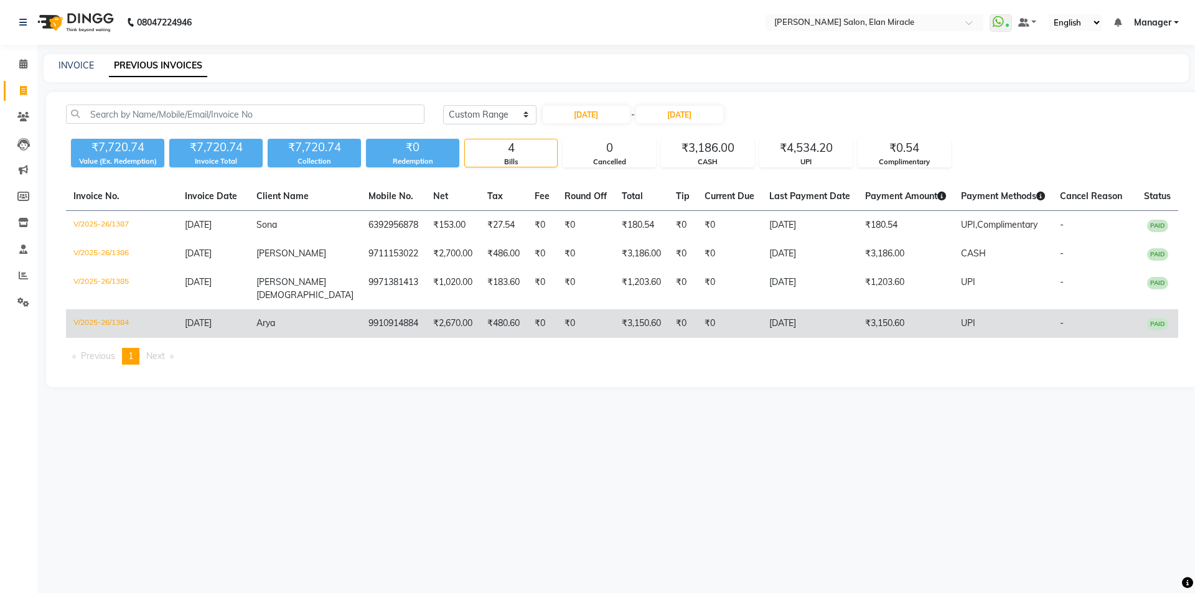
click at [102, 311] on td "V/2025-26/1384" at bounding box center [121, 323] width 111 height 29
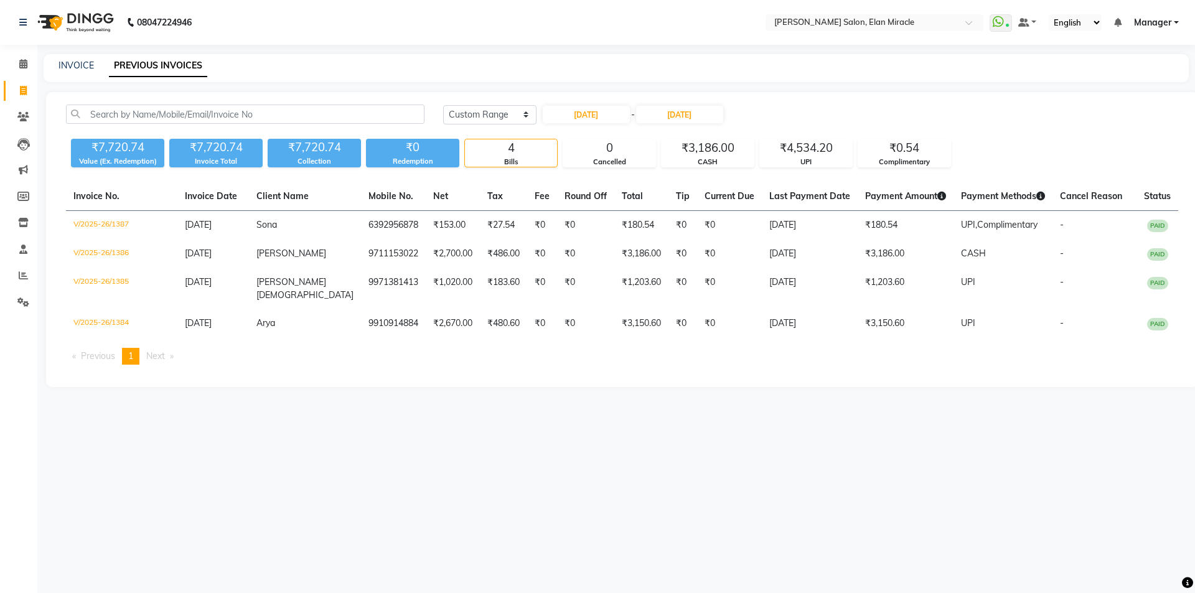
drag, startPoint x: 4, startPoint y: 49, endPoint x: 0, endPoint y: 2, distance: 47.4
click at [0, 20] on app-home "08047224946 Select Location × Madonna Salon, Elan Miracle WhatsApp Status ✕ Sta…" at bounding box center [597, 203] width 1195 height 406
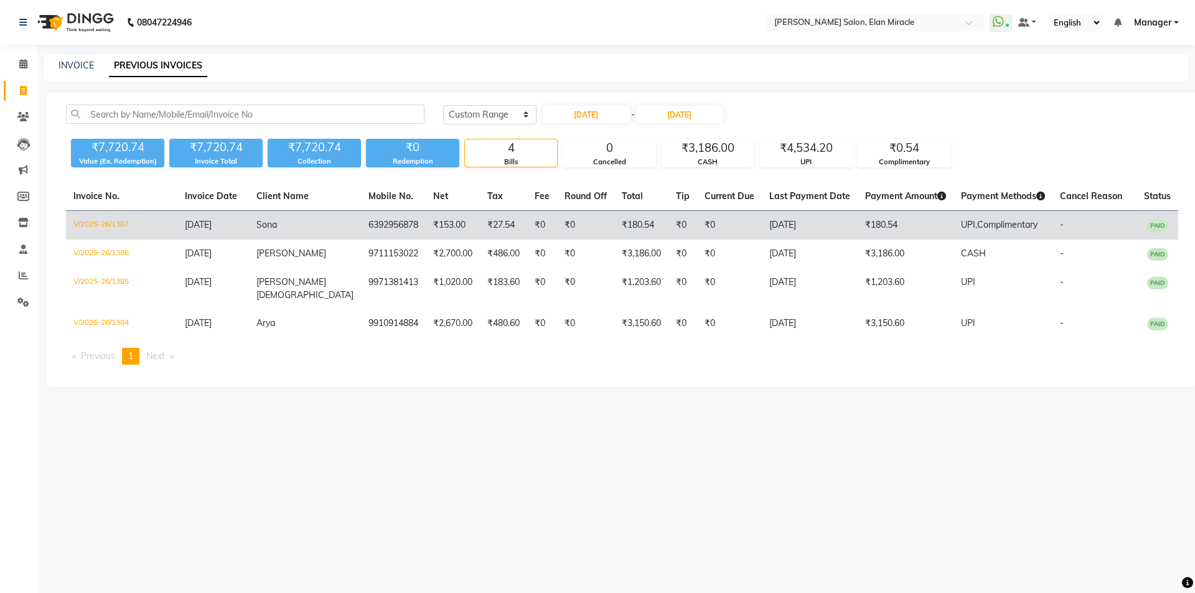
click at [93, 223] on td "V/2025-26/1387" at bounding box center [121, 225] width 111 height 29
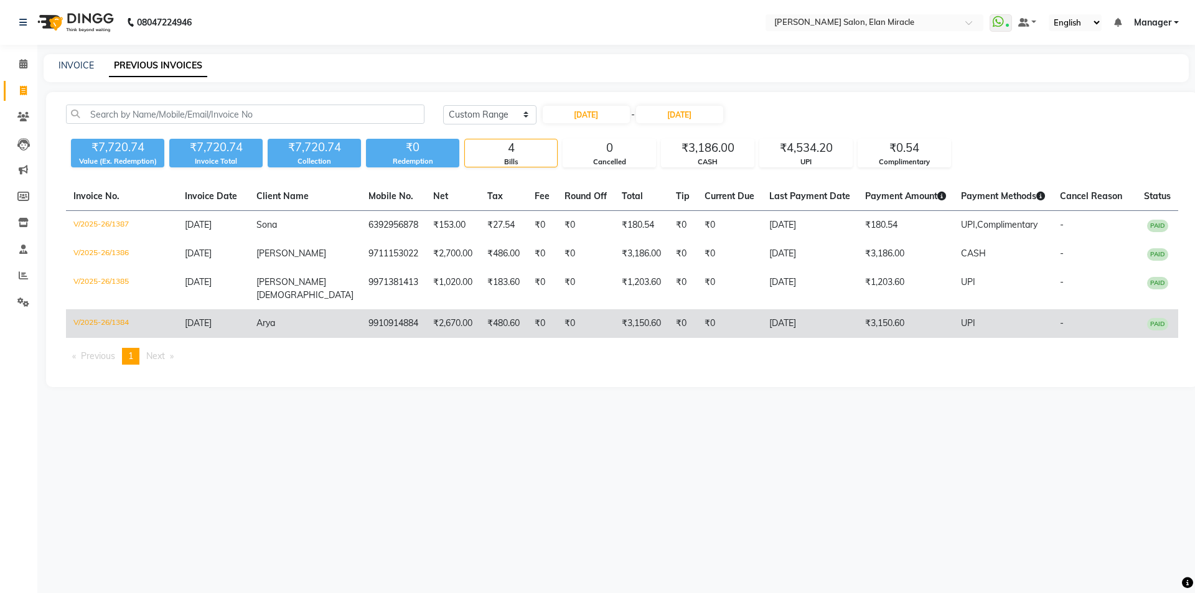
click at [112, 309] on td "V/2025-26/1384" at bounding box center [121, 323] width 111 height 29
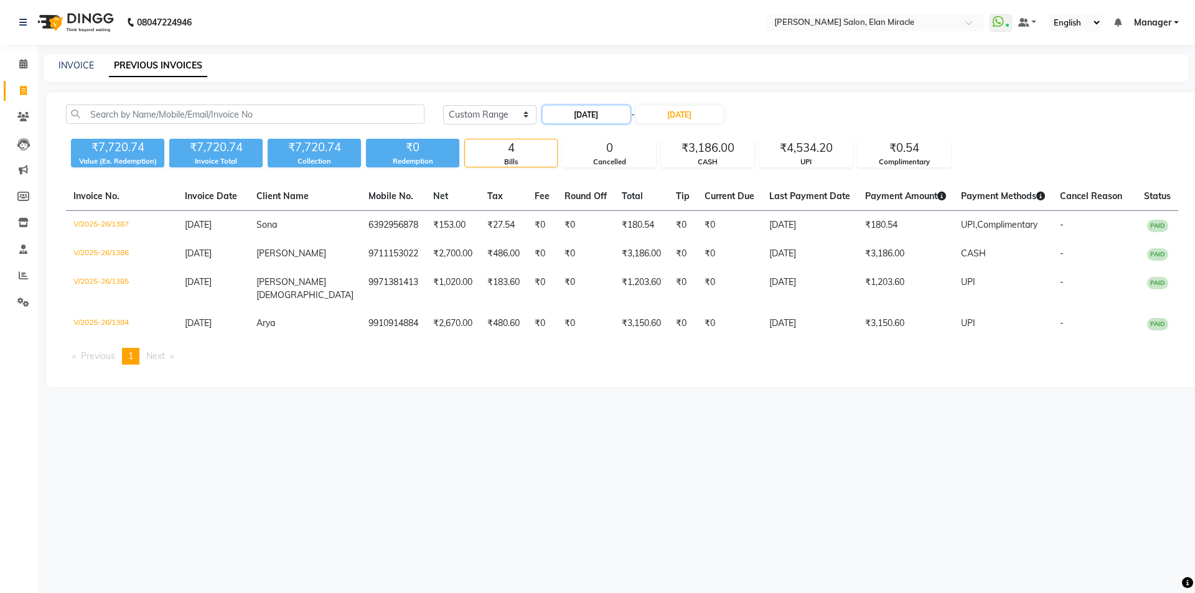
click at [615, 120] on input "02-09-2025" at bounding box center [586, 114] width 87 height 17
select select "9"
select select "2025"
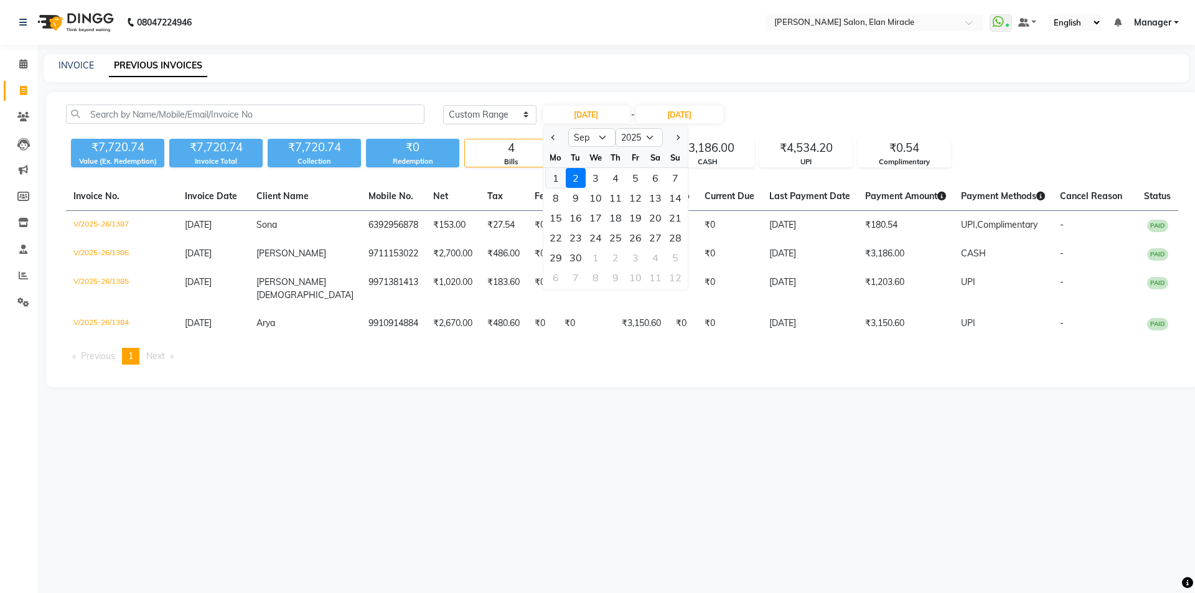
click at [552, 174] on div "1" at bounding box center [556, 178] width 20 height 20
type input "01-09-2025"
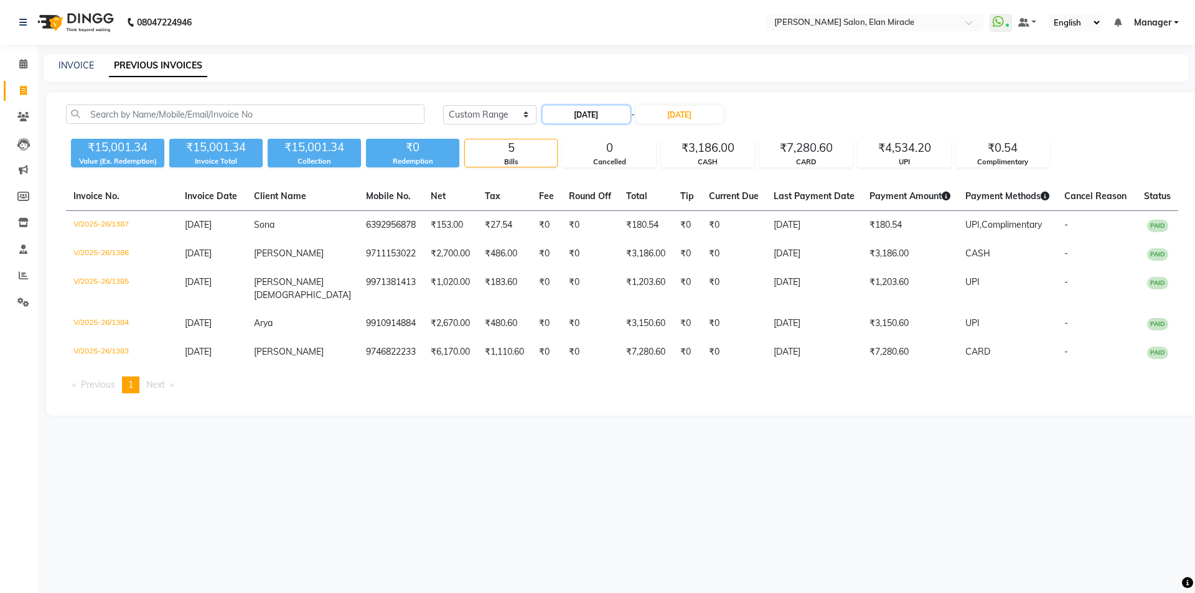
click at [609, 119] on input "01-09-2025" at bounding box center [586, 114] width 87 height 17
select select "9"
select select "2025"
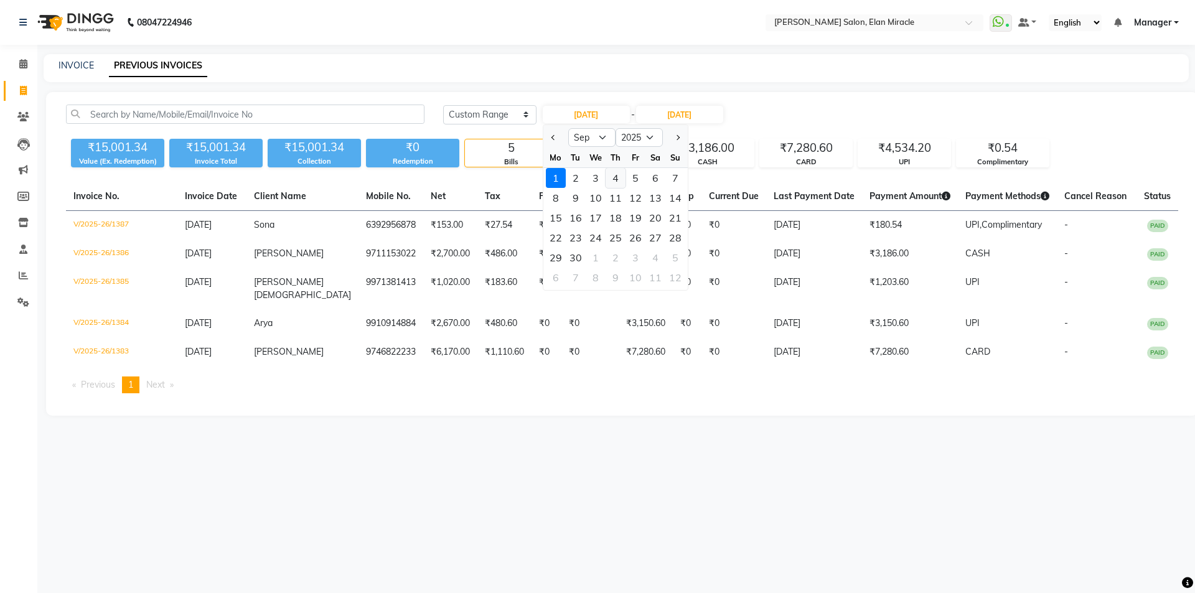
click at [621, 176] on div "4" at bounding box center [615, 178] width 20 height 20
type input "[DATE]"
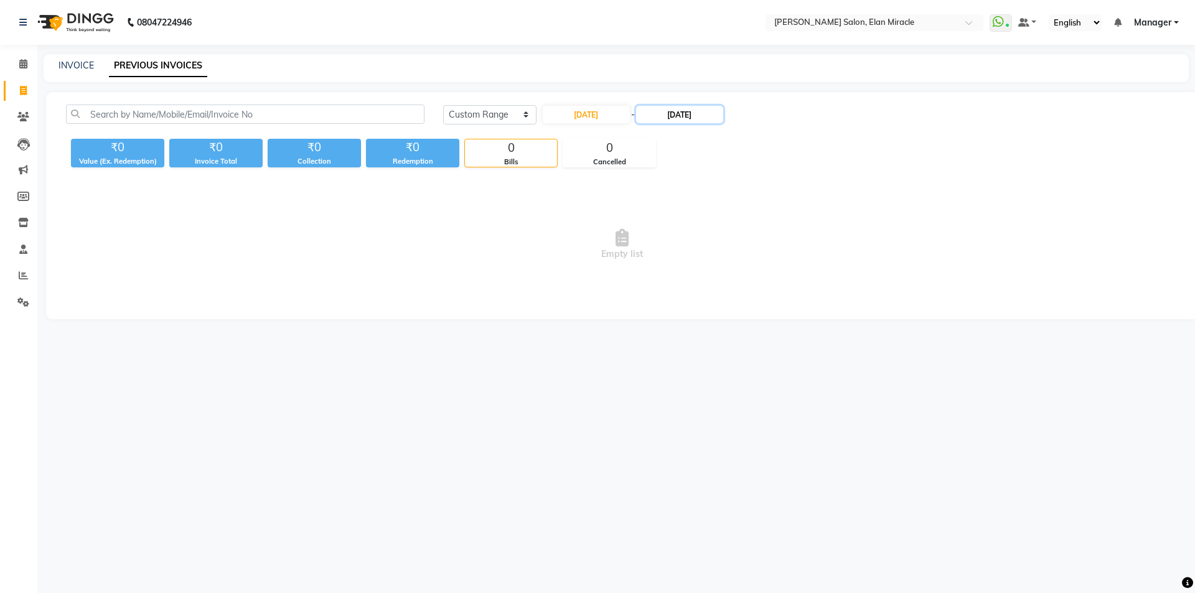
click at [685, 108] on input "02-09-2025" at bounding box center [679, 114] width 87 height 17
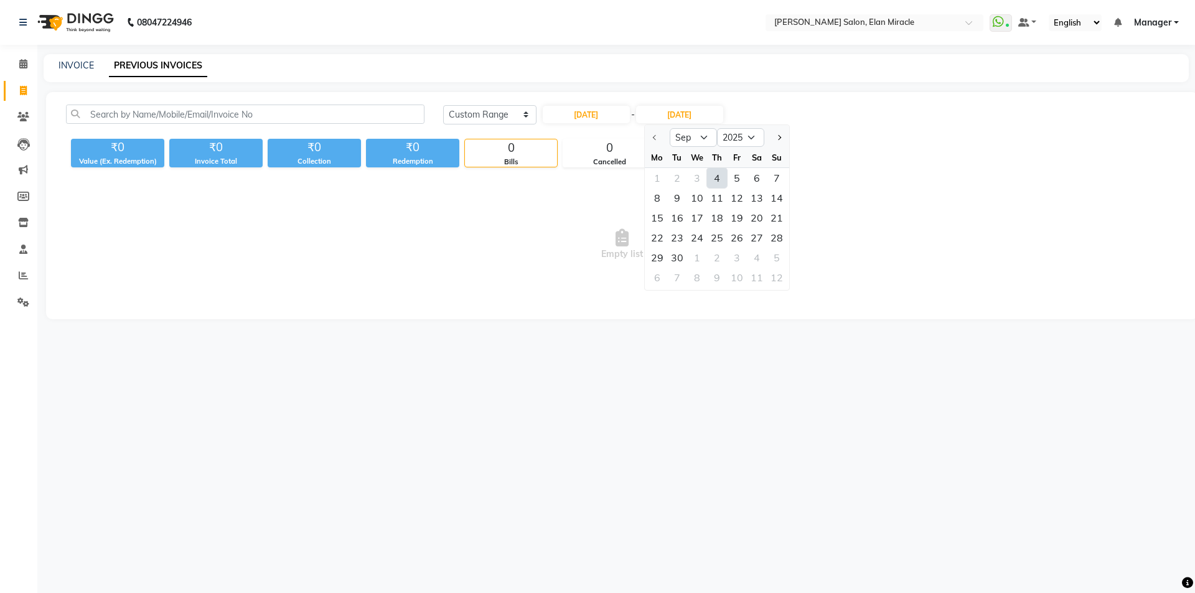
click at [721, 176] on div "4" at bounding box center [717, 178] width 20 height 20
type input "[DATE]"
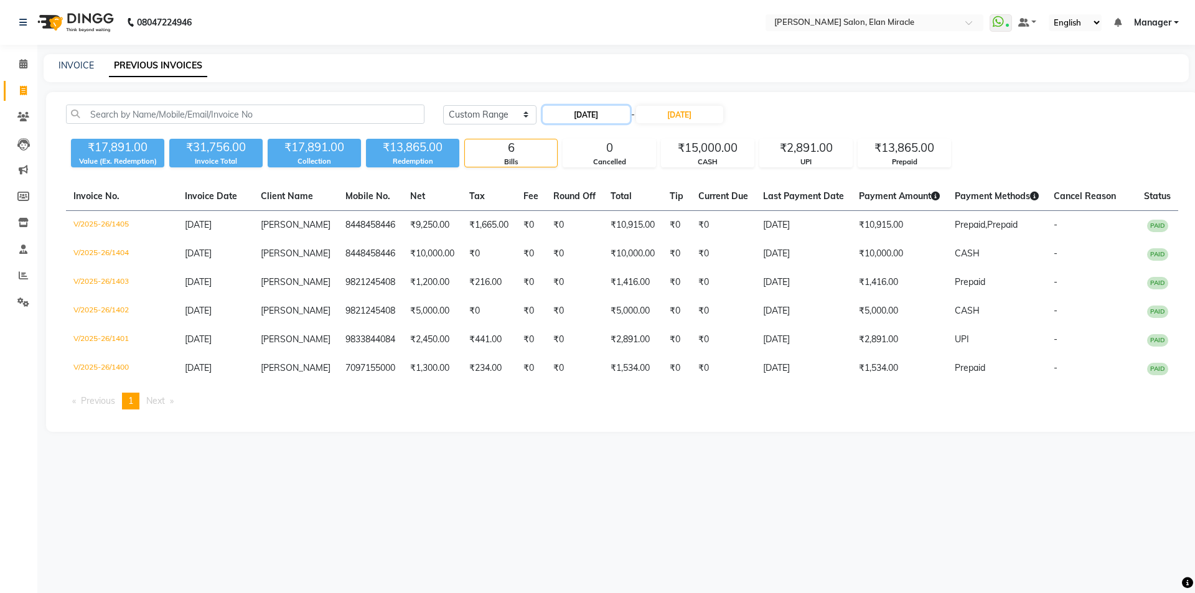
click at [621, 116] on input "[DATE]" at bounding box center [586, 114] width 87 height 17
select select "9"
select select "2025"
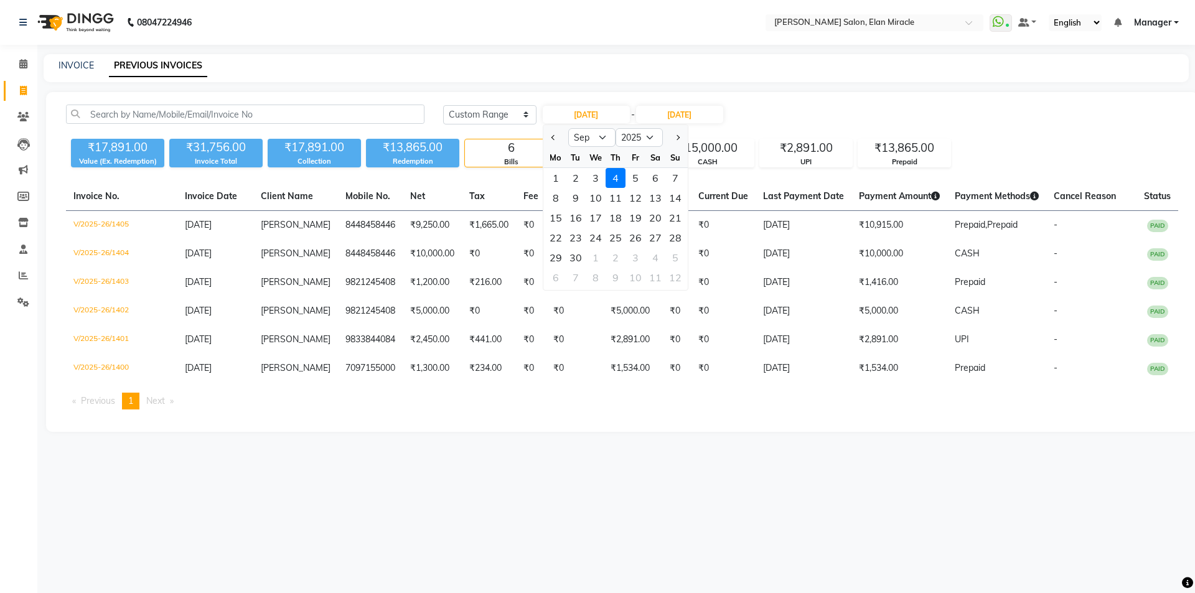
click at [611, 173] on div "4" at bounding box center [615, 178] width 20 height 20
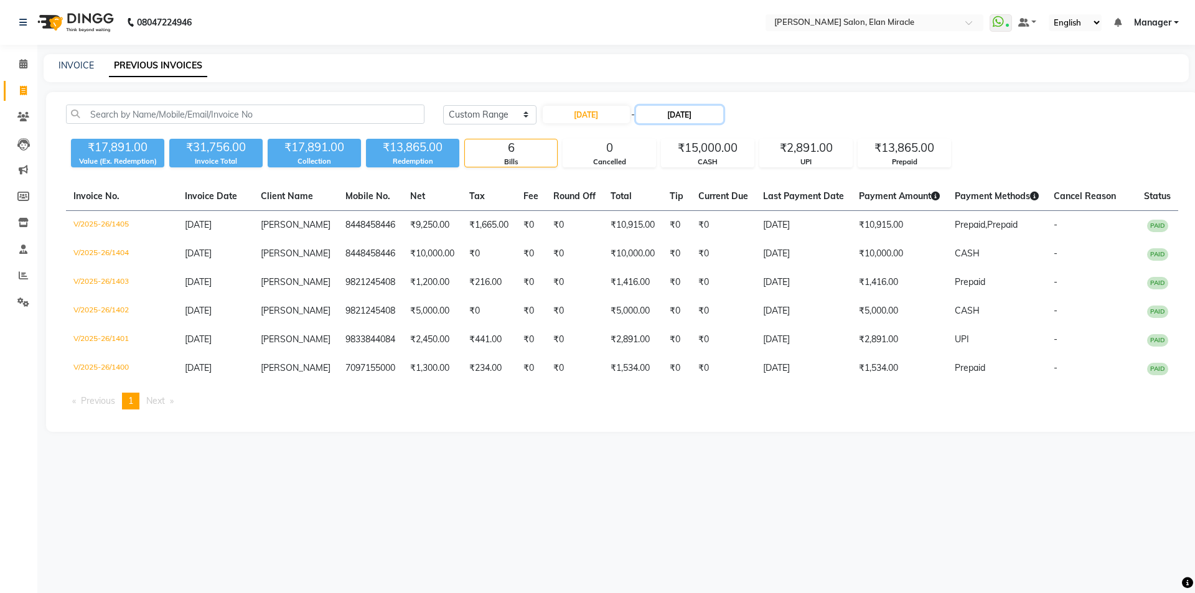
click at [680, 118] on input "[DATE]" at bounding box center [679, 114] width 87 height 17
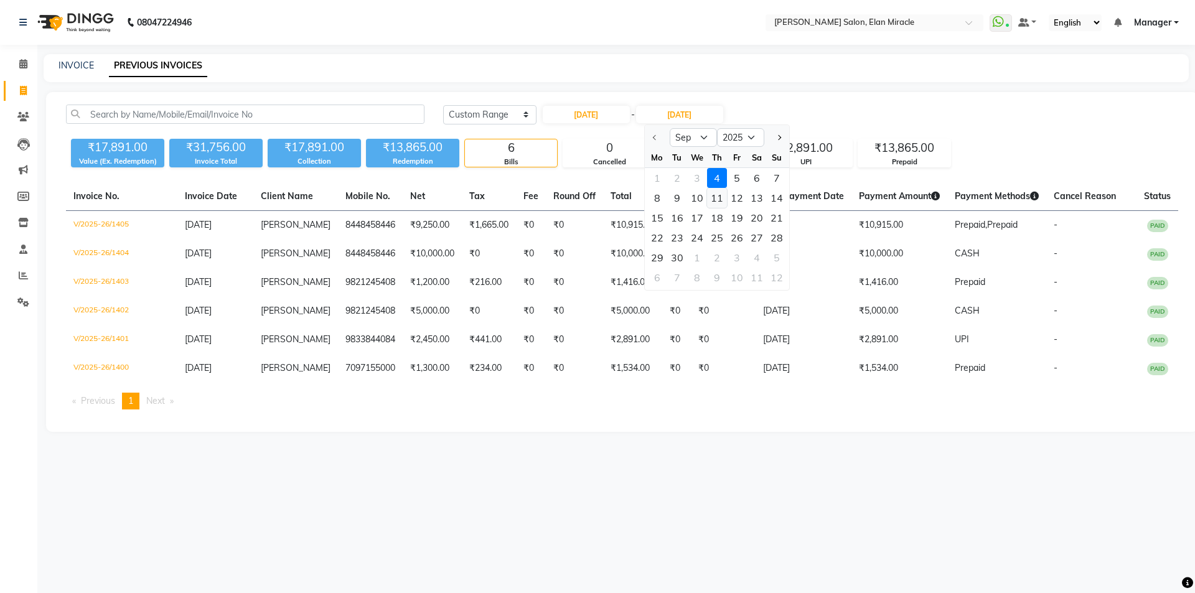
click at [715, 188] on div "11" at bounding box center [717, 198] width 20 height 20
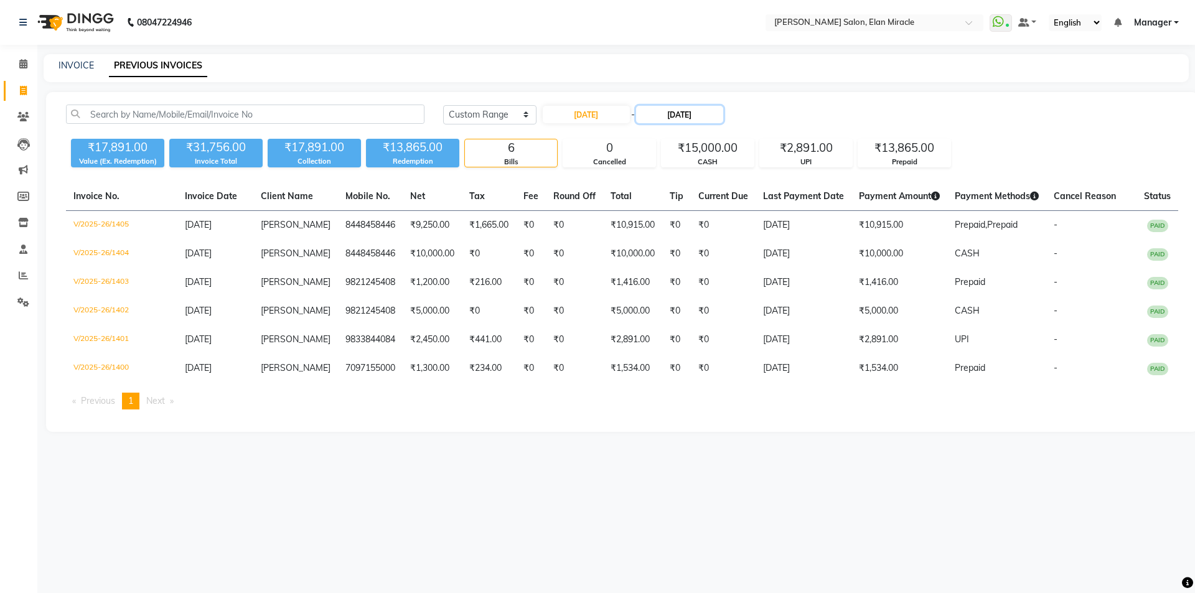
click at [688, 113] on input "11-09-2025" at bounding box center [679, 114] width 87 height 17
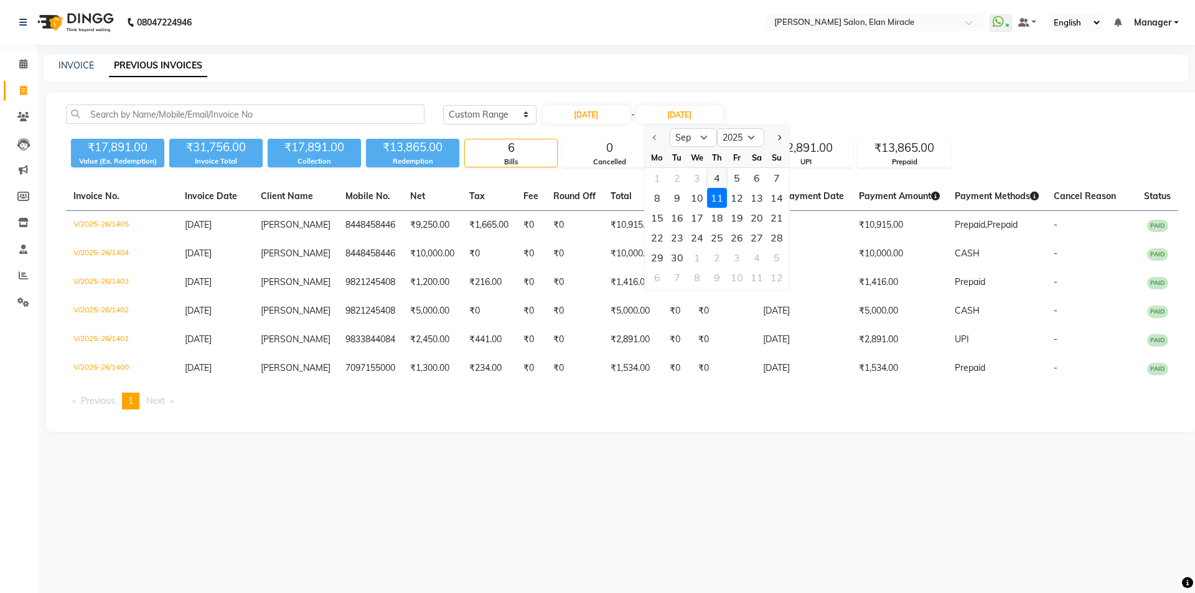
click at [717, 174] on div "4" at bounding box center [717, 178] width 20 height 20
type input "[DATE]"
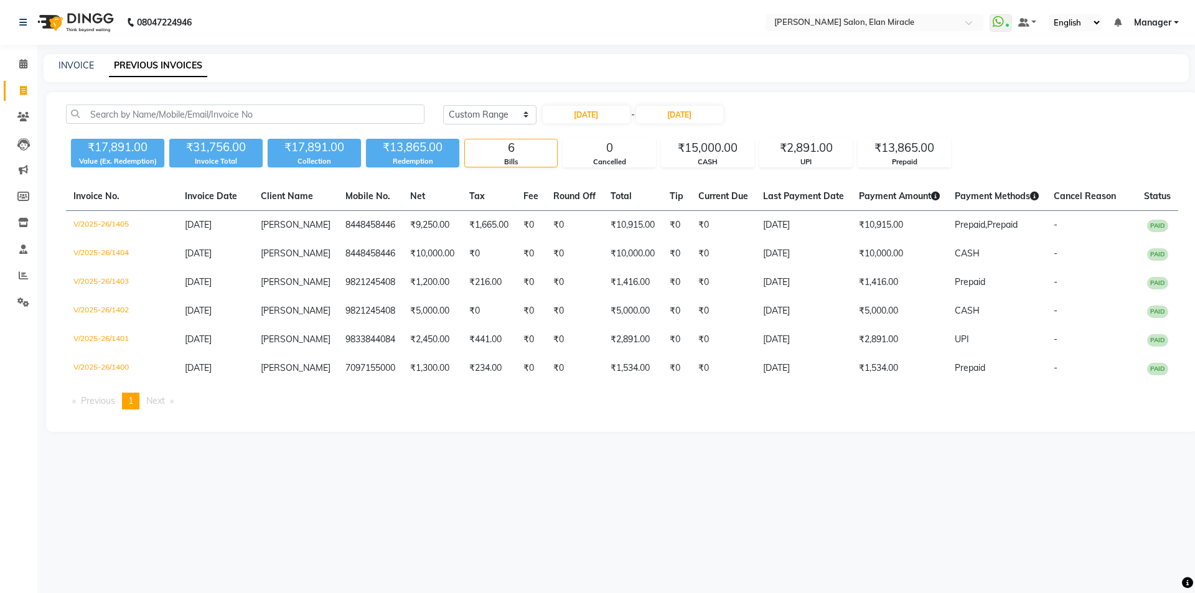
click at [871, 105] on div "Today Yesterday Custom Range 04-09-2025 - 04-09-2025" at bounding box center [810, 115] width 735 height 20
click at [24, 274] on icon at bounding box center [23, 275] width 9 height 9
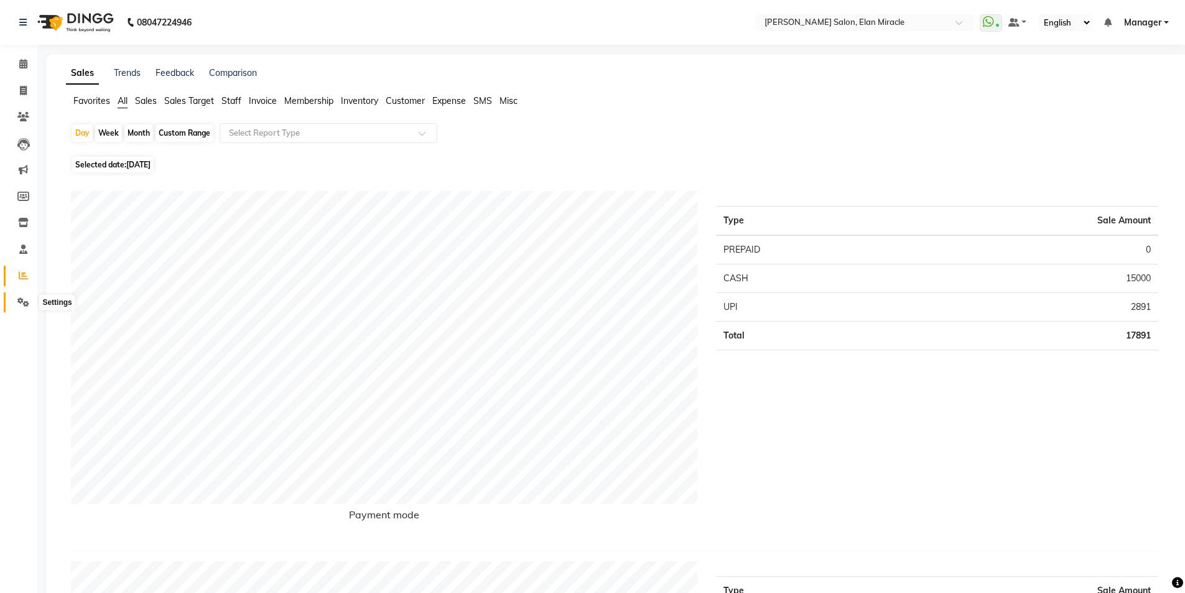
click at [21, 299] on icon at bounding box center [23, 301] width 12 height 9
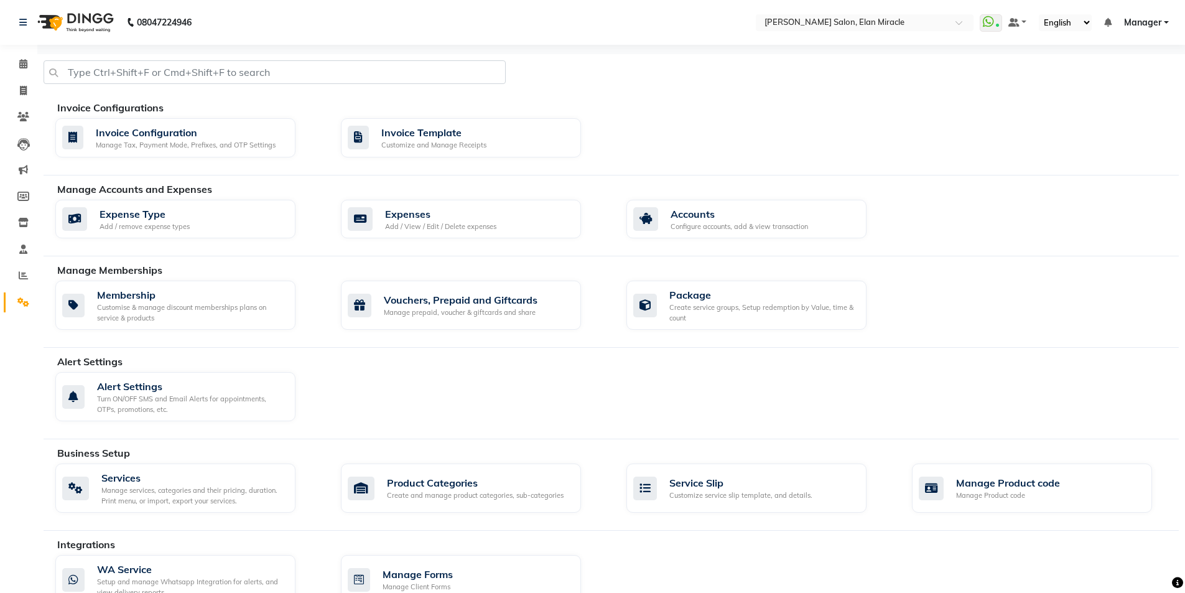
click at [991, 283] on div "Membership Customise & manage discount memberships plans on service & products …" at bounding box center [617, 308] width 1143 height 54
click at [17, 303] on span at bounding box center [23, 303] width 22 height 14
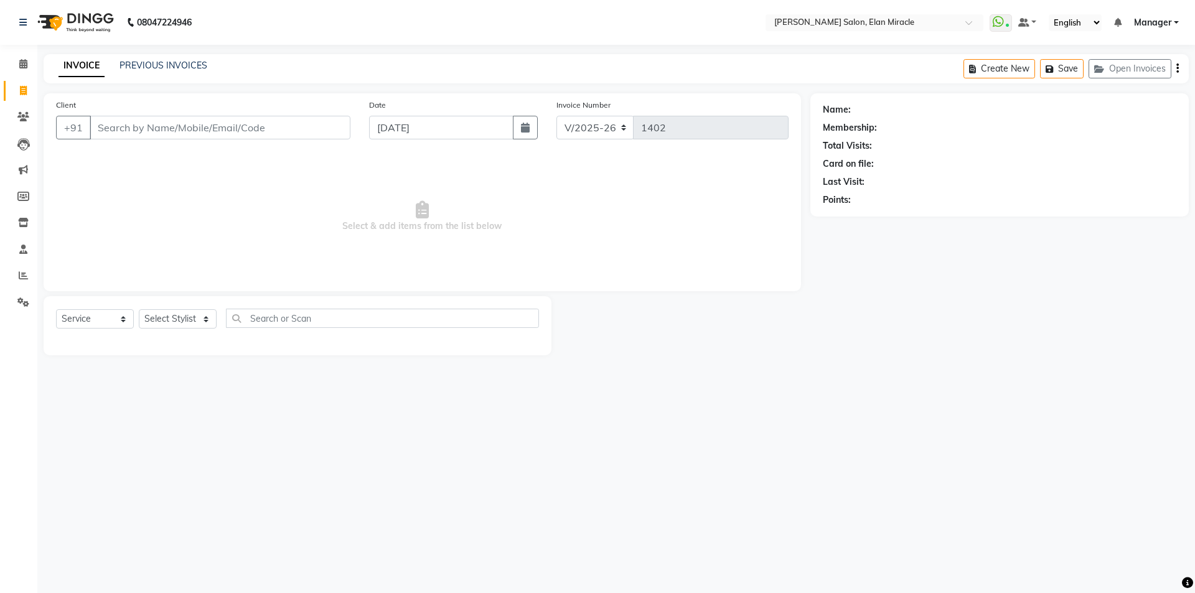
select select "7738"
select select "service"
click at [191, 63] on link "PREVIOUS INVOICES" at bounding box center [163, 65] width 88 height 11
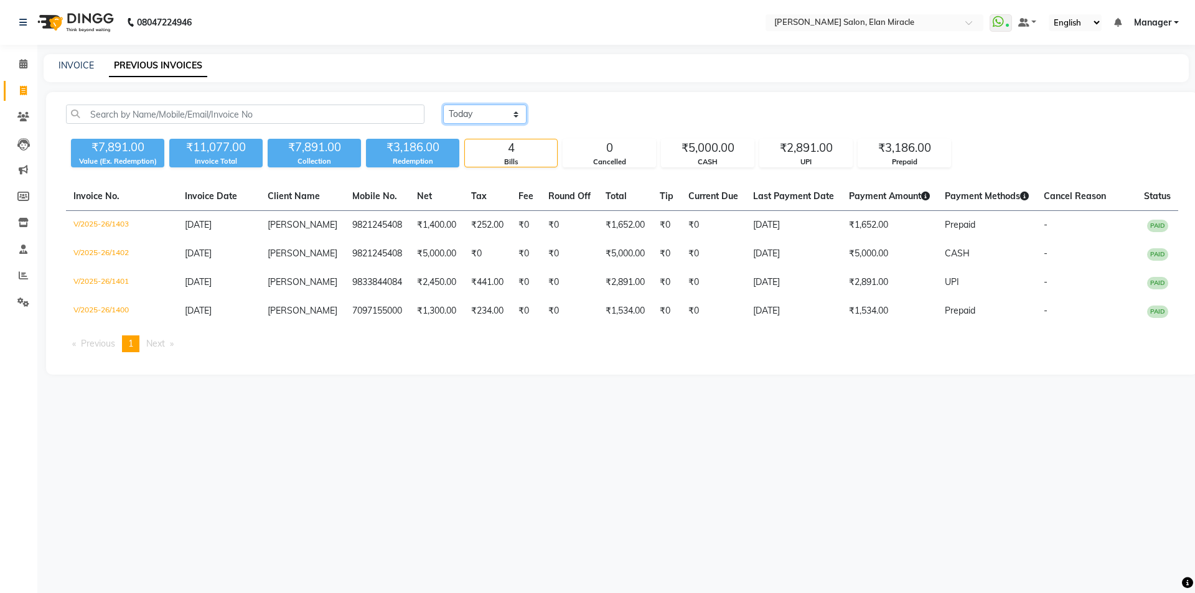
click at [507, 114] on select "Today Yesterday Custom Range" at bounding box center [484, 114] width 83 height 19
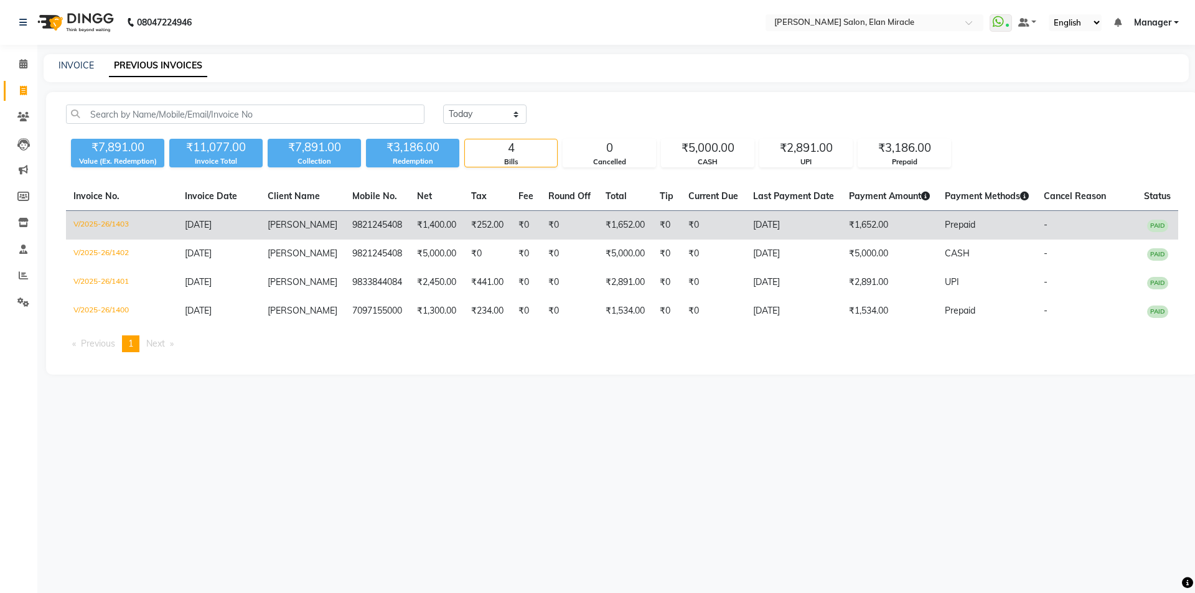
click at [107, 222] on td "V/2025-26/1403" at bounding box center [121, 225] width 111 height 29
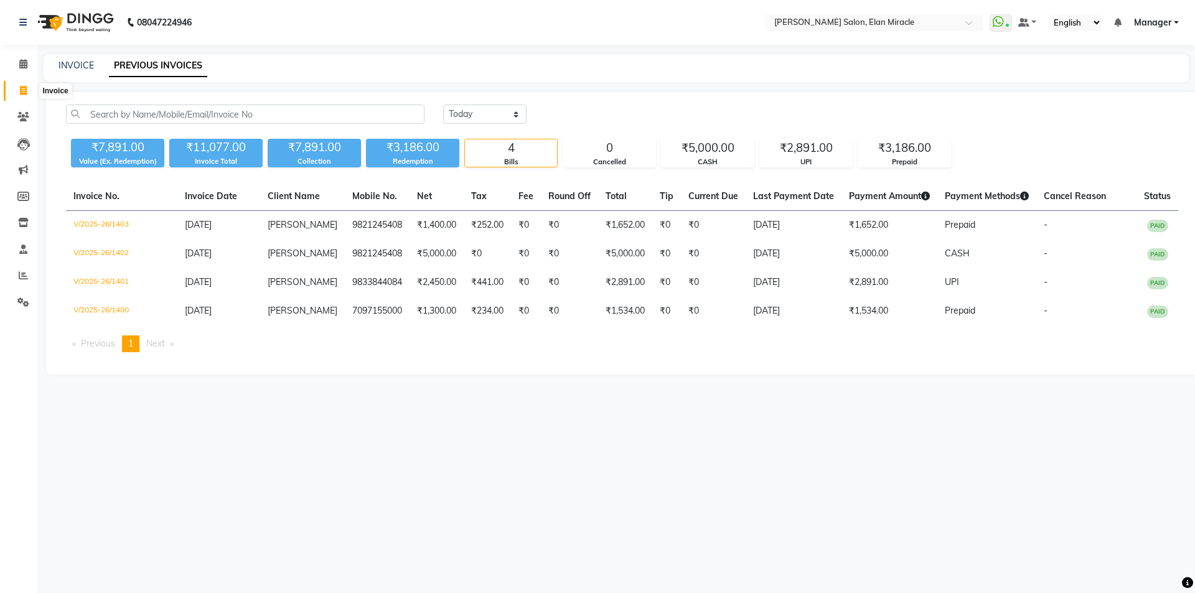
click at [23, 94] on icon at bounding box center [23, 90] width 7 height 9
select select "7738"
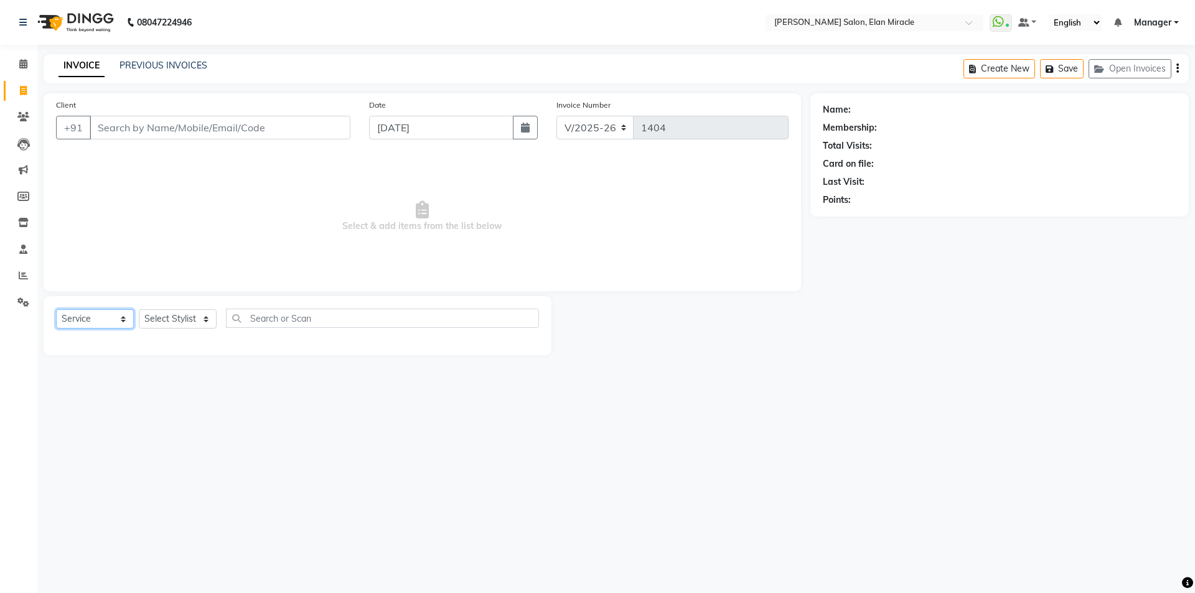
click at [113, 314] on select "Select Service Product Membership Package Voucher Prepaid Gift Card" at bounding box center [95, 318] width 78 height 19
click at [56, 309] on select "Select Service Product Membership Package Voucher Prepaid Gift Card" at bounding box center [95, 318] width 78 height 19
click at [165, 320] on select "Select Stylist Anchal Mishra ANKIT KOMAL LUCKY MADHU Manager MONAL NAKUL NAVEEN…" at bounding box center [178, 318] width 78 height 19
click at [106, 315] on select "Select Service Product Membership Package Voucher Prepaid Gift Card" at bounding box center [95, 318] width 78 height 19
select select "P"
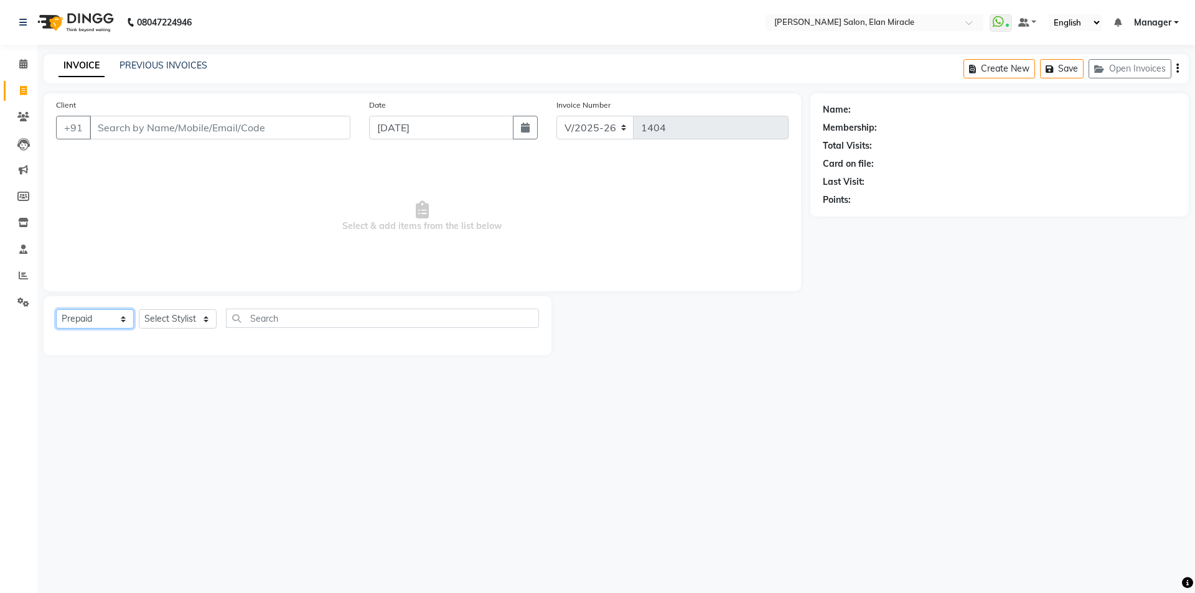
click at [56, 309] on select "Select Service Product Membership Package Voucher Prepaid Gift Card" at bounding box center [95, 318] width 78 height 19
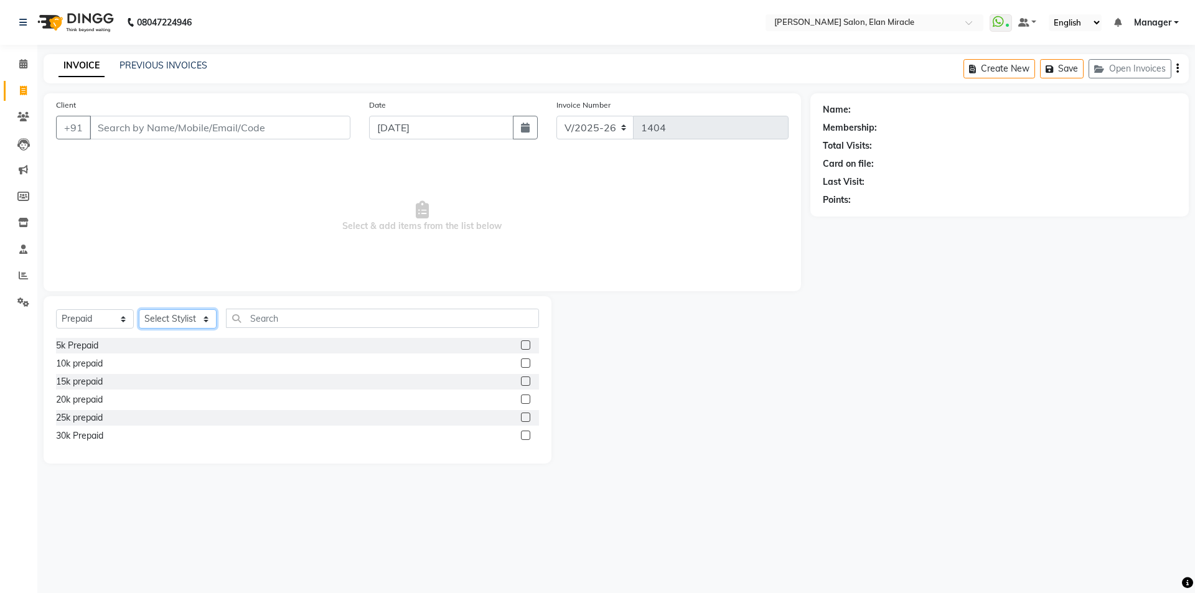
click at [166, 321] on select "Select Stylist Anchal Mishra ANKIT KOMAL LUCKY MADHU Manager MONAL NAKUL NAVEEN…" at bounding box center [178, 318] width 78 height 19
select select "69349"
click at [139, 309] on select "Select Stylist Anchal Mishra ANKIT KOMAL LUCKY MADHU Manager MONAL NAKUL NAVEEN…" at bounding box center [178, 318] width 78 height 19
click at [528, 362] on label at bounding box center [525, 362] width 9 height 9
click at [528, 362] on input "checkbox" at bounding box center [525, 364] width 8 height 8
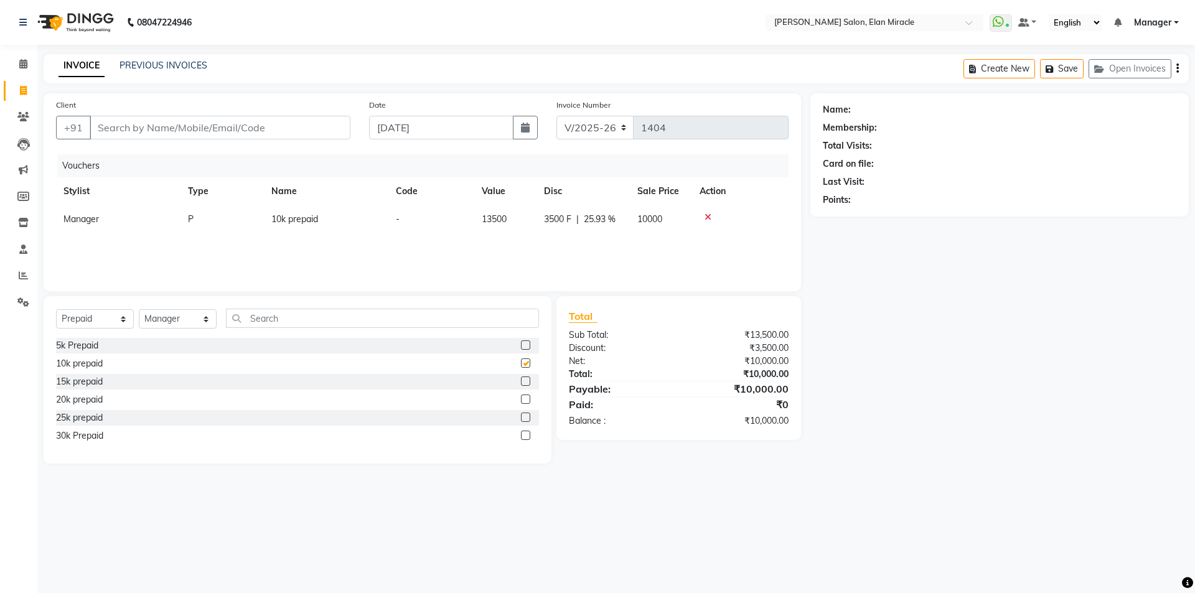
checkbox input "false"
click at [289, 123] on input "Client" at bounding box center [220, 128] width 261 height 24
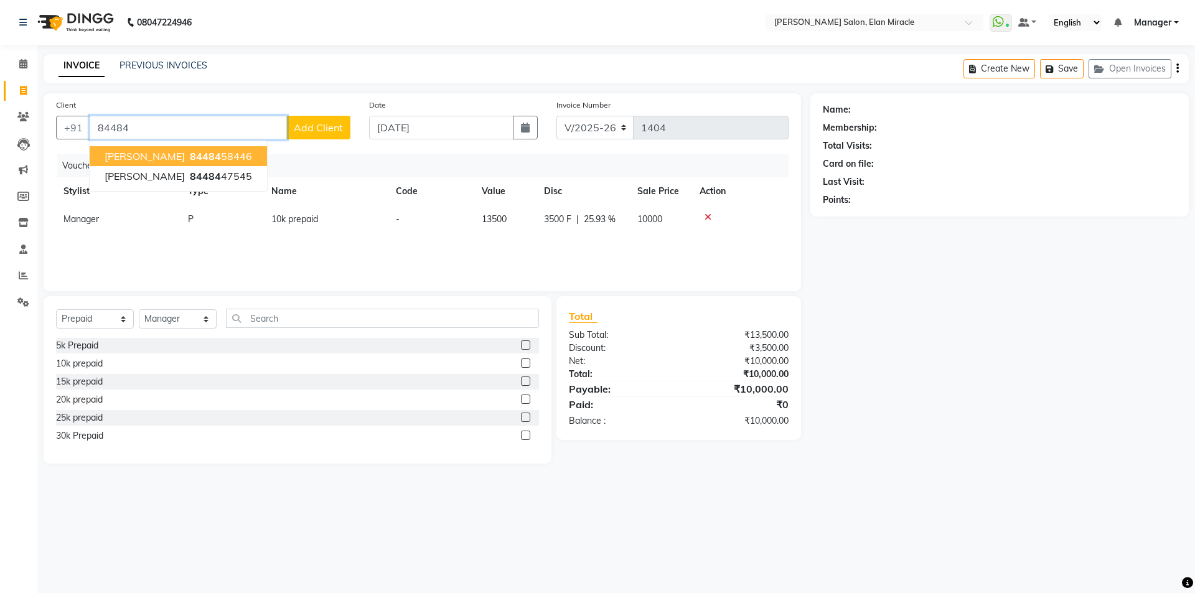
click at [197, 163] on button "vikash 84484 58446" at bounding box center [178, 156] width 177 height 20
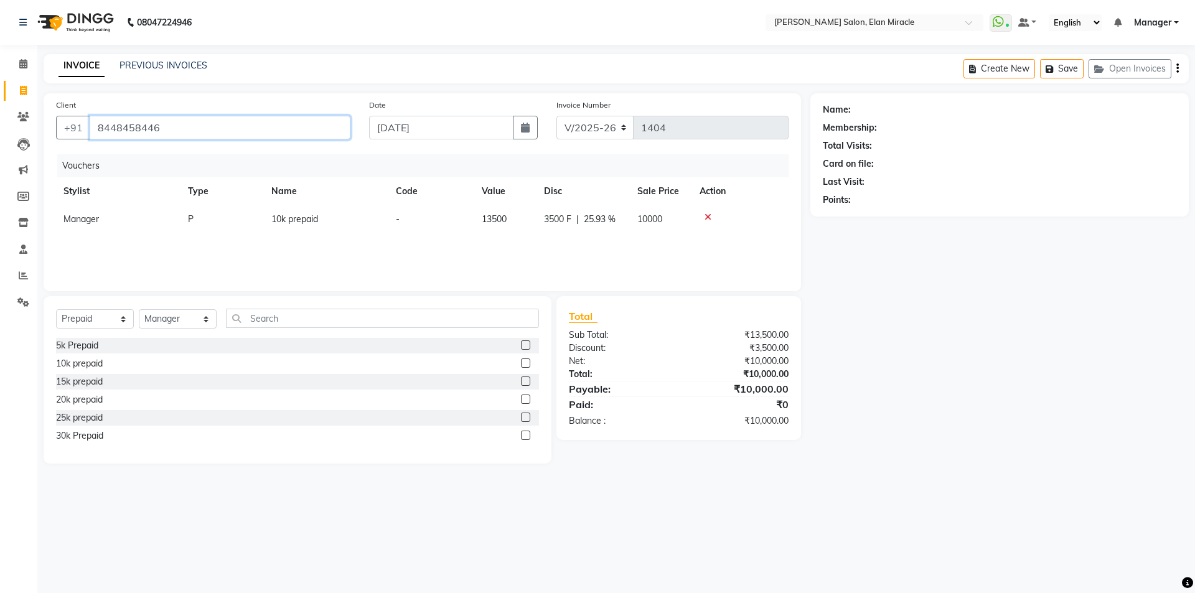
type input "8448458446"
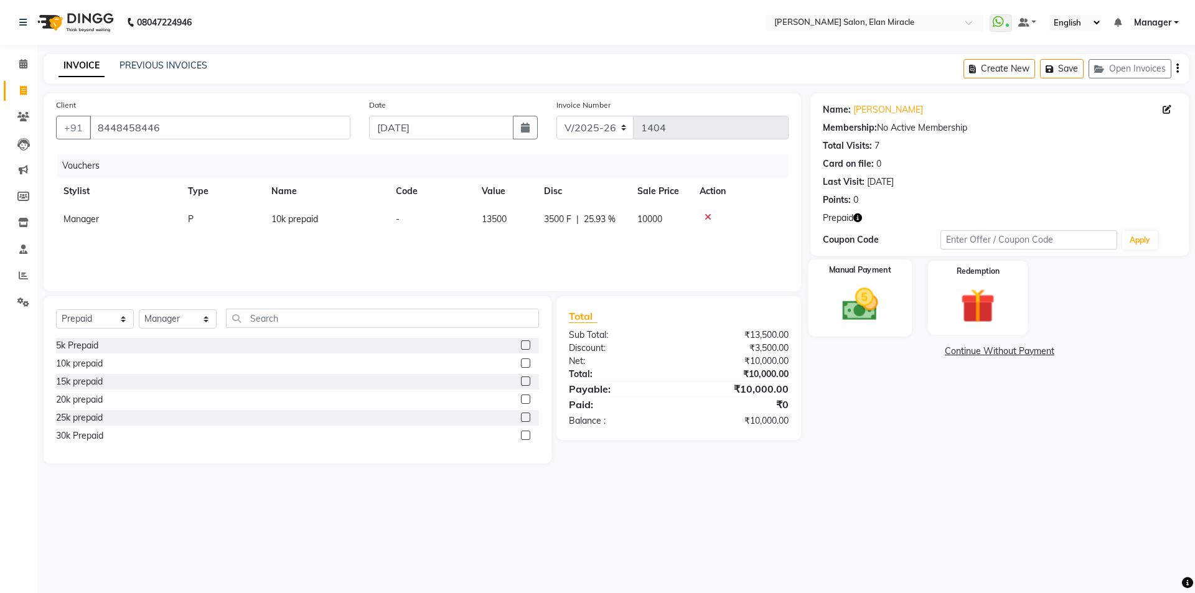
click at [852, 315] on img at bounding box center [860, 304] width 58 height 41
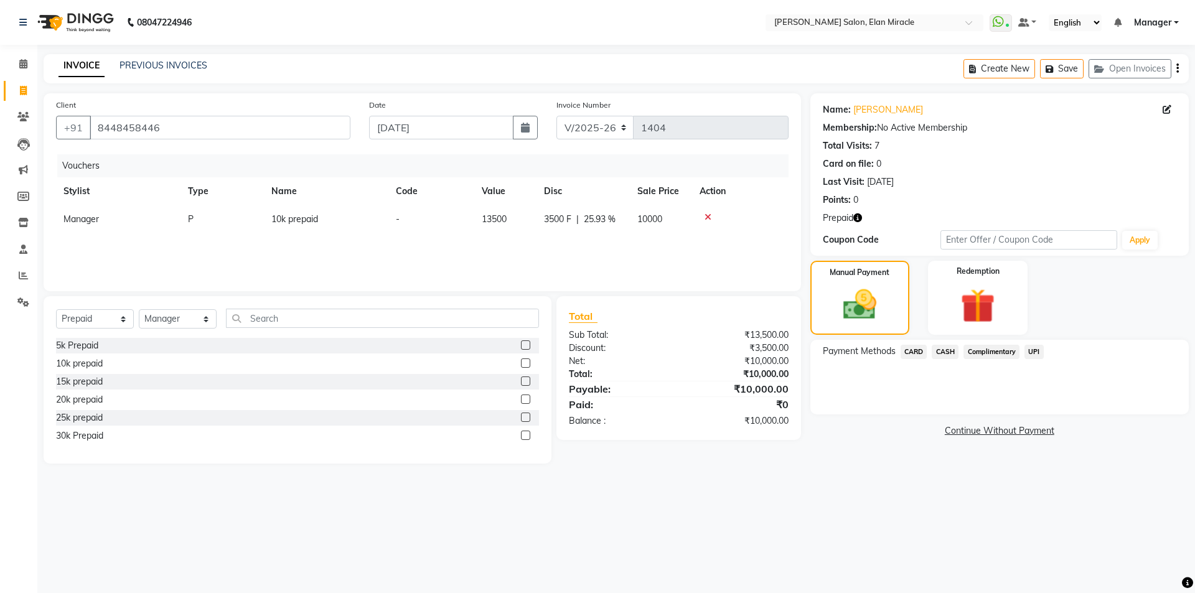
click at [953, 357] on span "CASH" at bounding box center [945, 352] width 27 height 14
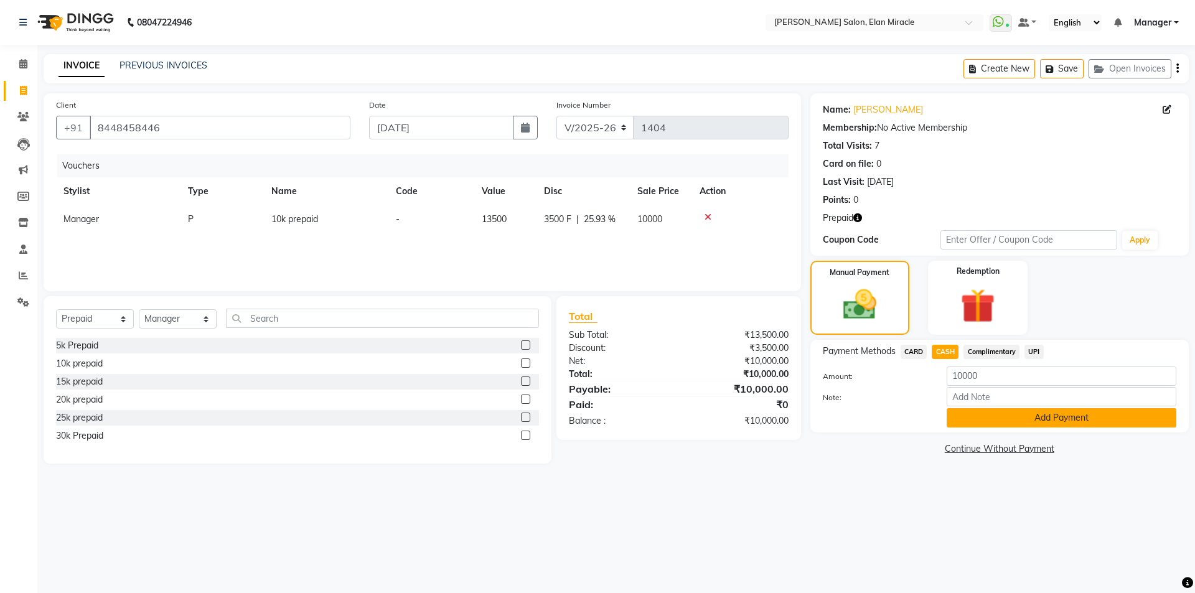
click at [981, 418] on button "Add Payment" at bounding box center [1061, 417] width 230 height 19
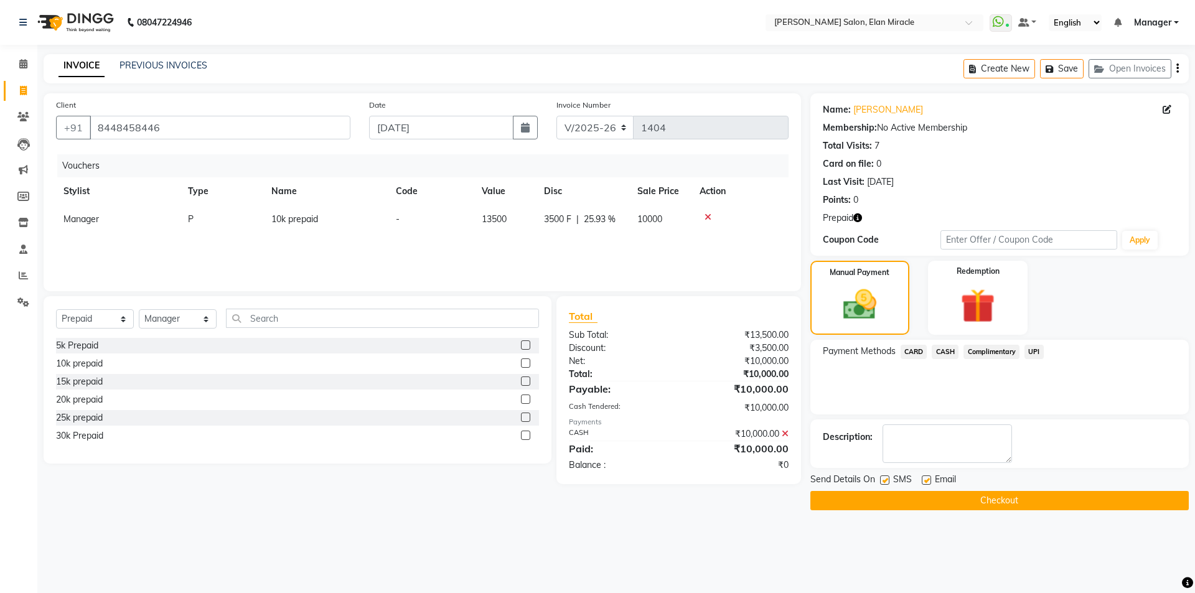
click at [994, 504] on button "Checkout" at bounding box center [999, 500] width 378 height 19
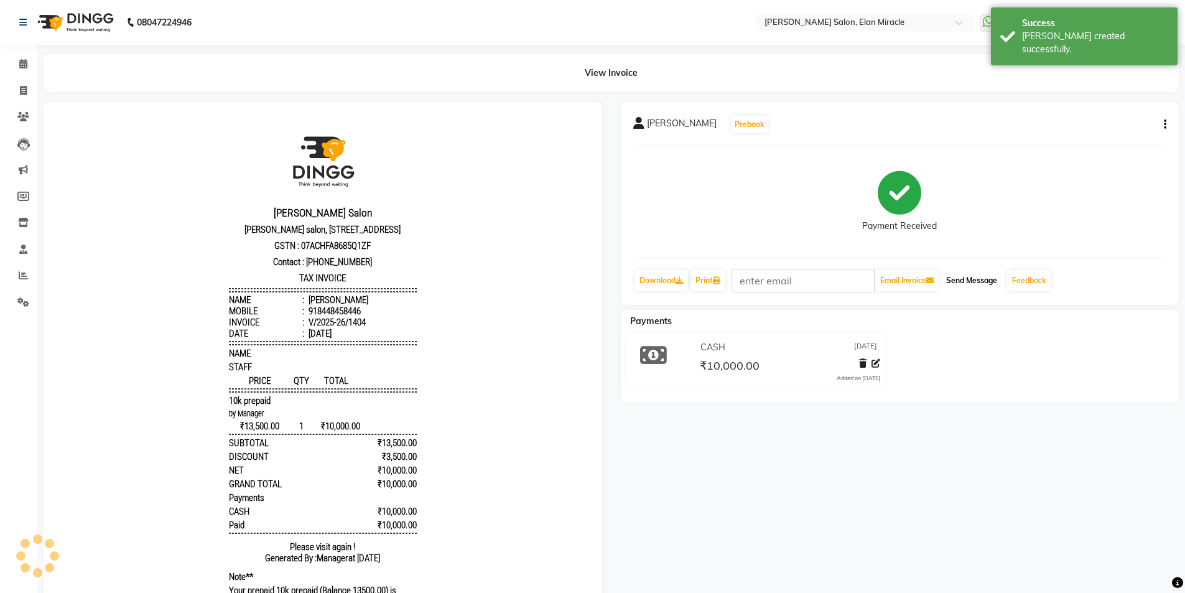
click at [997, 274] on button "Send Message" at bounding box center [972, 280] width 61 height 21
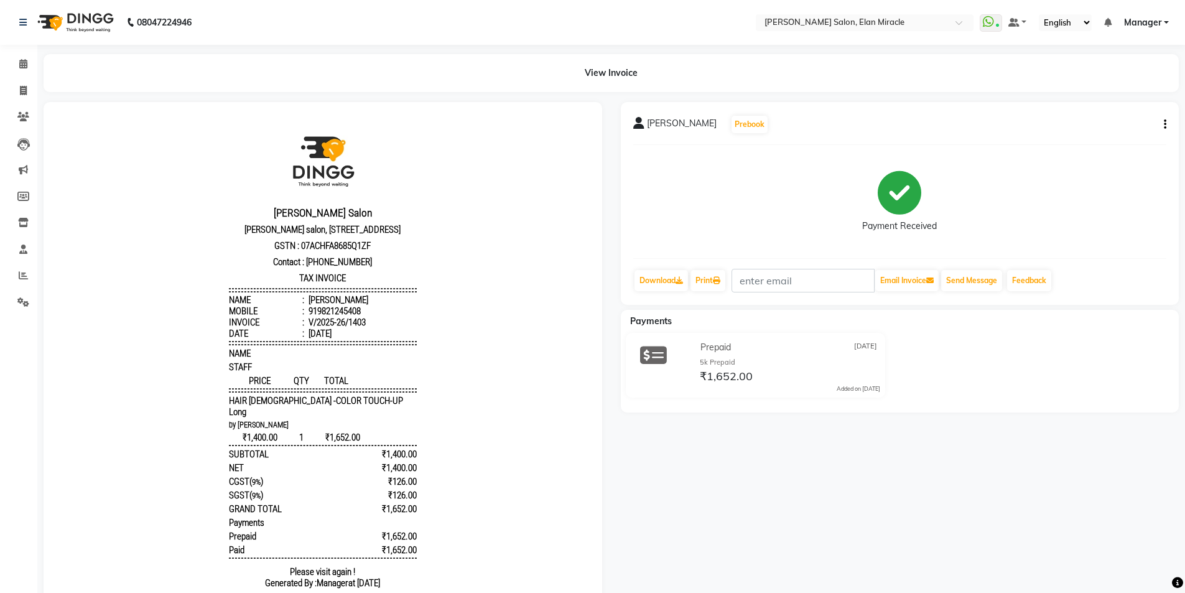
scroll to position [10, 0]
click at [1167, 119] on div "SUSHMA Prebook Payment Received Download Print Email Invoice Send Message Feedb…" at bounding box center [900, 203] width 559 height 203
click at [1164, 125] on icon "button" at bounding box center [1165, 124] width 2 height 1
click at [1100, 138] on div "Edit Invoice" at bounding box center [1103, 141] width 85 height 16
select select "service"
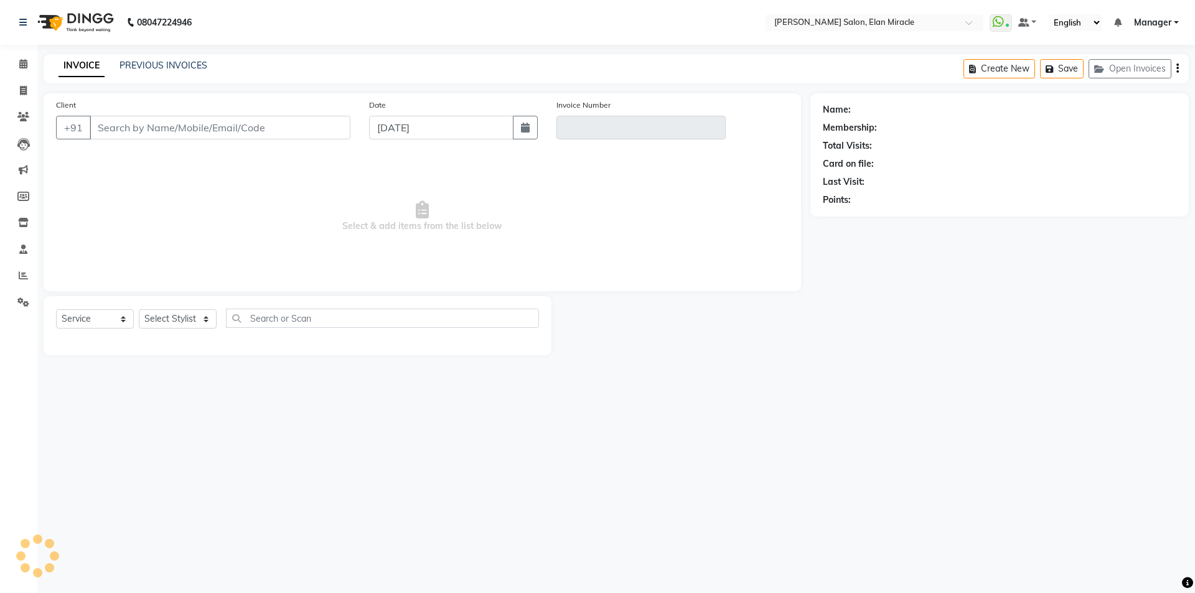
type input "9821245408"
type input "V/2025-26/1403"
select select "select"
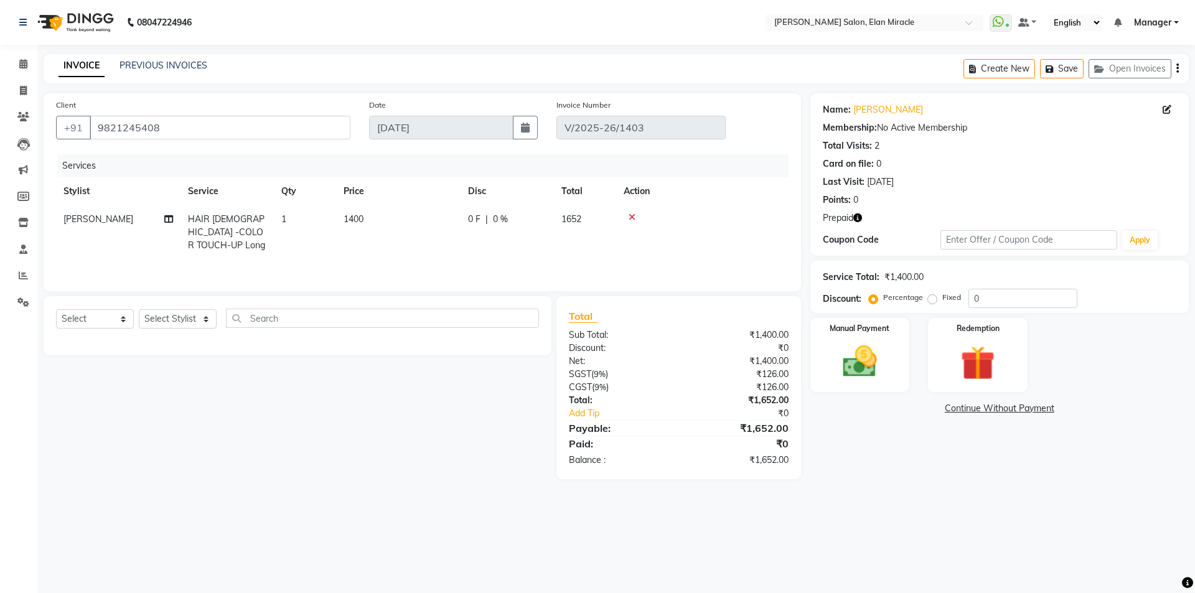
click at [400, 215] on td "1400" at bounding box center [398, 232] width 124 height 54
select select "89644"
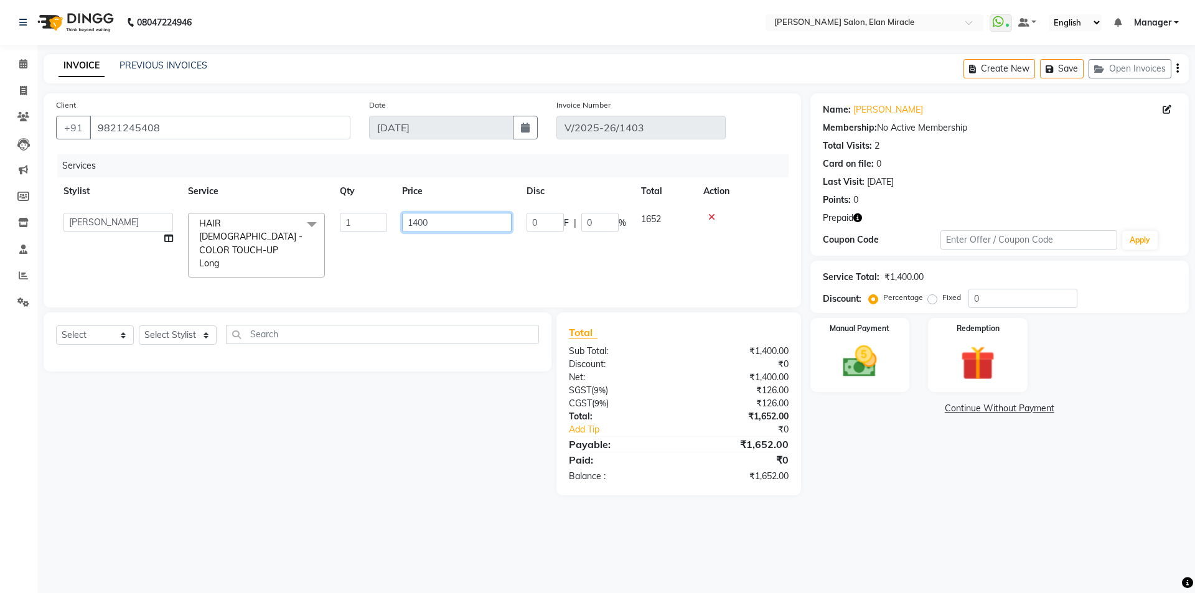
click at [444, 213] on input "1400" at bounding box center [457, 222] width 110 height 19
type input "1"
type input "1200"
click at [956, 517] on div "08047224946 Select Location × Madonna Salon, Elan Miracle WhatsApp Status ✕ Sta…" at bounding box center [597, 296] width 1195 height 593
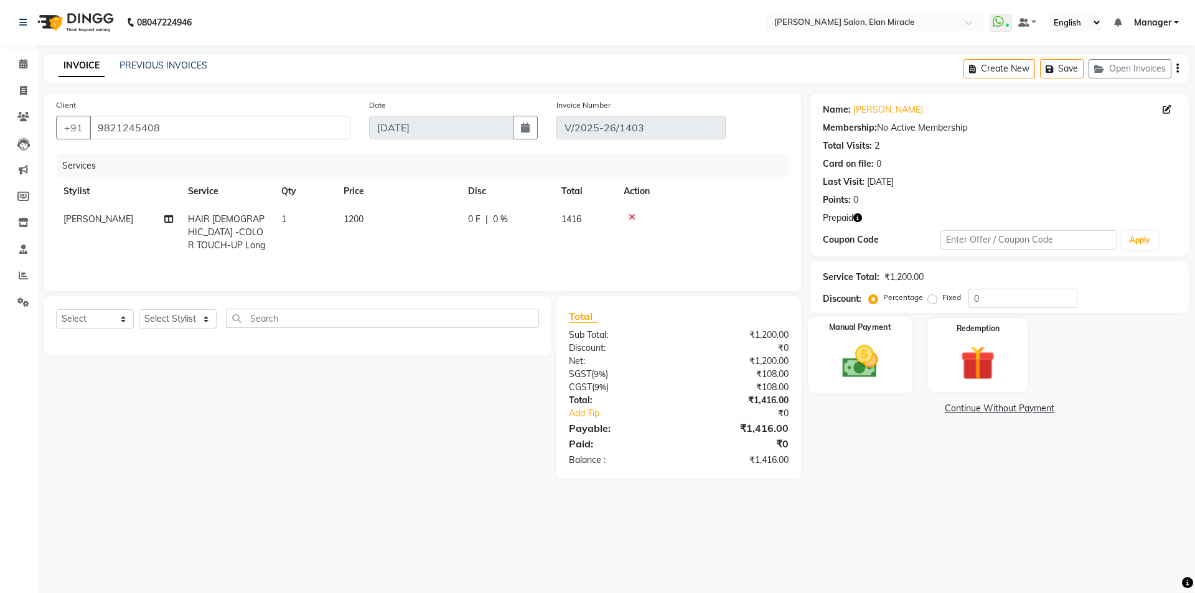
click at [883, 380] on img at bounding box center [860, 361] width 58 height 41
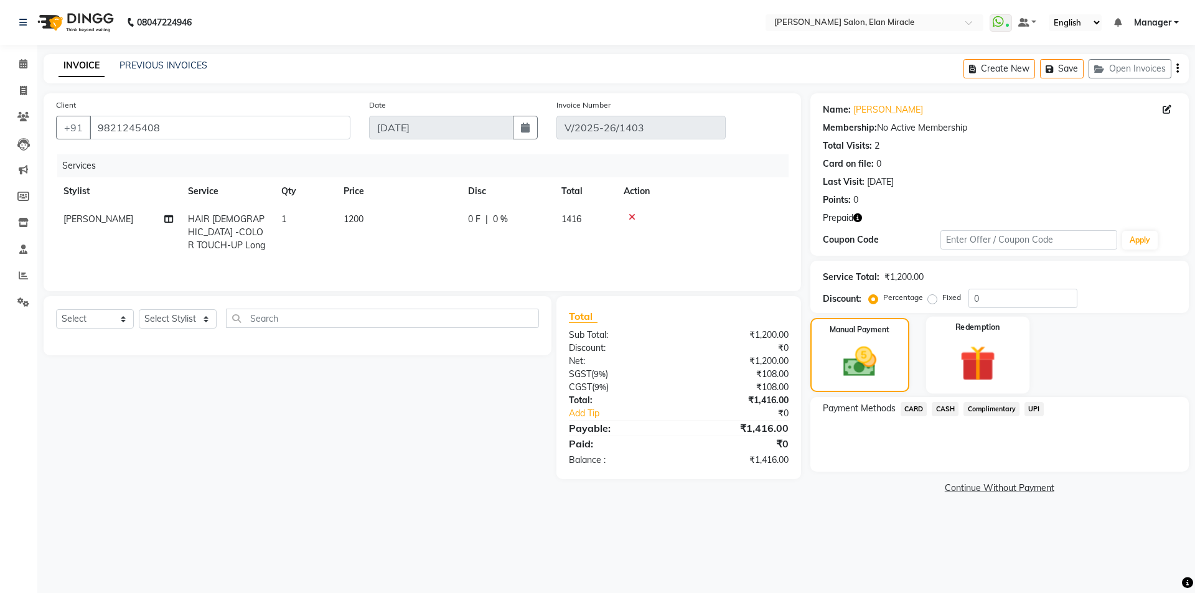
click at [1003, 380] on img at bounding box center [977, 363] width 58 height 44
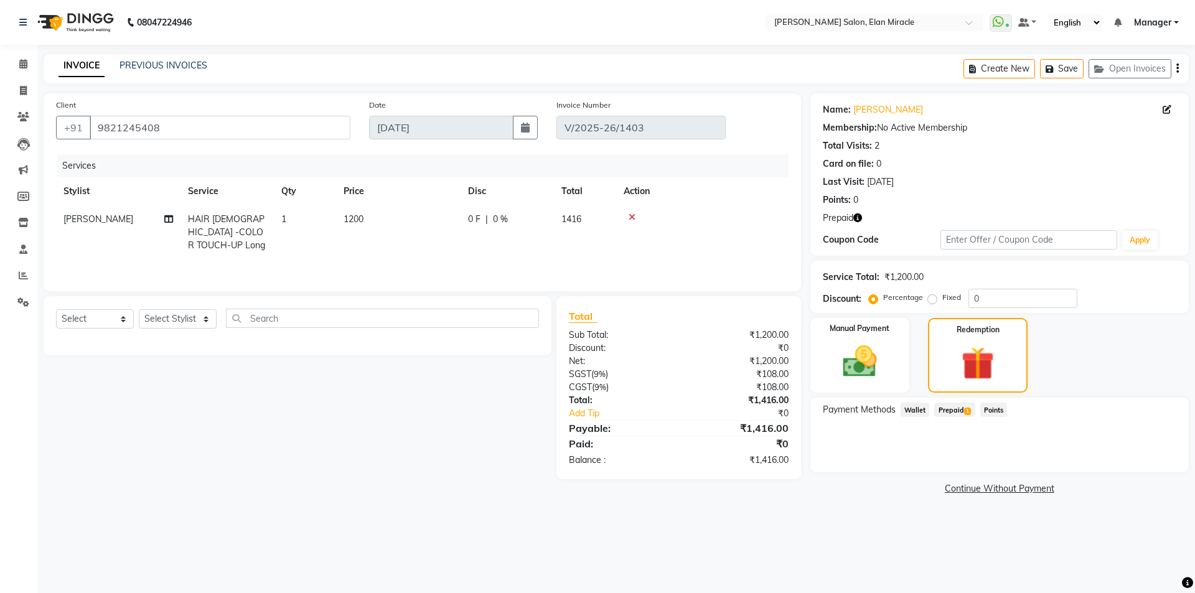
click at [956, 413] on span "Prepaid 1" at bounding box center [954, 410] width 40 height 14
click at [1145, 459] on button "Add" at bounding box center [1146, 459] width 45 height 21
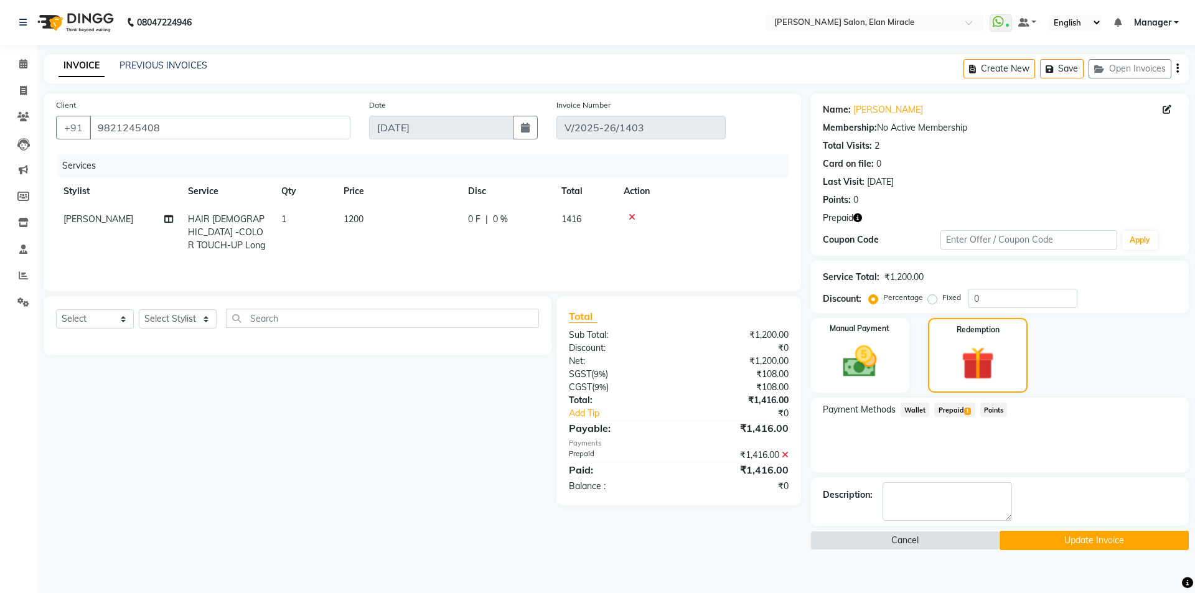
click at [860, 218] on icon "button" at bounding box center [857, 217] width 9 height 9
click at [1110, 538] on button "Update Invoice" at bounding box center [1093, 540] width 189 height 19
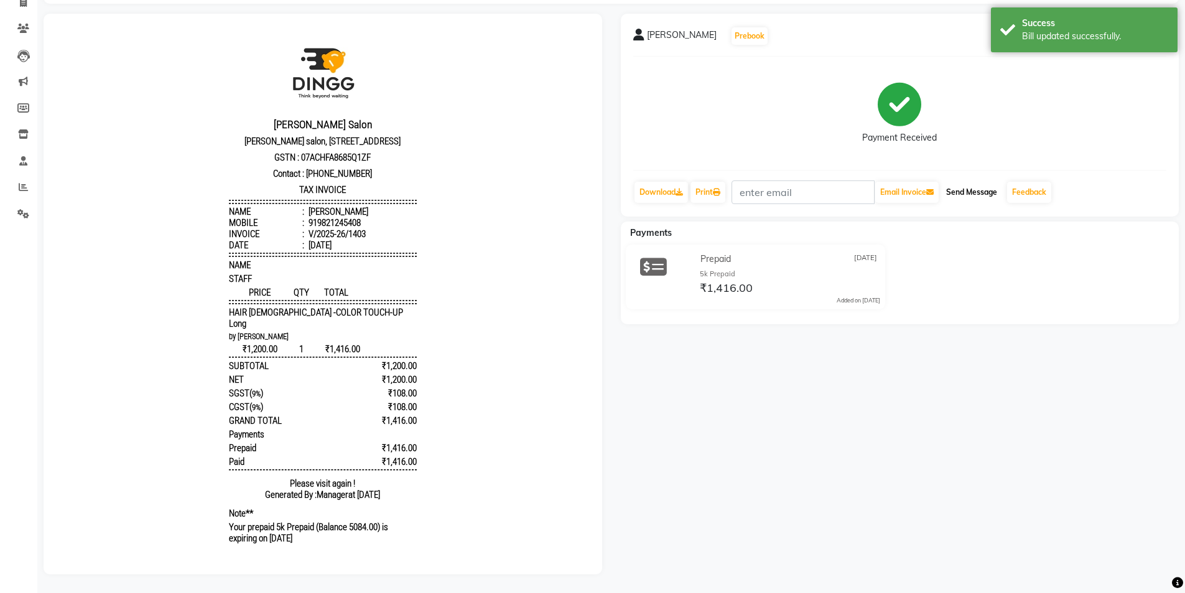
click at [977, 183] on button "Send Message" at bounding box center [972, 192] width 61 height 21
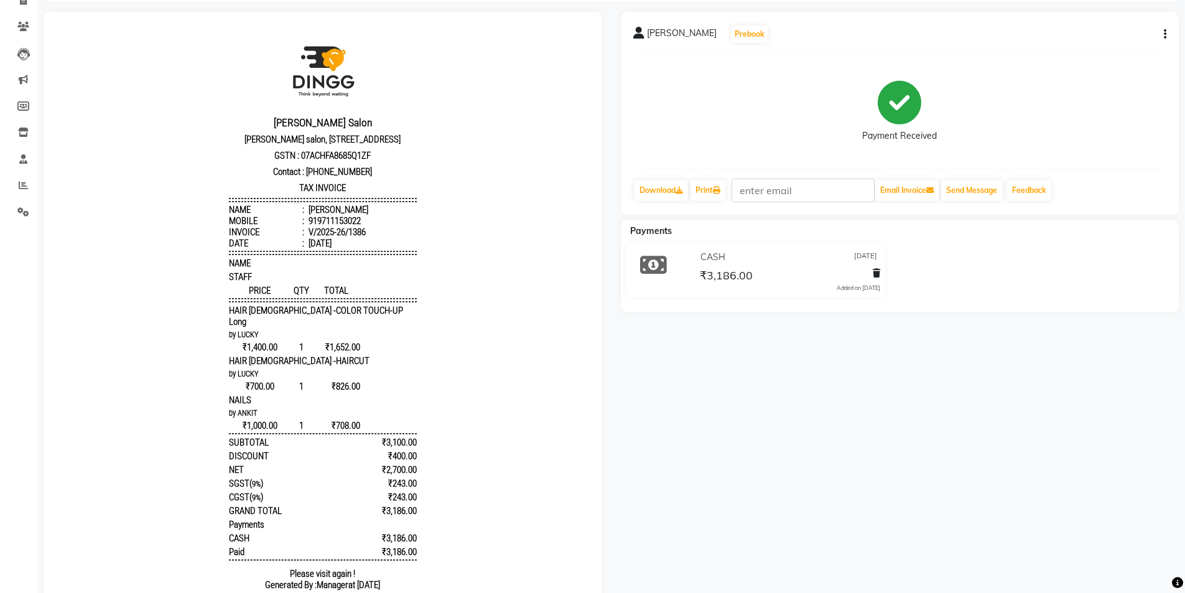
scroll to position [27, 0]
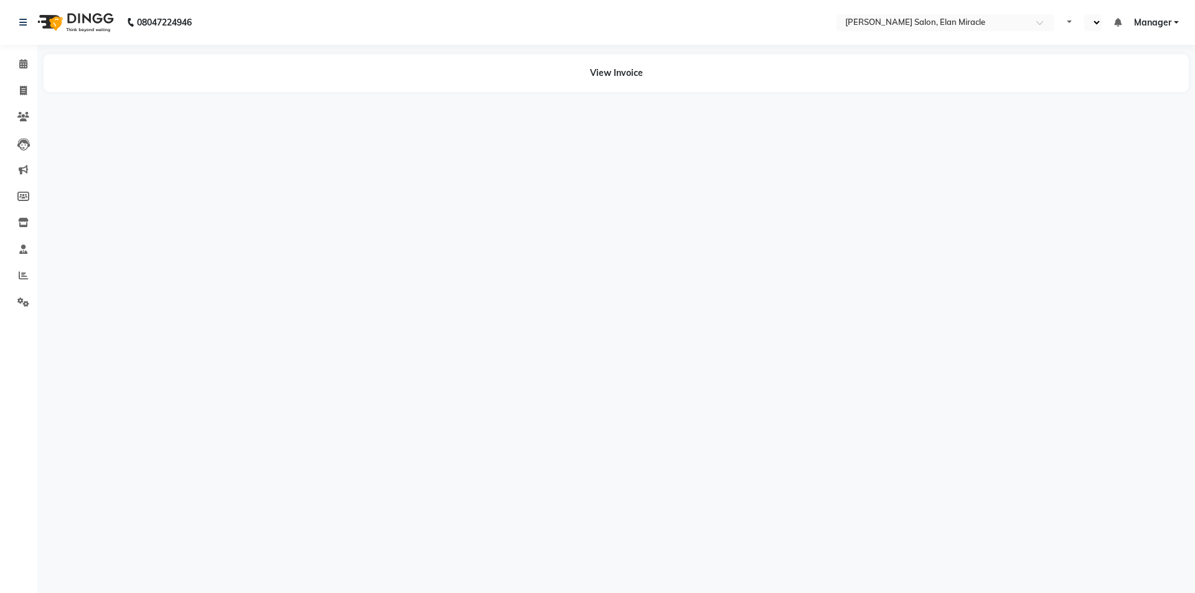
select select "en"
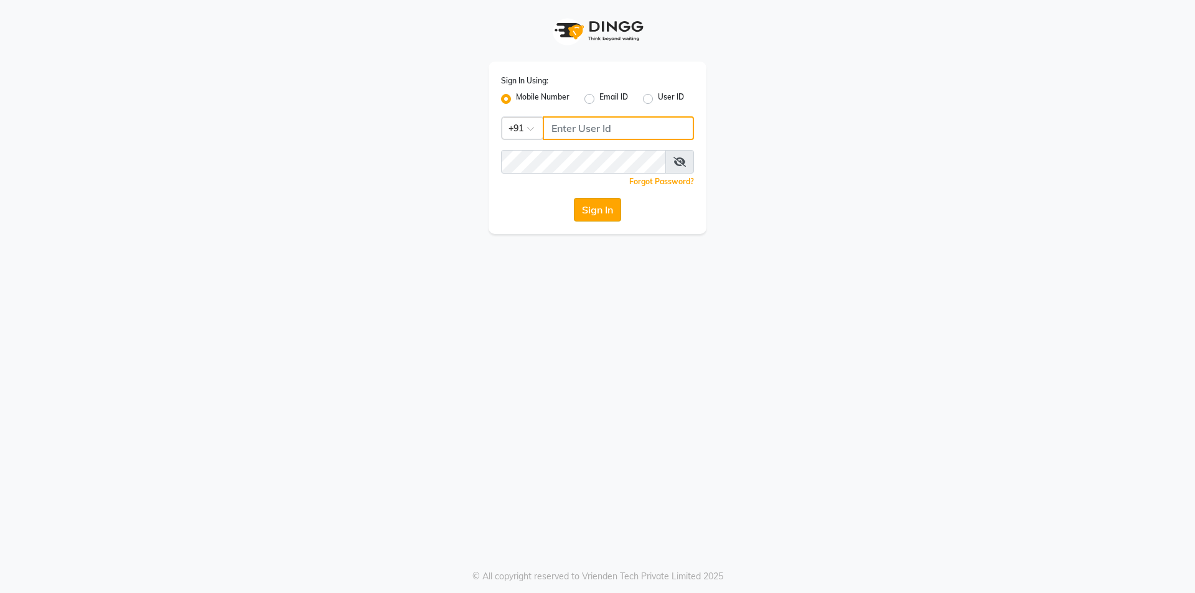
type input "9717821804"
click at [590, 215] on button "Sign In" at bounding box center [597, 210] width 47 height 24
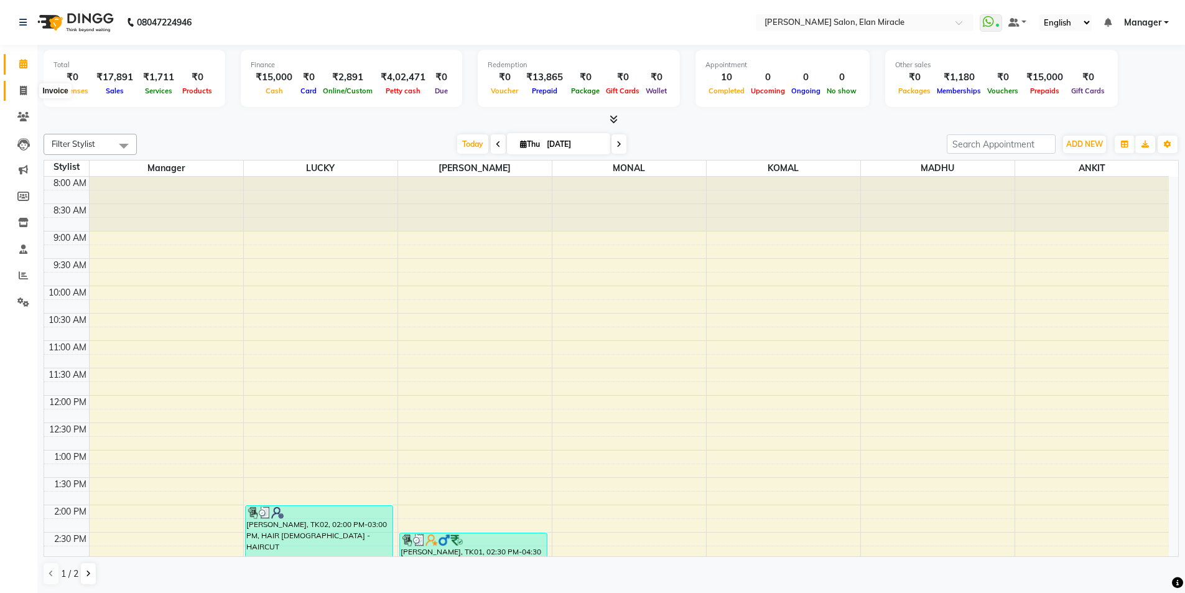
click at [27, 90] on icon at bounding box center [23, 90] width 7 height 9
select select "service"
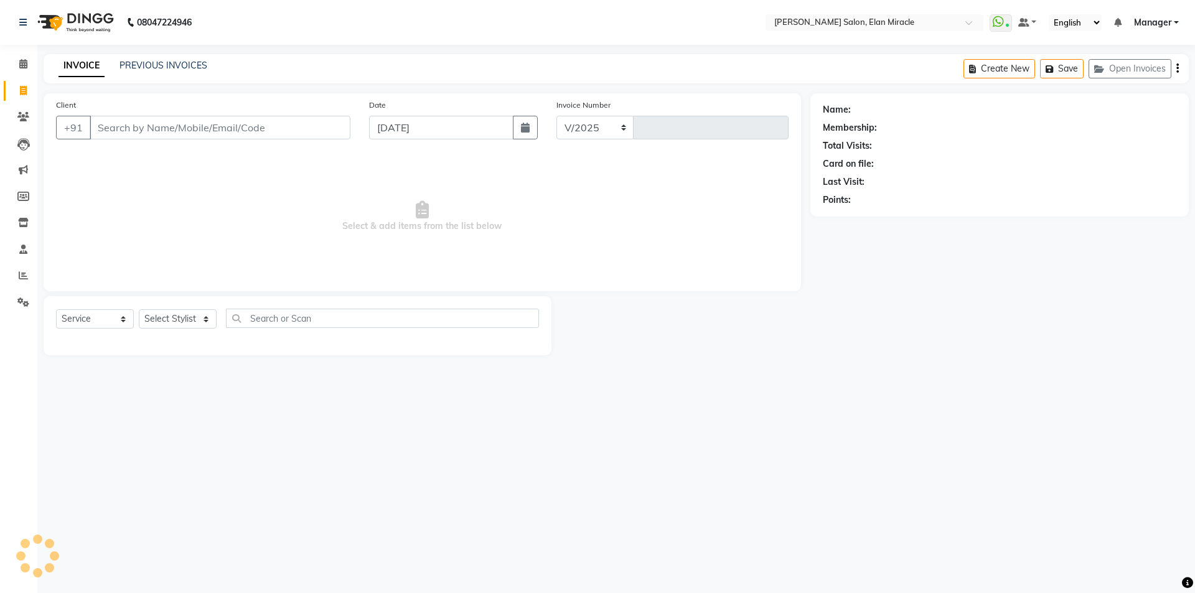
select select "7738"
type input "1406"
click at [194, 63] on link "PREVIOUS INVOICES" at bounding box center [163, 65] width 88 height 11
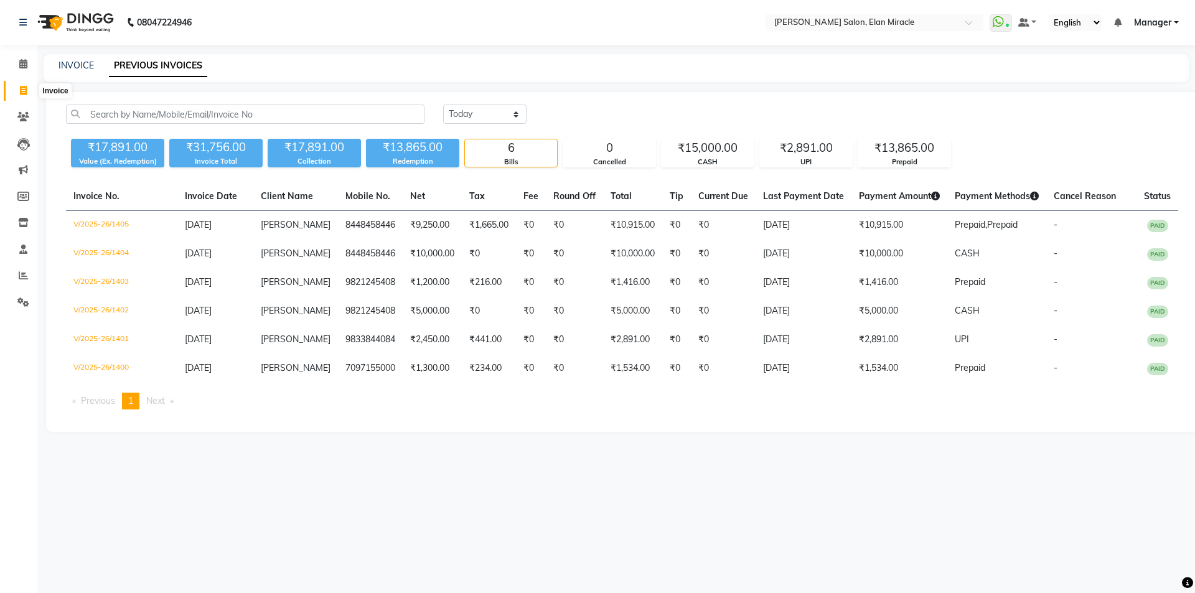
click at [23, 93] on icon at bounding box center [23, 90] width 7 height 9
select select "7738"
select select "service"
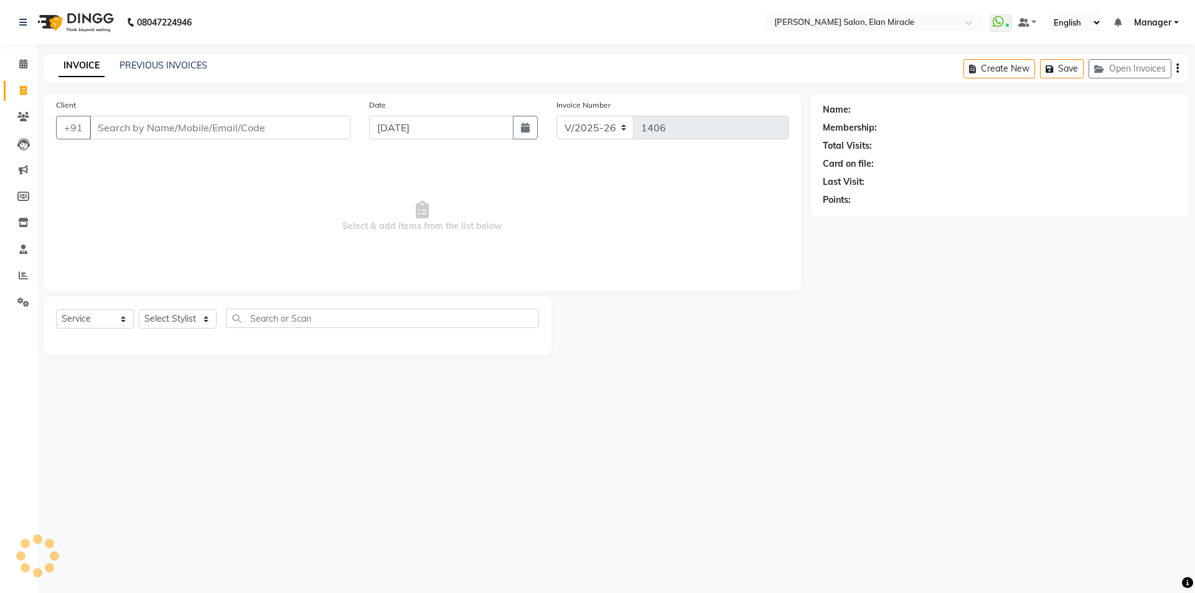
click at [168, 128] on input "Client" at bounding box center [220, 128] width 261 height 24
type input "SU"
click at [175, 61] on link "PREVIOUS INVOICES" at bounding box center [163, 65] width 88 height 11
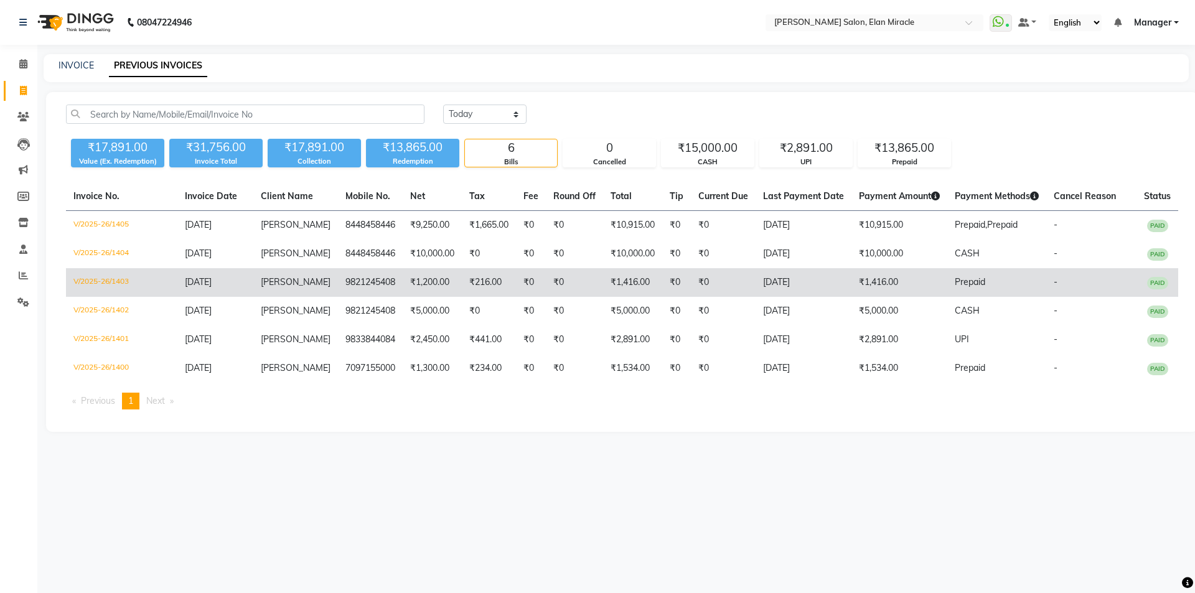
click at [119, 285] on td "V/2025-26/1403" at bounding box center [121, 282] width 111 height 29
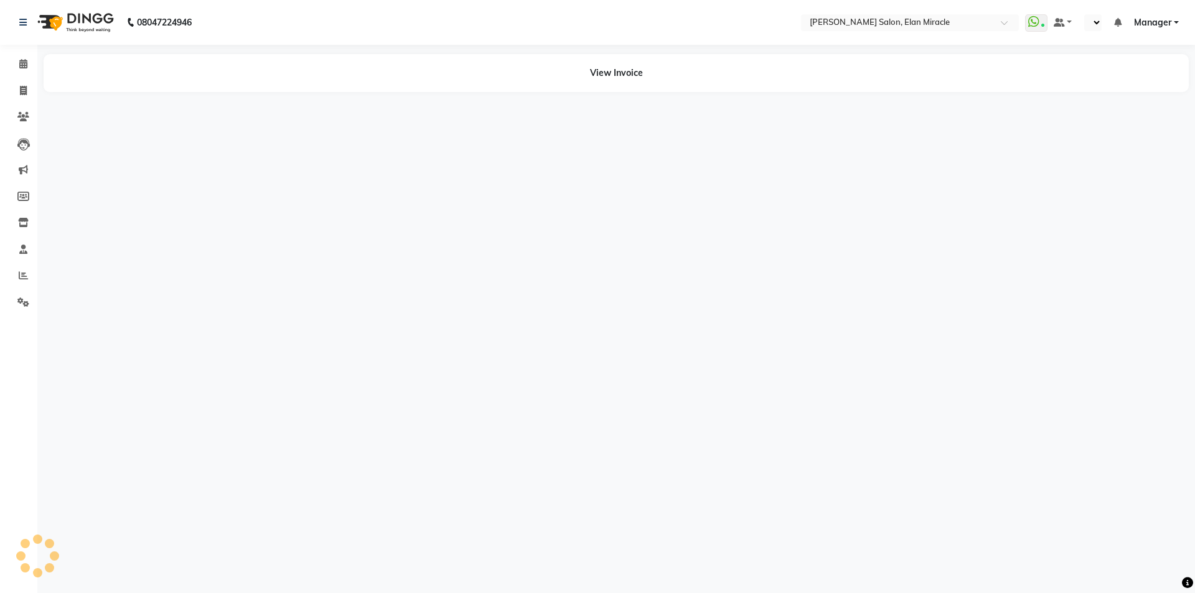
select select "en"
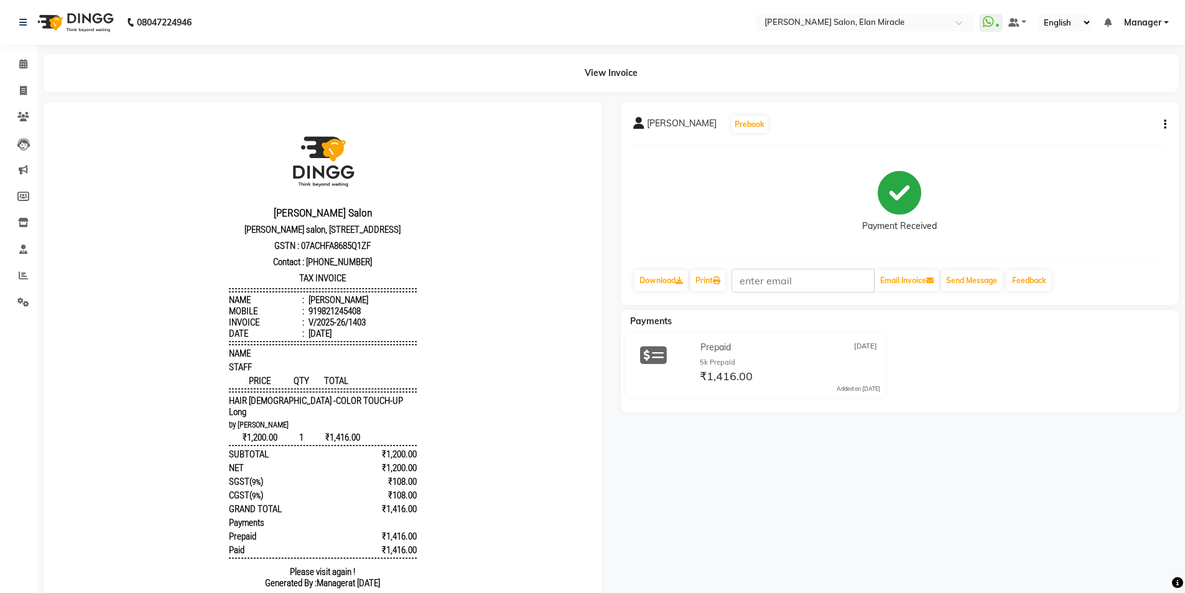
click at [1166, 124] on icon "button" at bounding box center [1165, 124] width 2 height 1
click at [1095, 124] on div "Edit Item Staff" at bounding box center [1103, 125] width 85 height 16
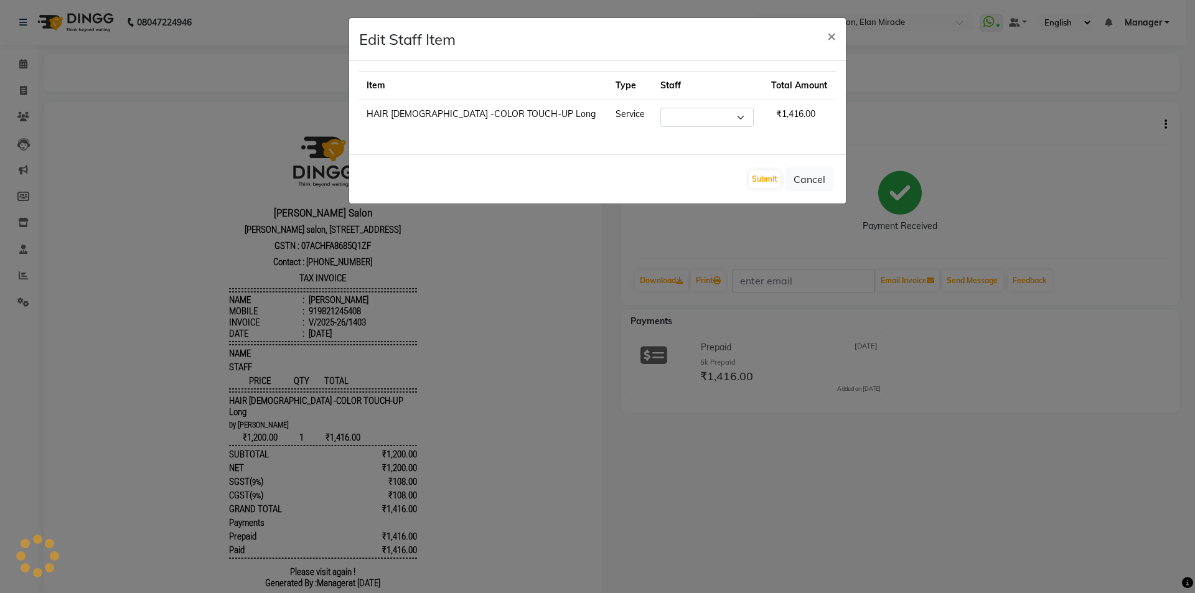
select select "89644"
click at [758, 192] on div "Submit Cancel" at bounding box center [597, 178] width 497 height 49
click at [769, 183] on button "Submit" at bounding box center [765, 179] width 32 height 17
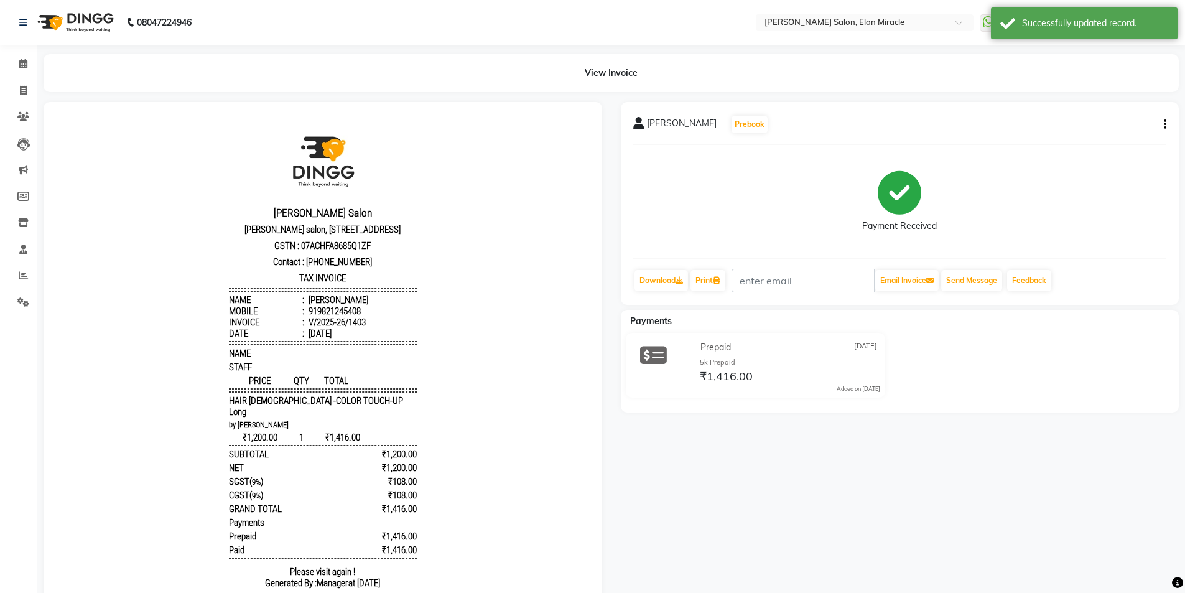
click at [1167, 124] on div "[PERSON_NAME] Prebook Payment Received Download Print Email Invoice Send Messag…" at bounding box center [900, 203] width 559 height 203
click at [1163, 127] on button "button" at bounding box center [1162, 124] width 7 height 13
click at [1104, 138] on div "Edit Invoice" at bounding box center [1103, 141] width 85 height 16
select select "service"
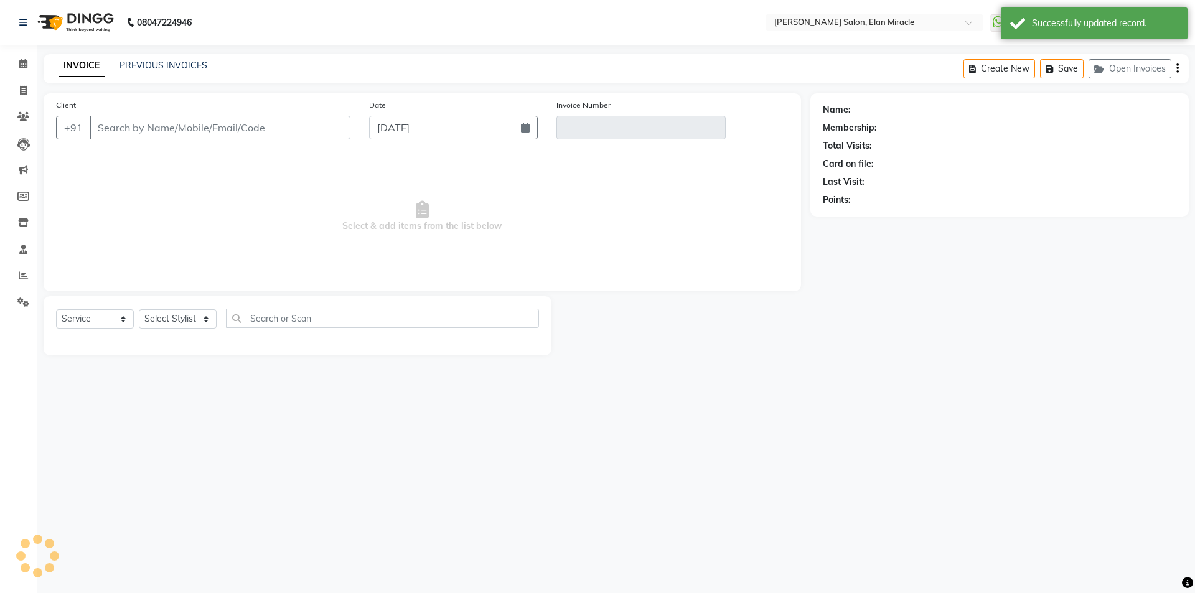
type input "9821245408"
type input "V/2025-26/1403"
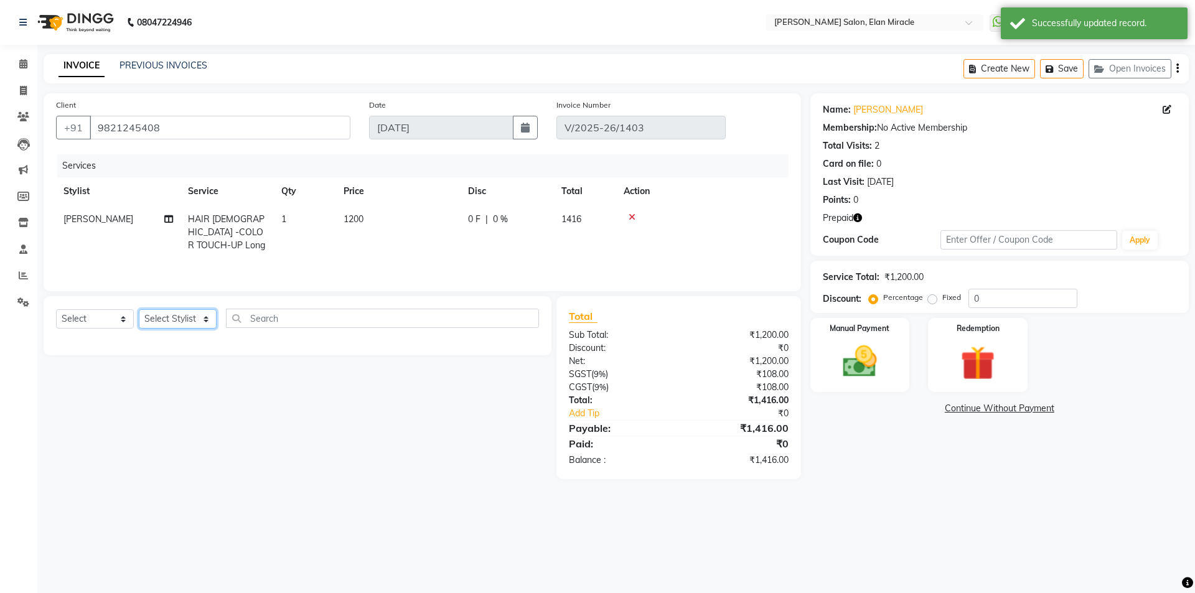
click at [196, 320] on select "Select Stylist [PERSON_NAME] ANKIT [PERSON_NAME] [PERSON_NAME] Manager [PERSON_…" at bounding box center [178, 318] width 78 height 19
click at [106, 314] on select "Select Service Product Membership Package Voucher Prepaid Gift Card" at bounding box center [95, 318] width 78 height 19
select select "service"
click at [56, 309] on select "Select Service Product Membership Package Voucher Prepaid Gift Card" at bounding box center [95, 318] width 78 height 19
click at [168, 320] on select "Select Stylist [PERSON_NAME] ANKIT [PERSON_NAME] [PERSON_NAME] Manager [PERSON_…" at bounding box center [178, 318] width 78 height 19
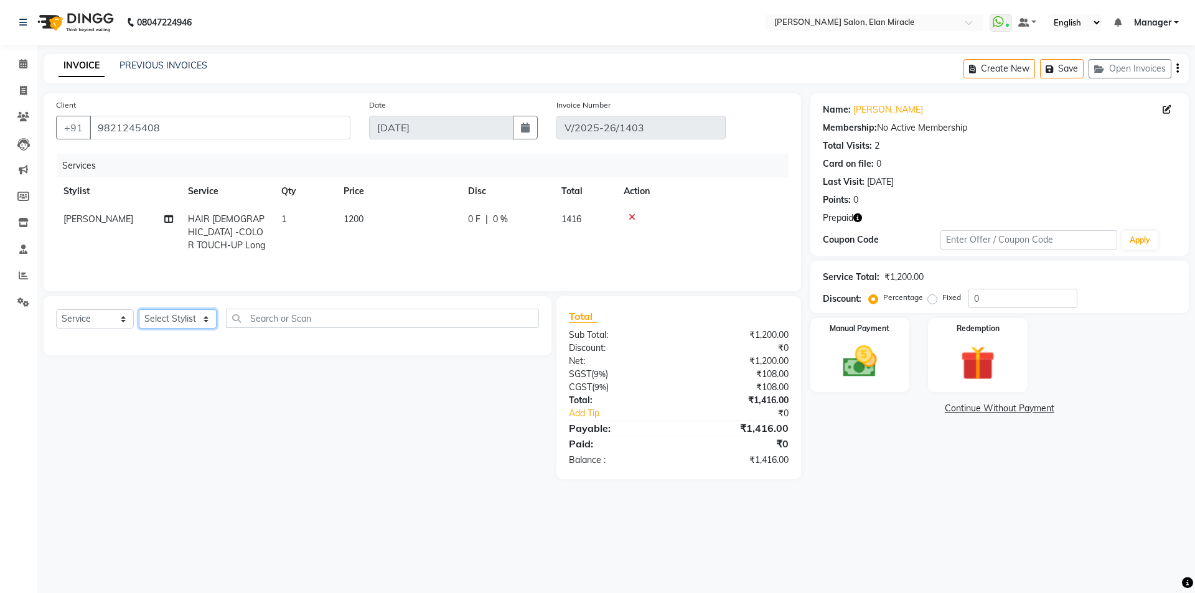
select select "83799"
click at [139, 309] on select "Select Stylist [PERSON_NAME] ANKIT [PERSON_NAME] [PERSON_NAME] Manager [PERSON_…" at bounding box center [178, 318] width 78 height 19
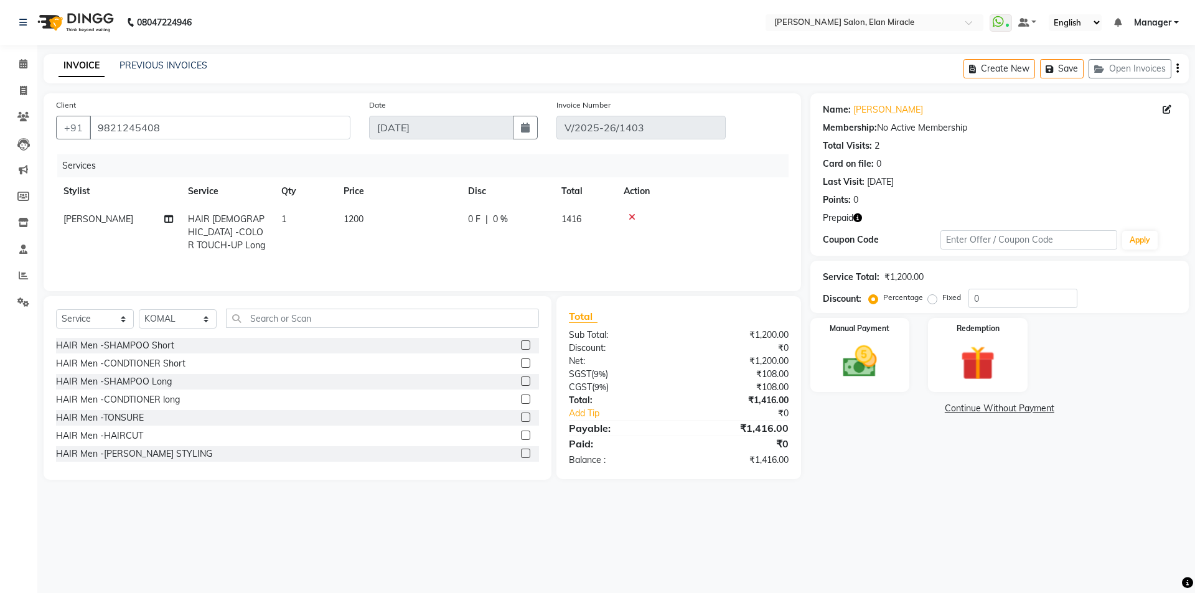
click at [313, 332] on div "Select Service Product Membership Package Voucher Prepaid Gift Card Select Styl…" at bounding box center [297, 323] width 483 height 29
click at [312, 325] on input "text" at bounding box center [382, 318] width 313 height 19
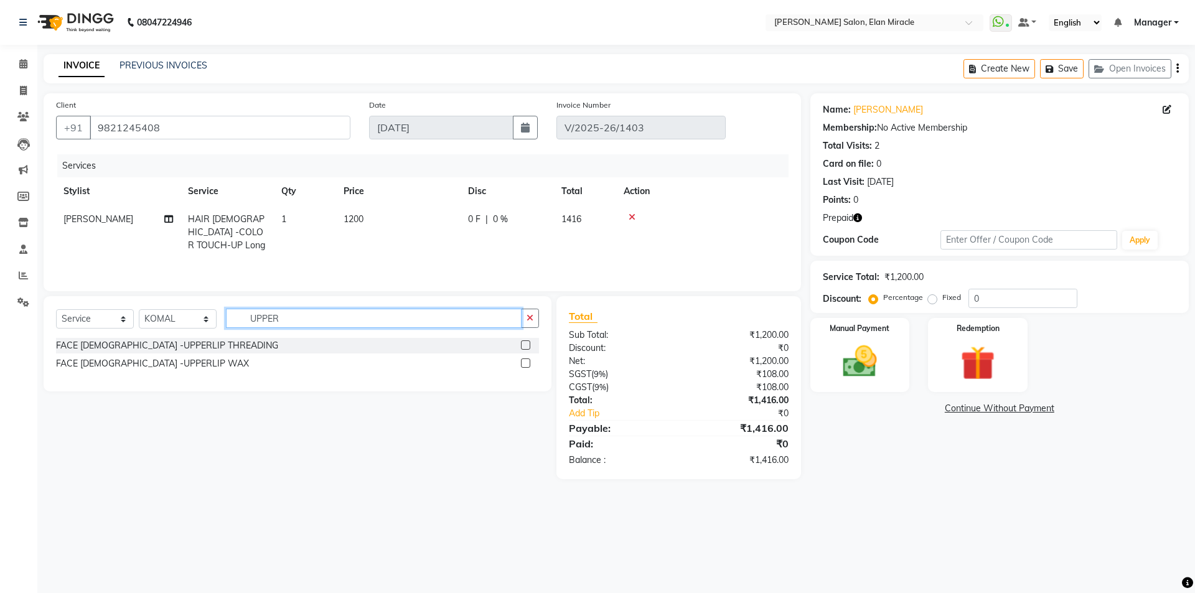
type input "UPPER"
click at [524, 363] on label at bounding box center [525, 362] width 9 height 9
click at [524, 363] on input "checkbox" at bounding box center [525, 364] width 8 height 8
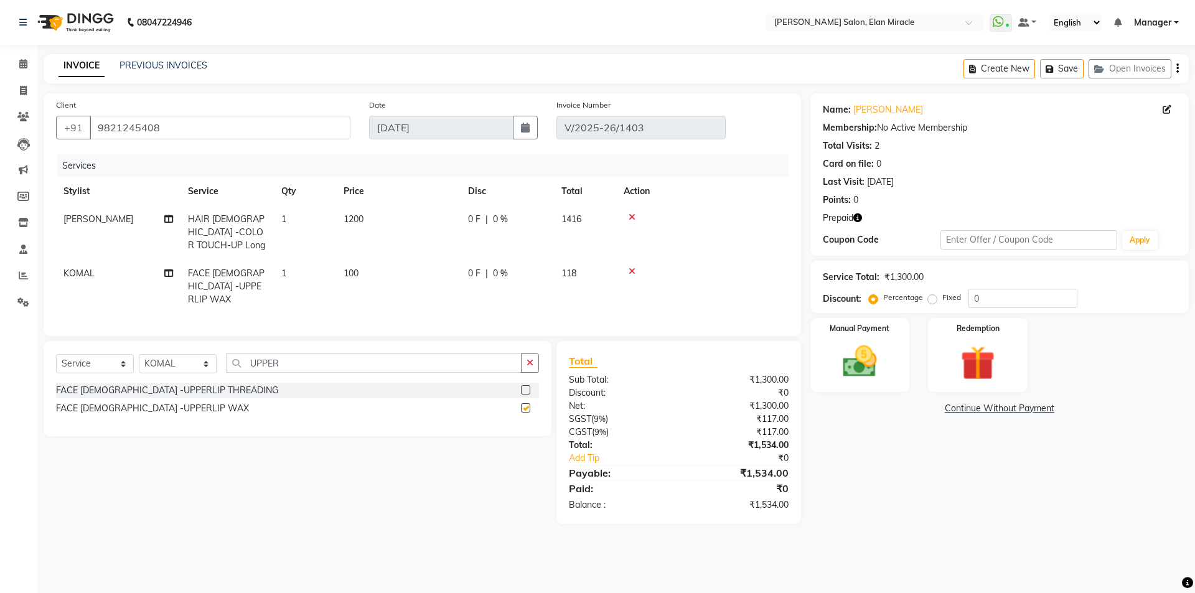
checkbox input "false"
click at [525, 362] on button "button" at bounding box center [530, 362] width 18 height 19
type input "UPPER"
click at [525, 385] on label at bounding box center [525, 389] width 9 height 9
click at [525, 386] on input "checkbox" at bounding box center [525, 390] width 8 height 8
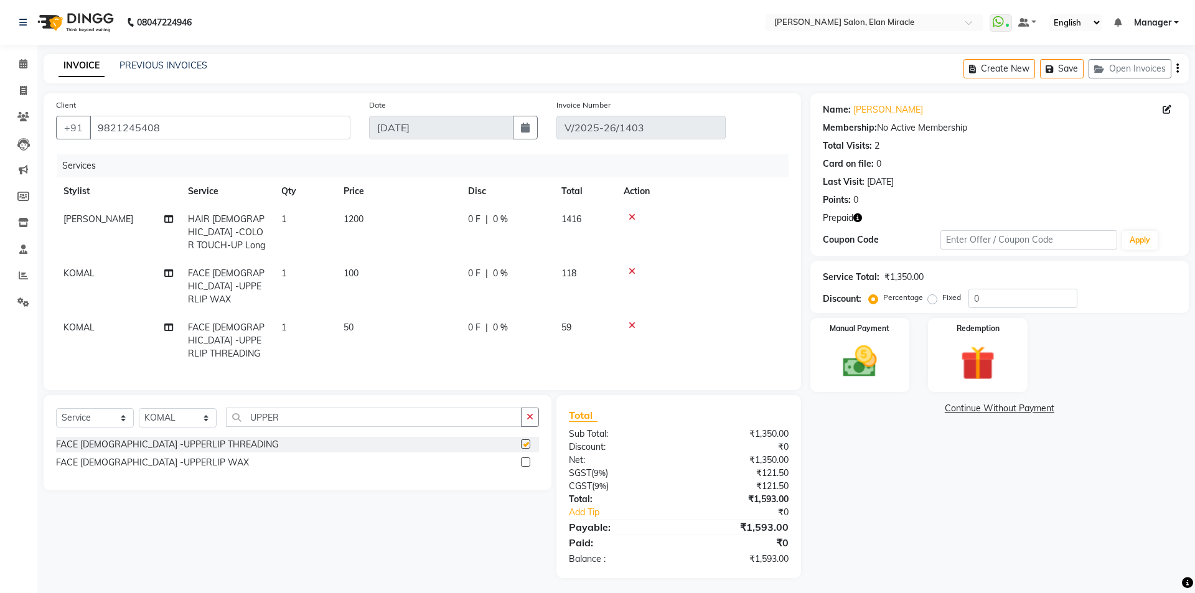
checkbox input "false"
click at [635, 271] on icon at bounding box center [632, 271] width 7 height 9
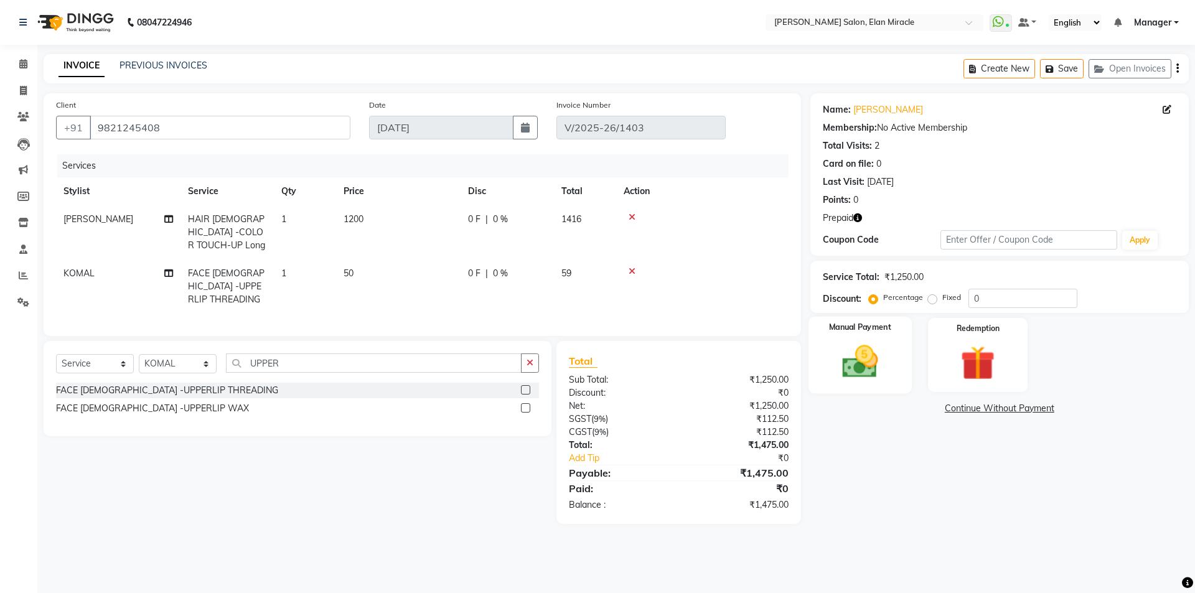
click at [890, 378] on div "Manual Payment" at bounding box center [859, 355] width 103 height 77
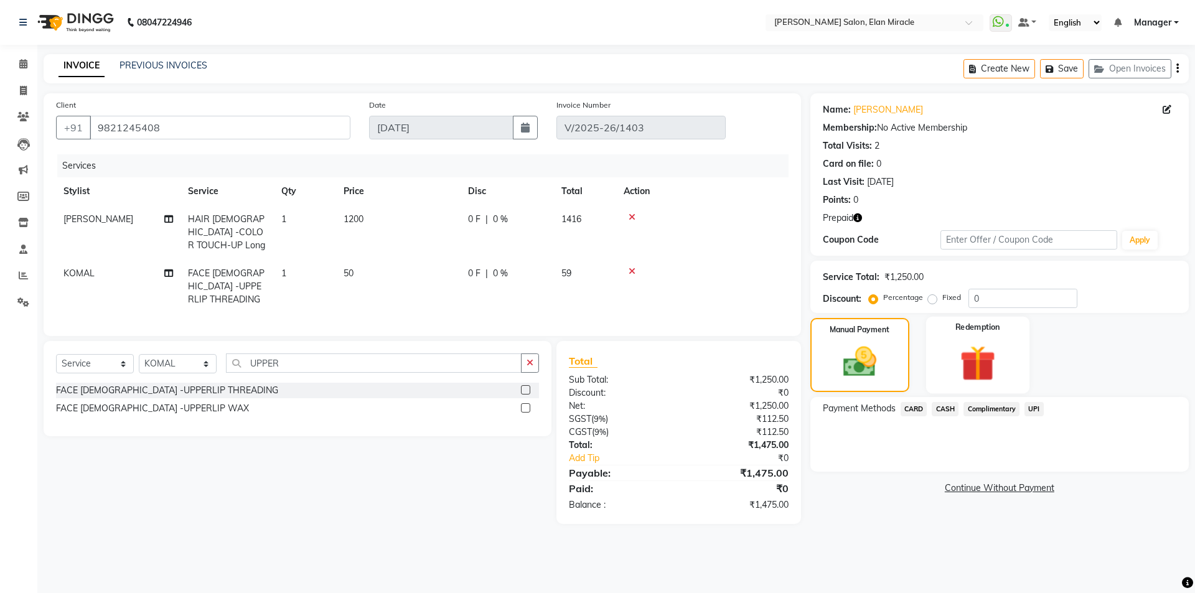
click at [967, 381] on img at bounding box center [977, 363] width 58 height 44
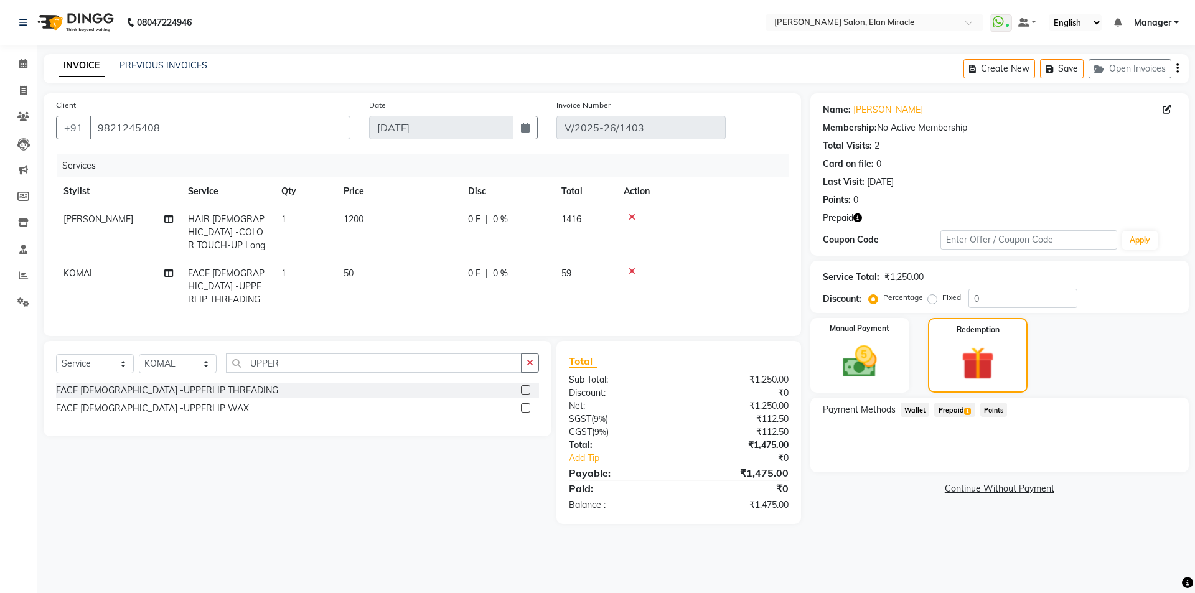
click at [945, 412] on span "Prepaid 1" at bounding box center [954, 410] width 40 height 14
click at [1151, 462] on button "Add" at bounding box center [1146, 459] width 45 height 21
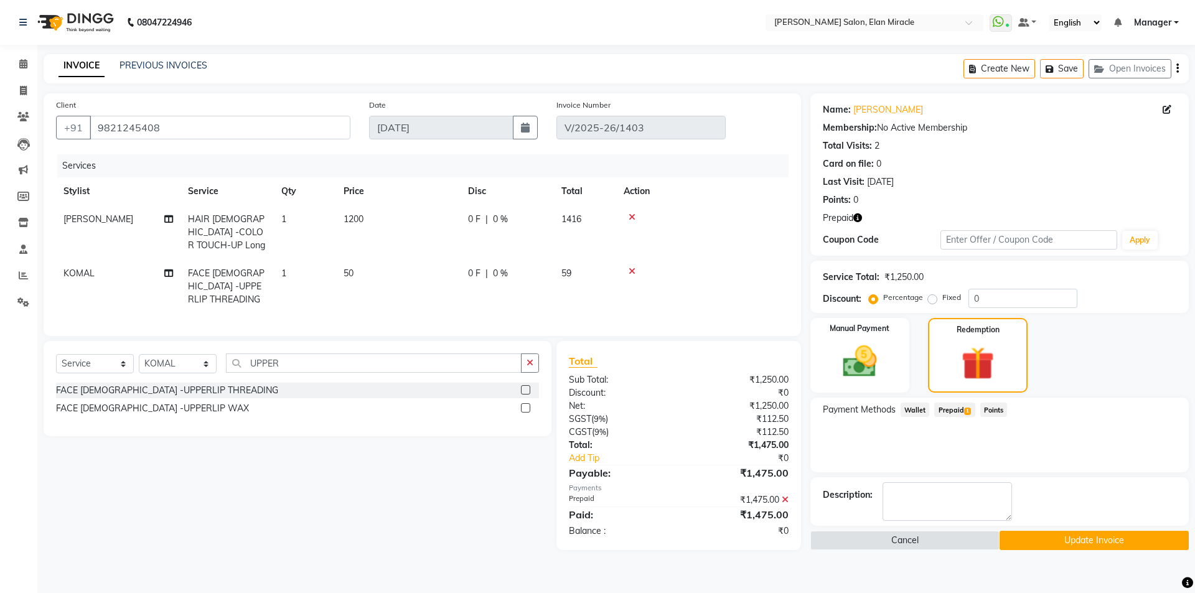
click at [860, 214] on icon "button" at bounding box center [857, 217] width 9 height 9
click at [1104, 539] on button "Update Invoice" at bounding box center [1093, 540] width 189 height 19
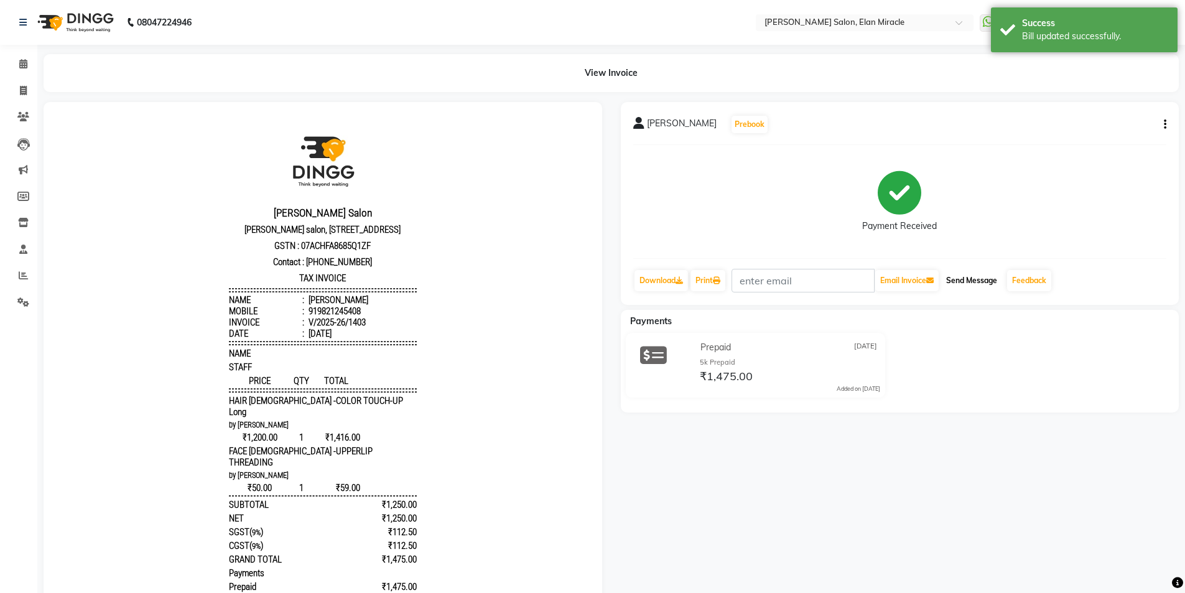
click at [984, 284] on button "Send Message" at bounding box center [972, 280] width 61 height 21
